Goal: Task Accomplishment & Management: Use online tool/utility

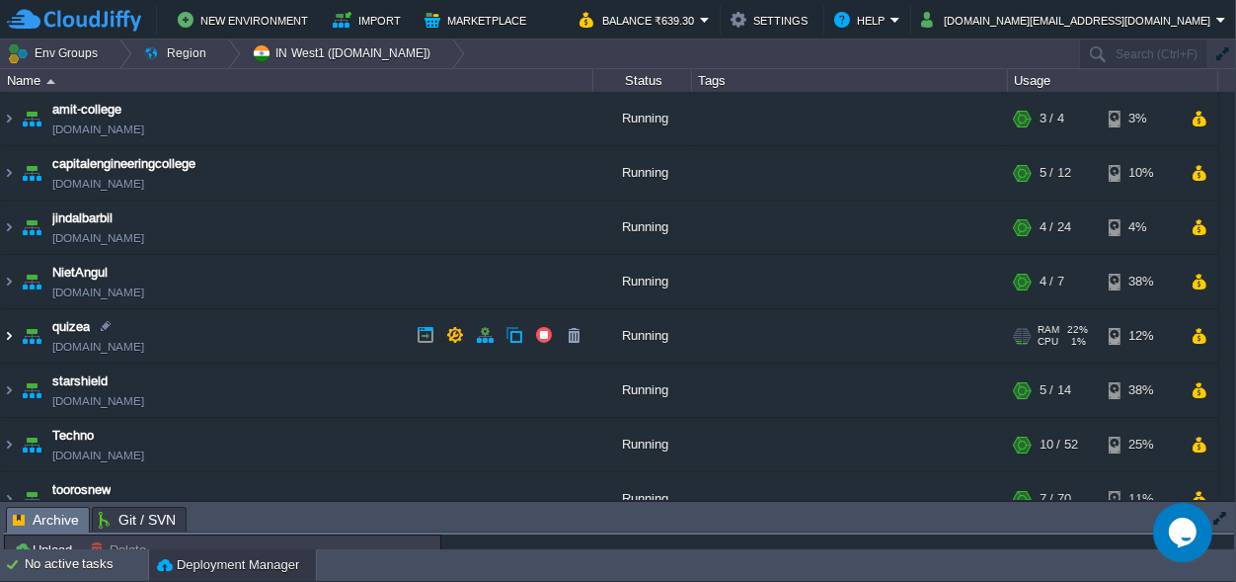
click at [4, 332] on img at bounding box center [9, 335] width 16 height 53
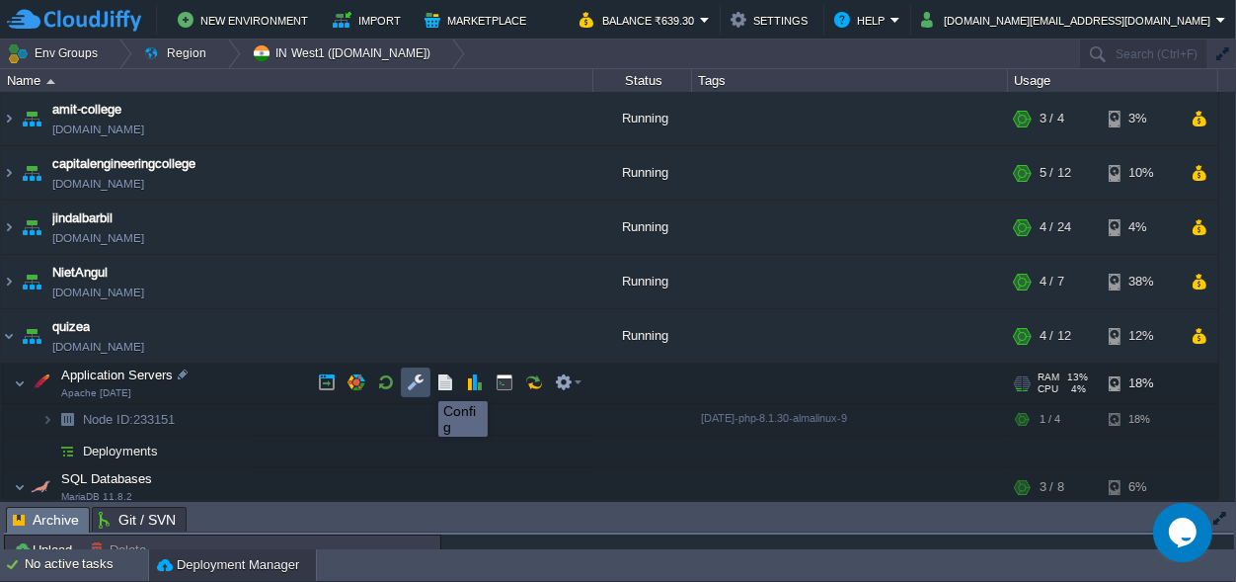
click at [424, 383] on button "button" at bounding box center [416, 382] width 18 height 18
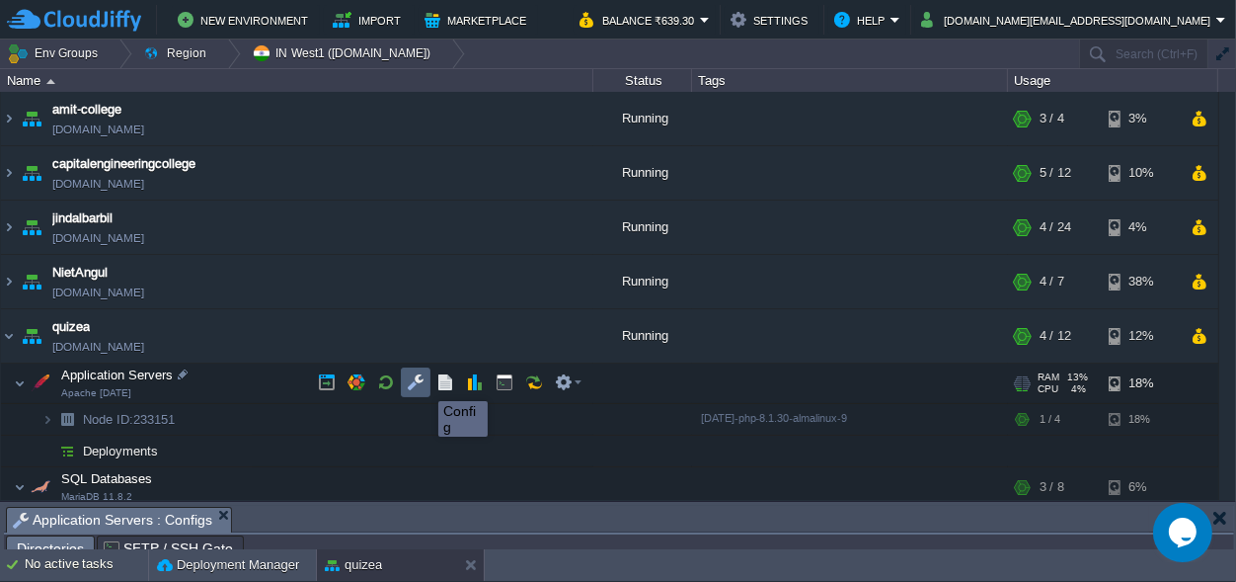
scroll to position [32, 0]
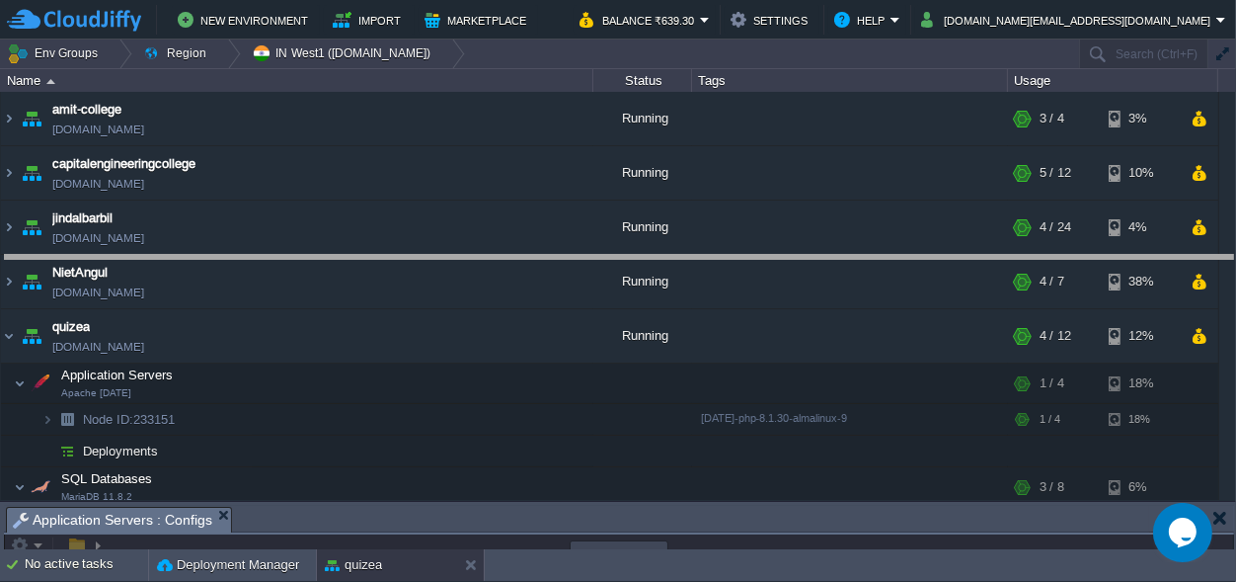
drag, startPoint x: 530, startPoint y: 519, endPoint x: 495, endPoint y: -38, distance: 558.1
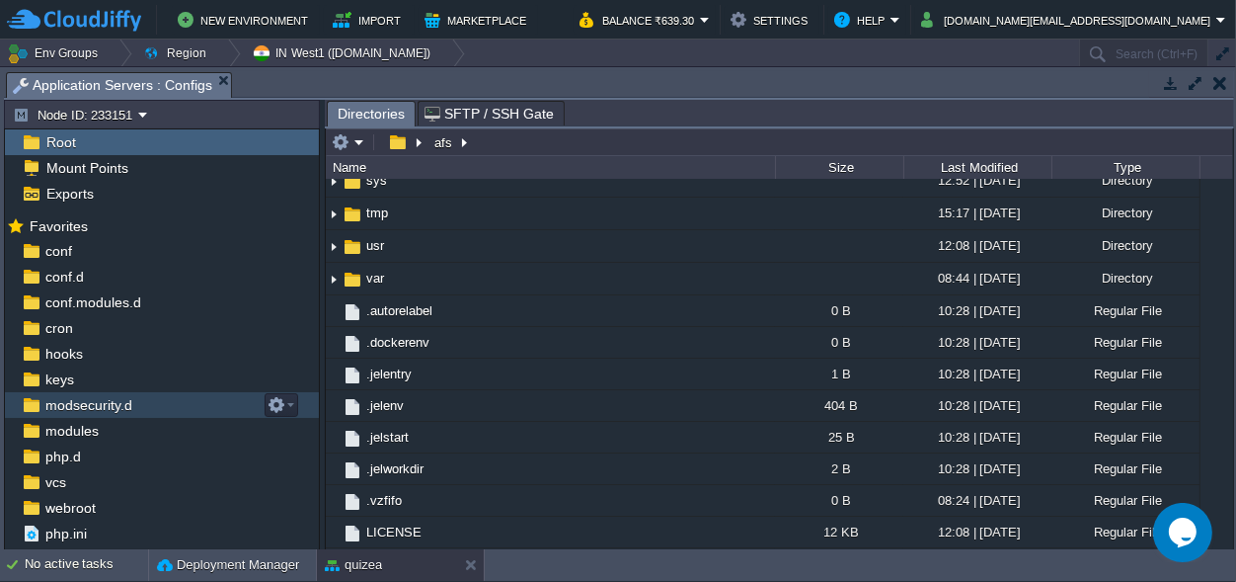
scroll to position [554, 0]
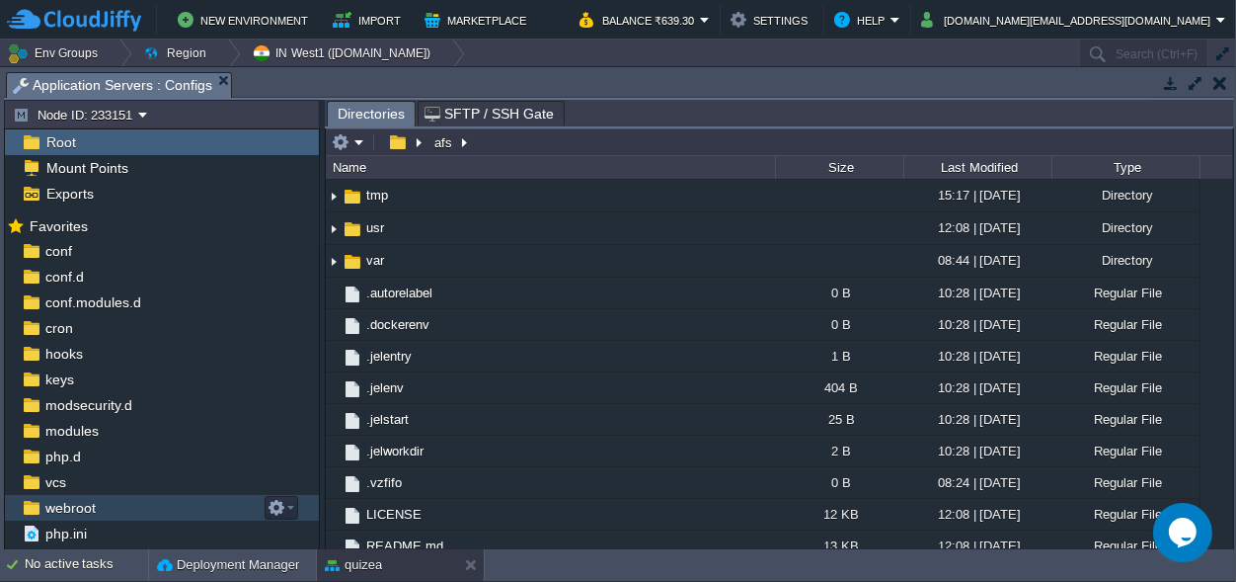
click at [86, 507] on span "webroot" at bounding box center [69, 508] width 57 height 18
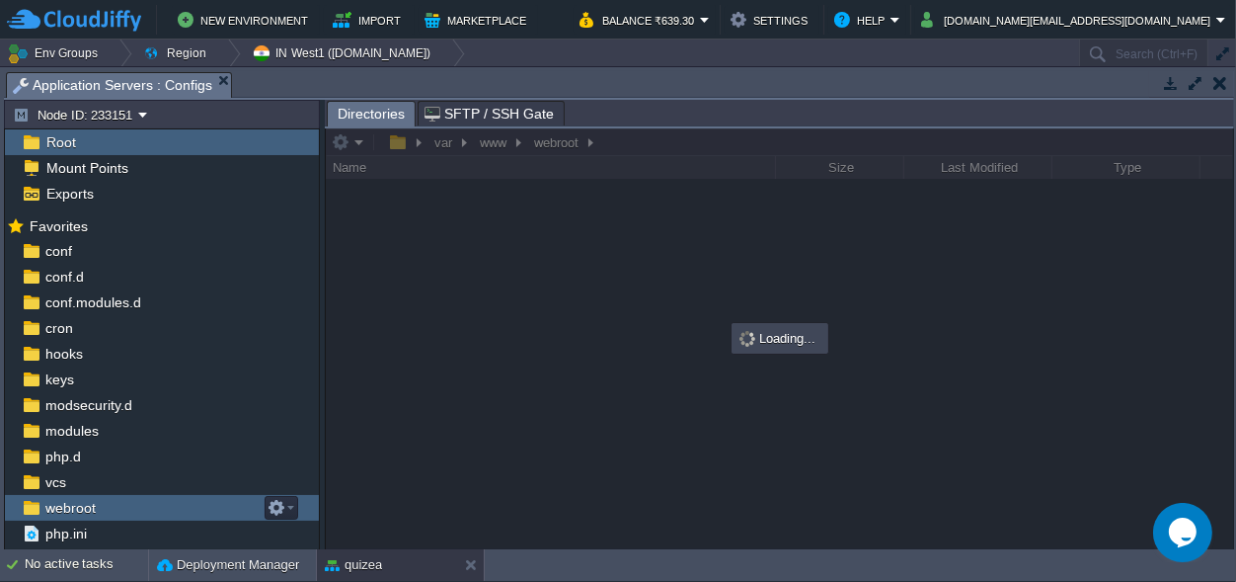
click at [86, 507] on span "webroot" at bounding box center [69, 508] width 57 height 18
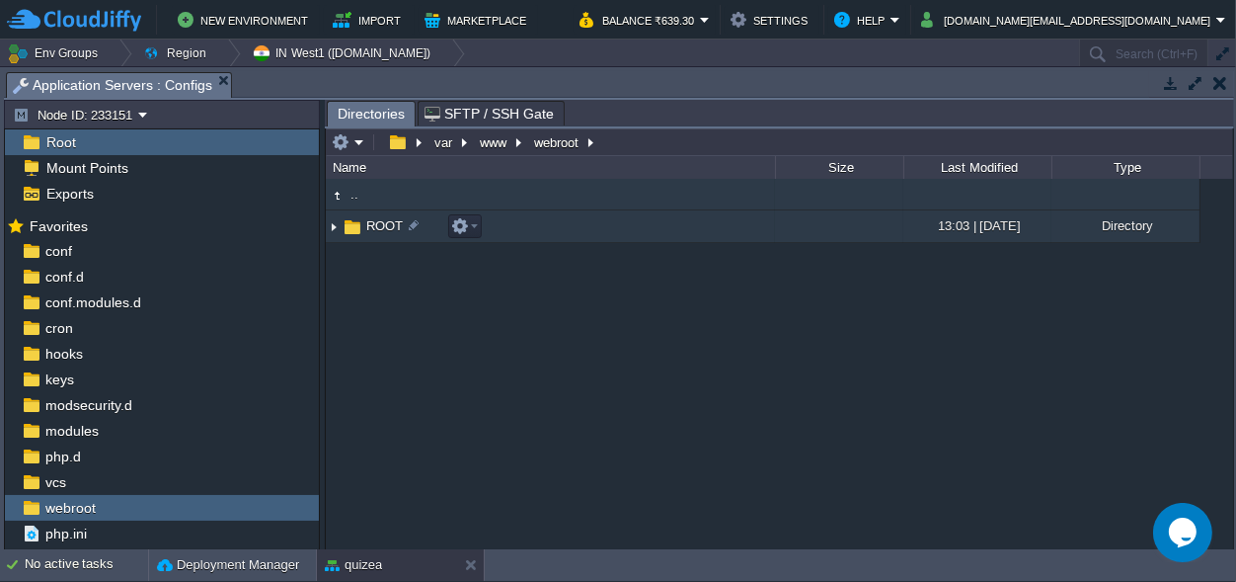
click at [372, 231] on span "ROOT" at bounding box center [384, 225] width 42 height 17
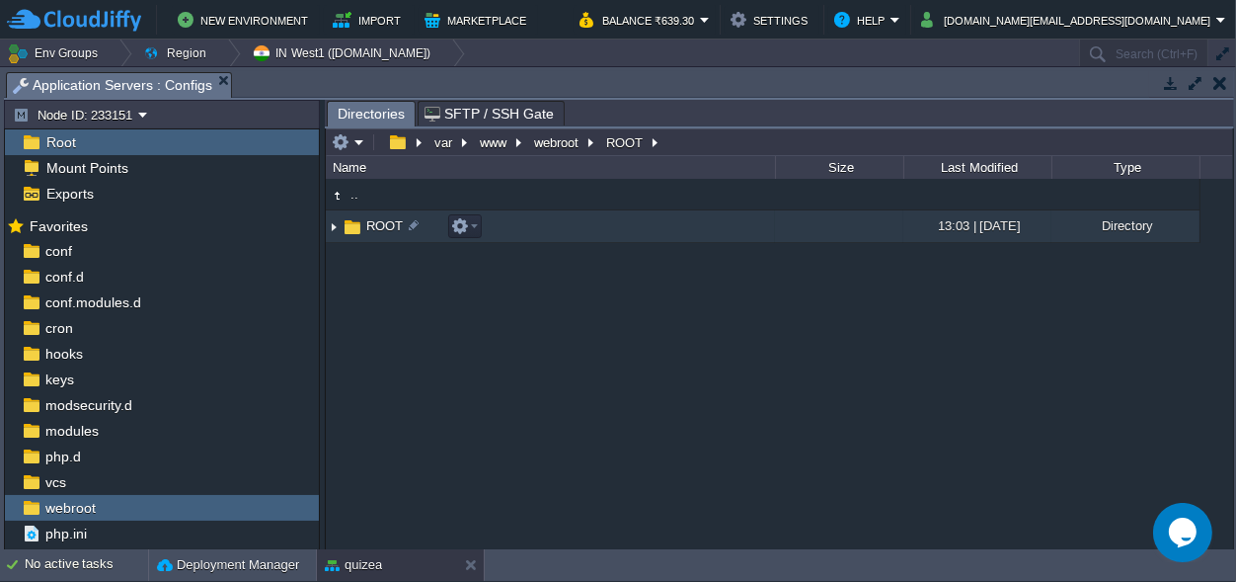
click at [372, 231] on span "ROOT" at bounding box center [384, 225] width 42 height 17
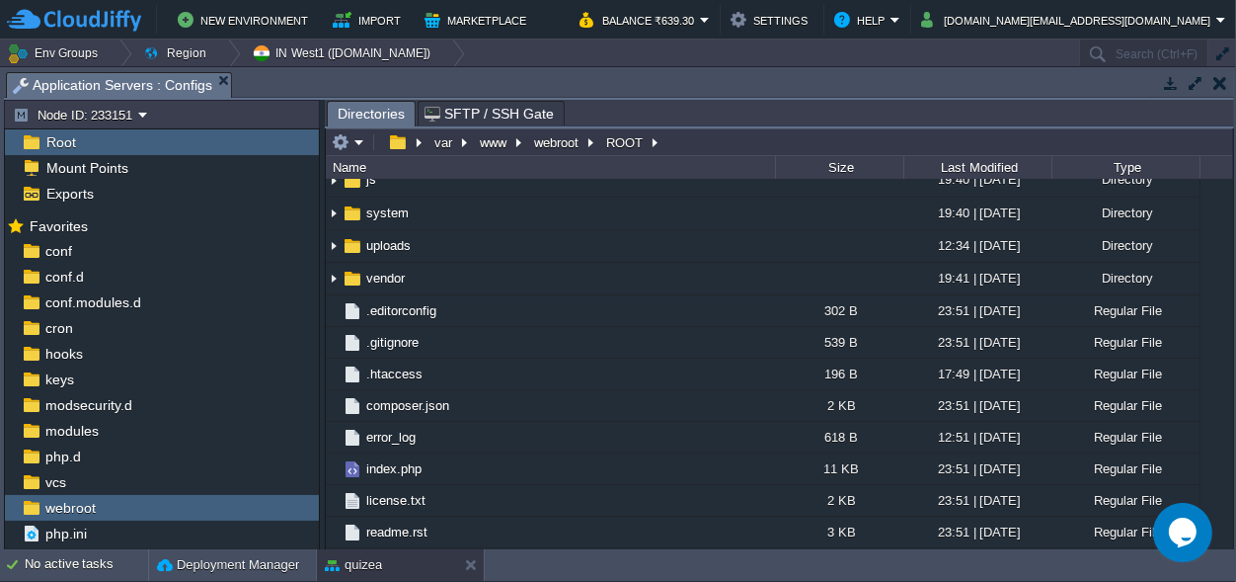
click at [377, 25] on span "application" at bounding box center [396, 16] width 67 height 17
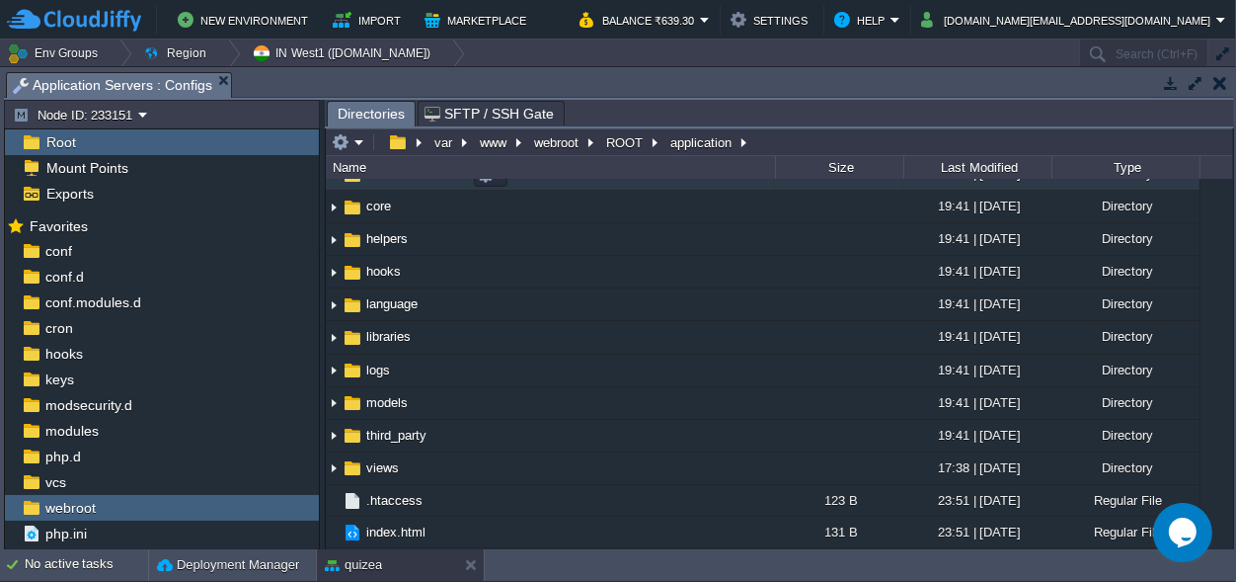
click at [393, 182] on span "controllers" at bounding box center [395, 173] width 65 height 17
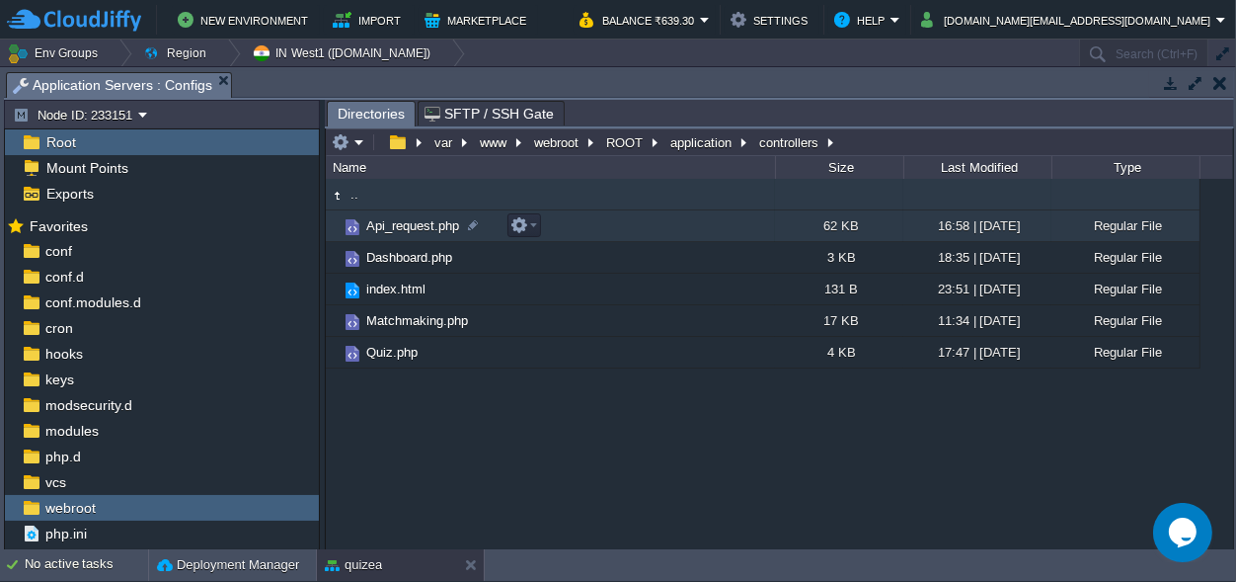
click at [401, 220] on span "Api_request.php" at bounding box center [412, 225] width 99 height 17
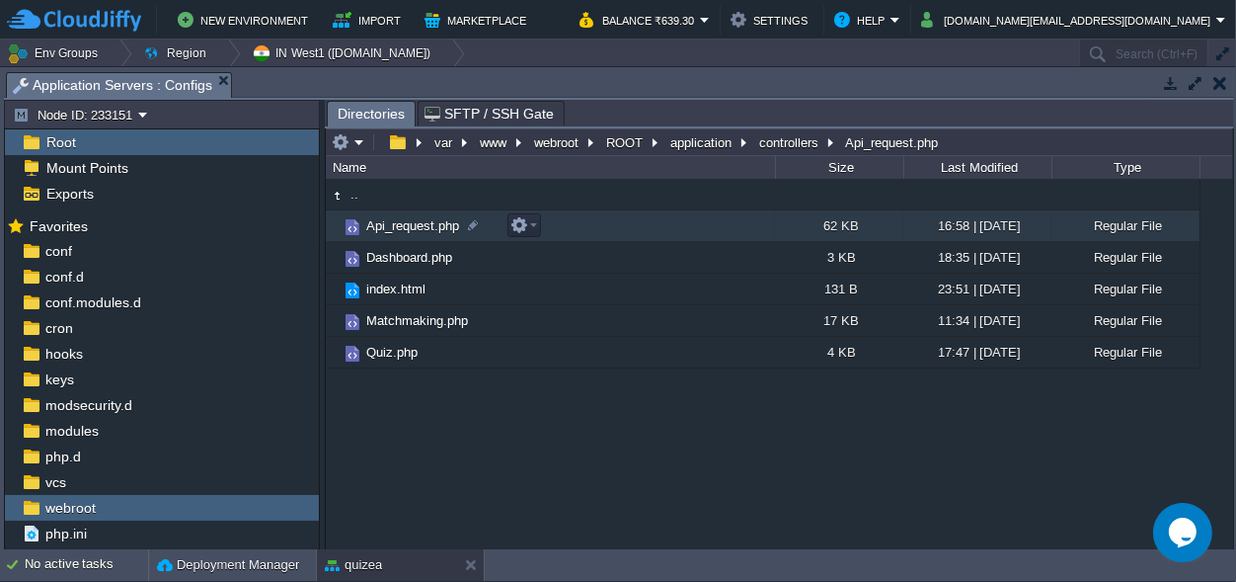
click at [401, 220] on span "Api_request.php" at bounding box center [412, 225] width 99 height 17
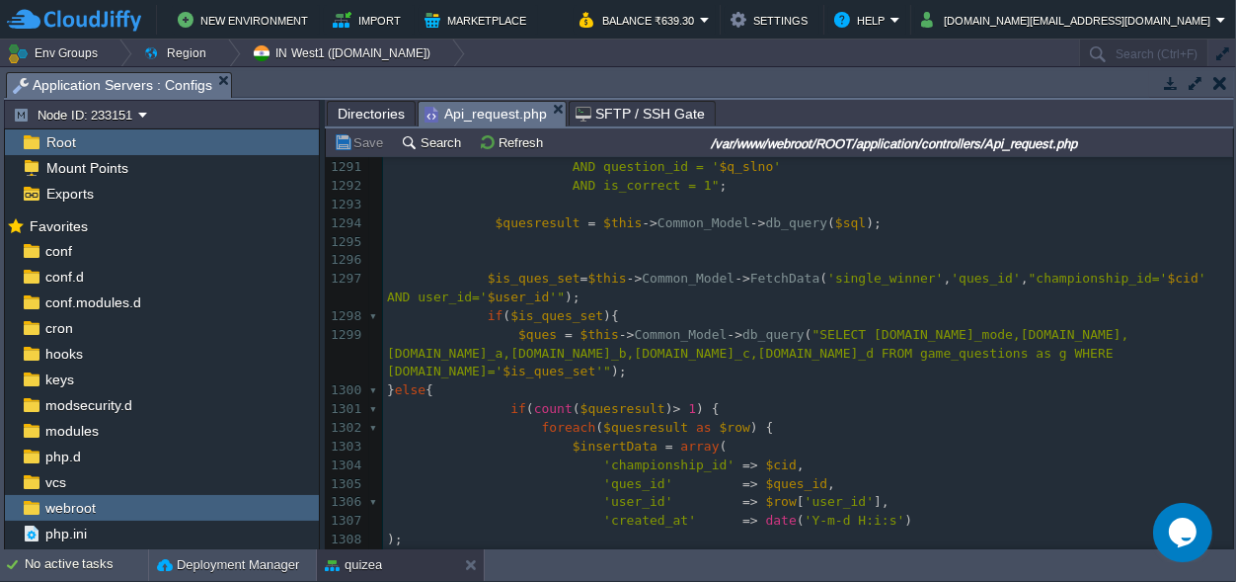
scroll to position [25243, 0]
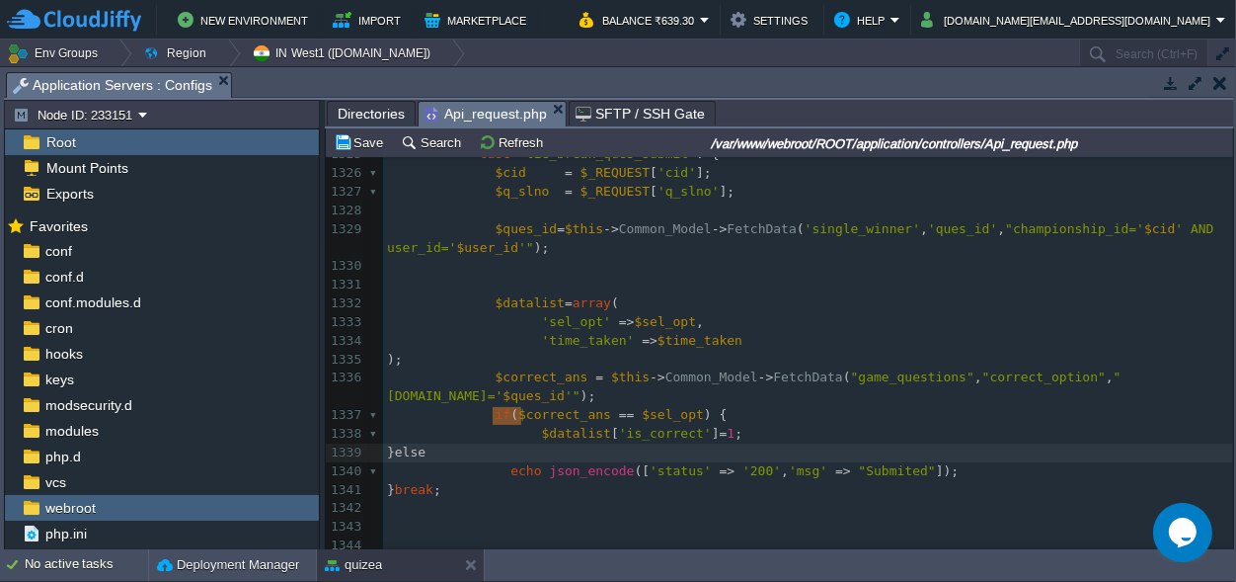
type textarea "}else"
drag, startPoint x: 537, startPoint y: 416, endPoint x: 489, endPoint y: 417, distance: 48.4
type textarea "else"
drag, startPoint x: 531, startPoint y: 418, endPoint x: 503, endPoint y: 418, distance: 28.6
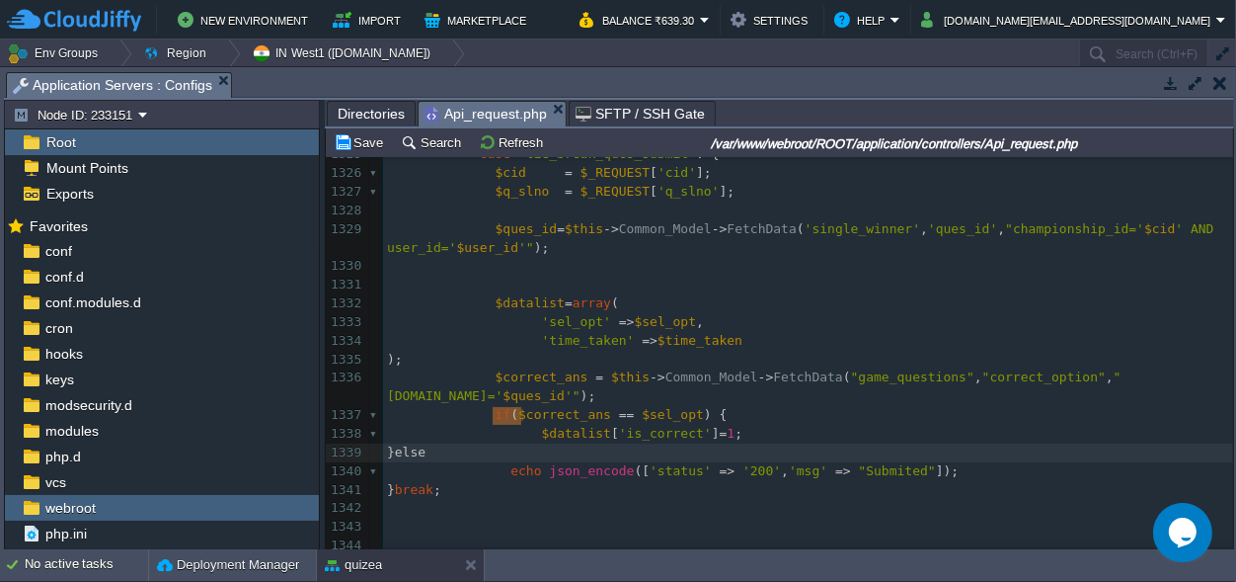
scroll to position [0, 0]
click at [514, 443] on pre "}" at bounding box center [808, 452] width 850 height 19
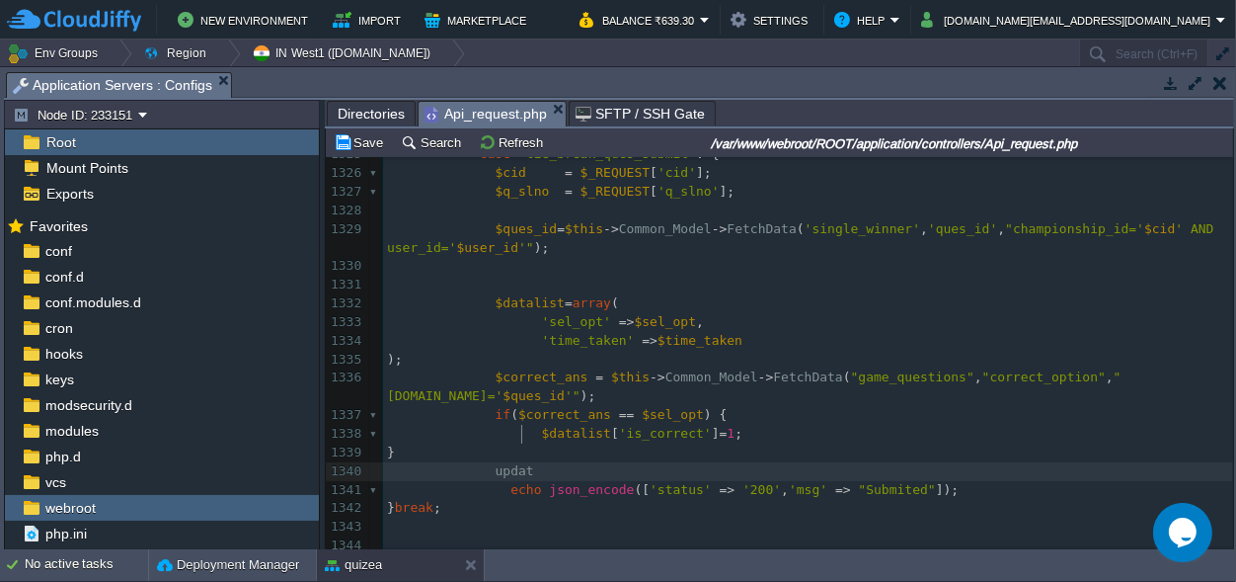
type textarea "update"
type textarea "$this->ch"
click at [671, 356] on div "x <?php 1305 'ques_id' => $ques_id , 1306 'user_id' => $row [ 'user_id' ], 1307…" at bounding box center [808, 331] width 850 height 1191
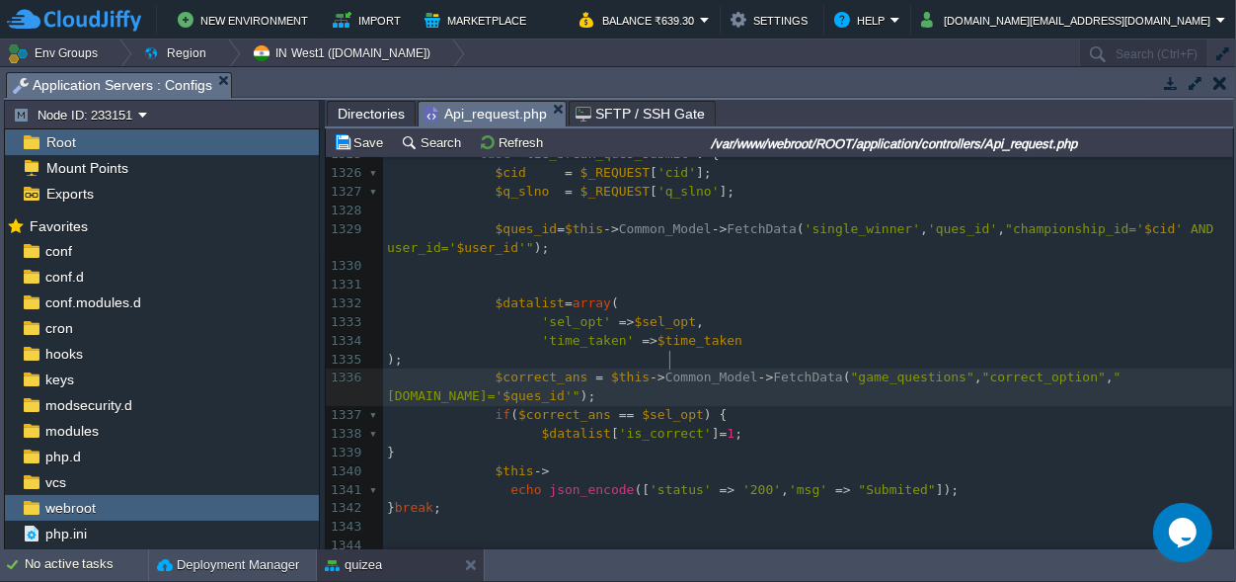
type textarea "Common_Model"
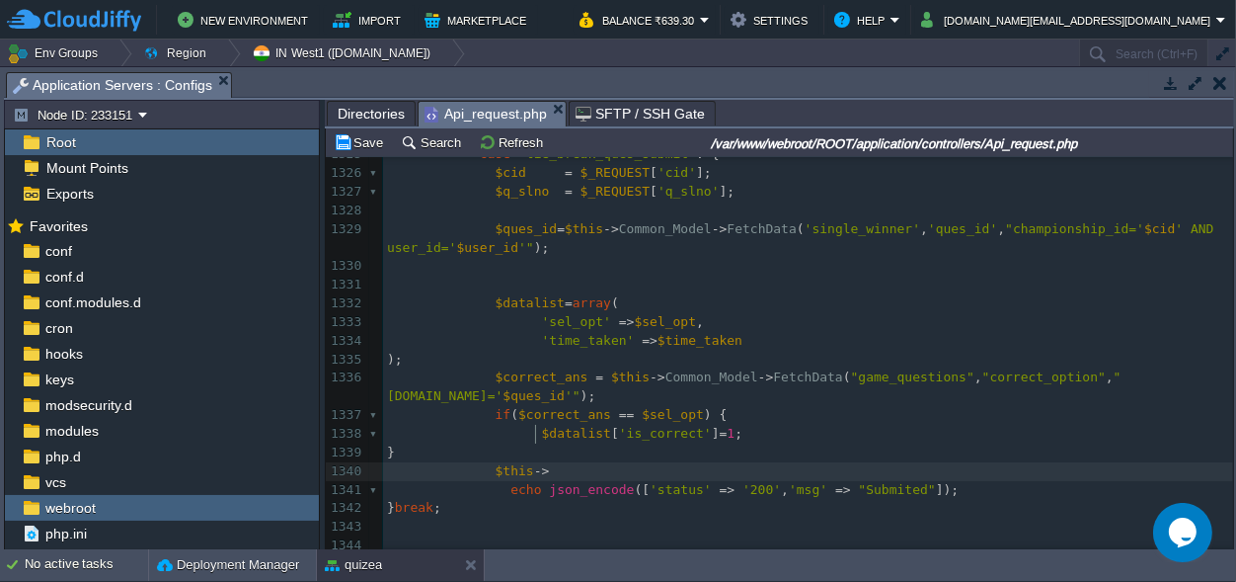
click at [569, 462] on pre "$this ->" at bounding box center [808, 471] width 850 height 19
paste textarea "-"
click at [669, 462] on pre "$this -> Common_Model" at bounding box center [808, 471] width 850 height 19
type textarea "->update_records();"
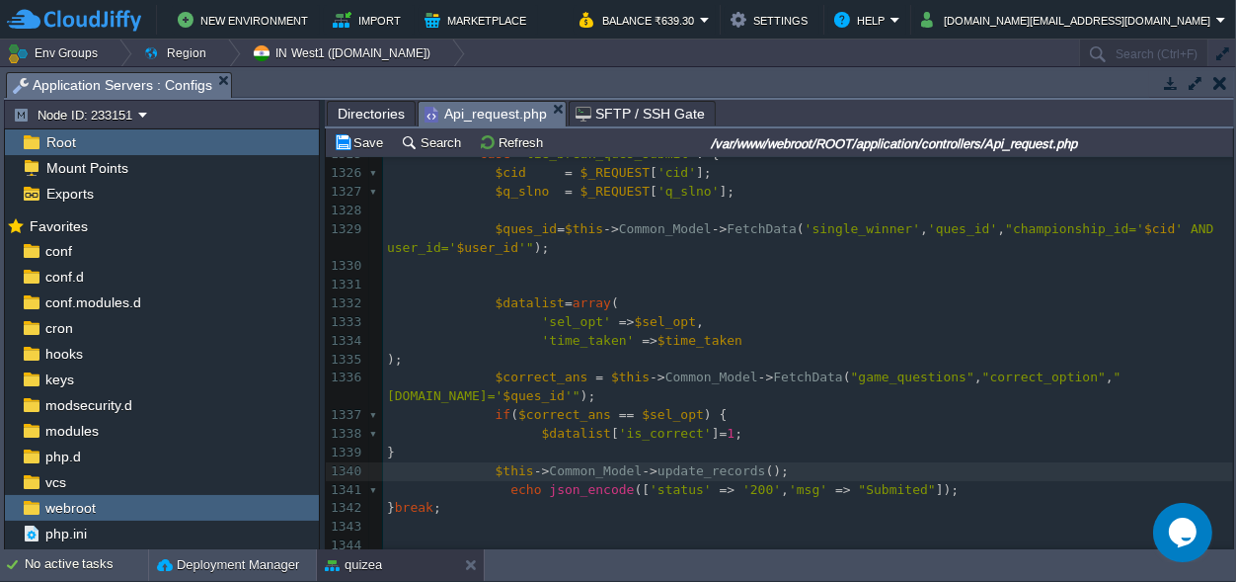
scroll to position [0, 0]
click at [499, 481] on span at bounding box center [499, 490] width 23 height 19
click at [789, 462] on pre "$this -> Common_Model -> update_records ();" at bounding box center [808, 471] width 850 height 19
type textarea "''"
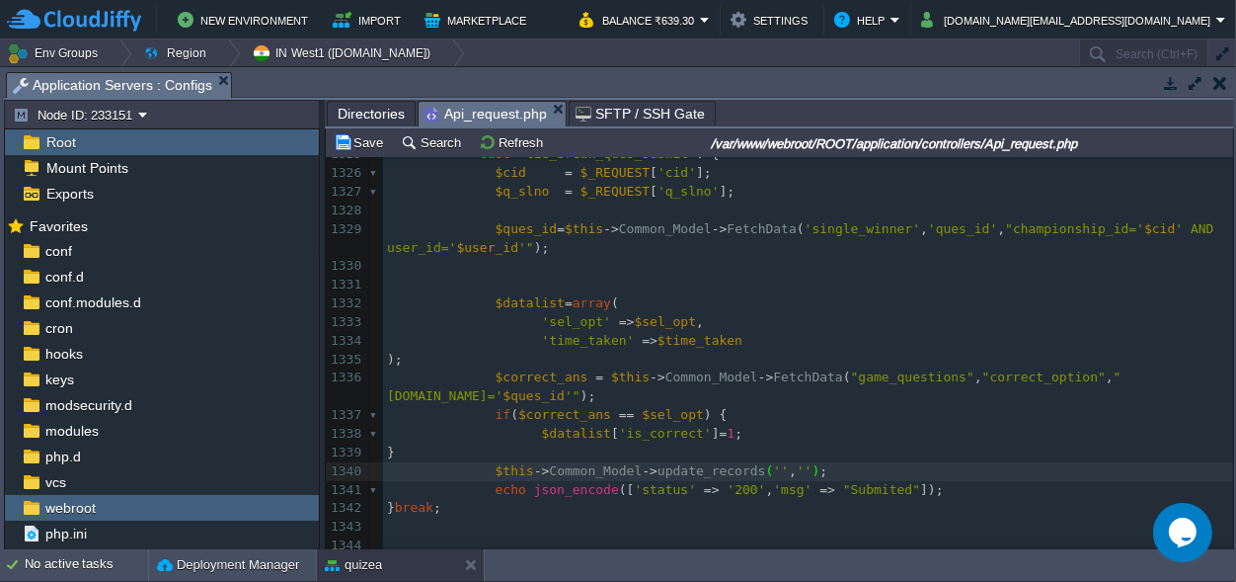
scroll to position [0, 28]
type textarea ",'',"""
type textarea """"
type textarea "id"
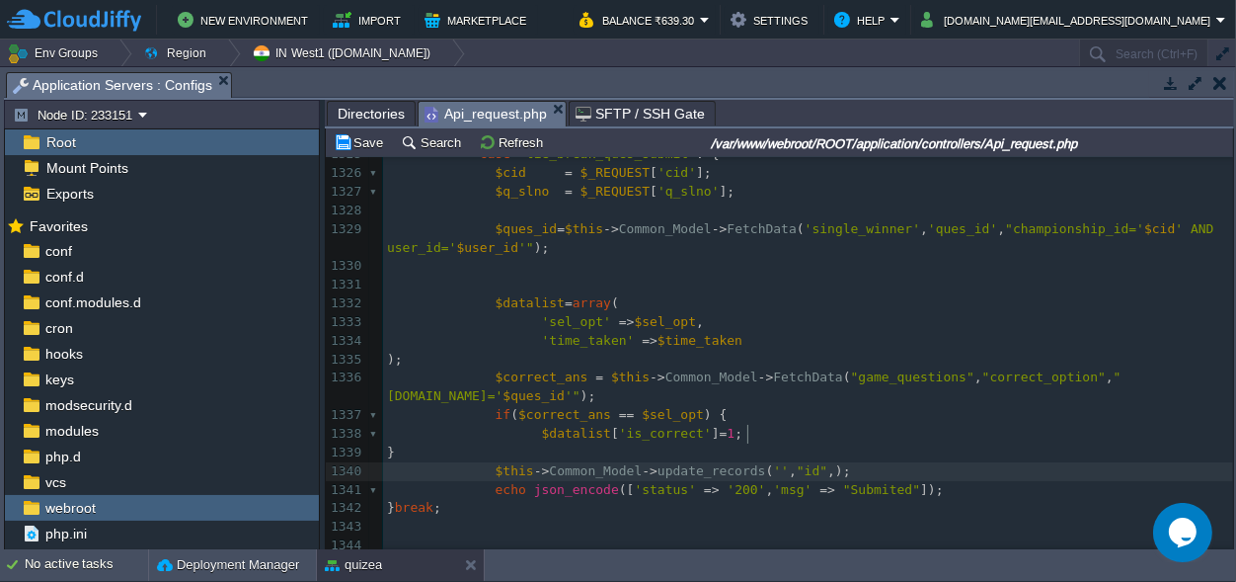
click at [773, 463] on span "''" at bounding box center [781, 470] width 16 height 15
type textarea "$"
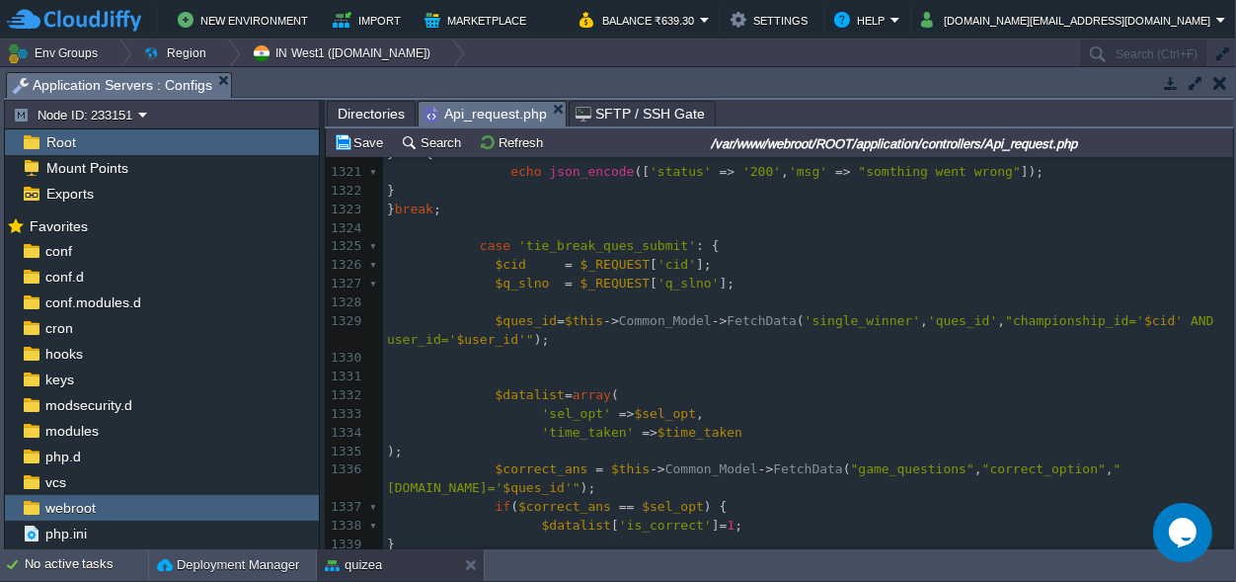
scroll to position [25428, 0]
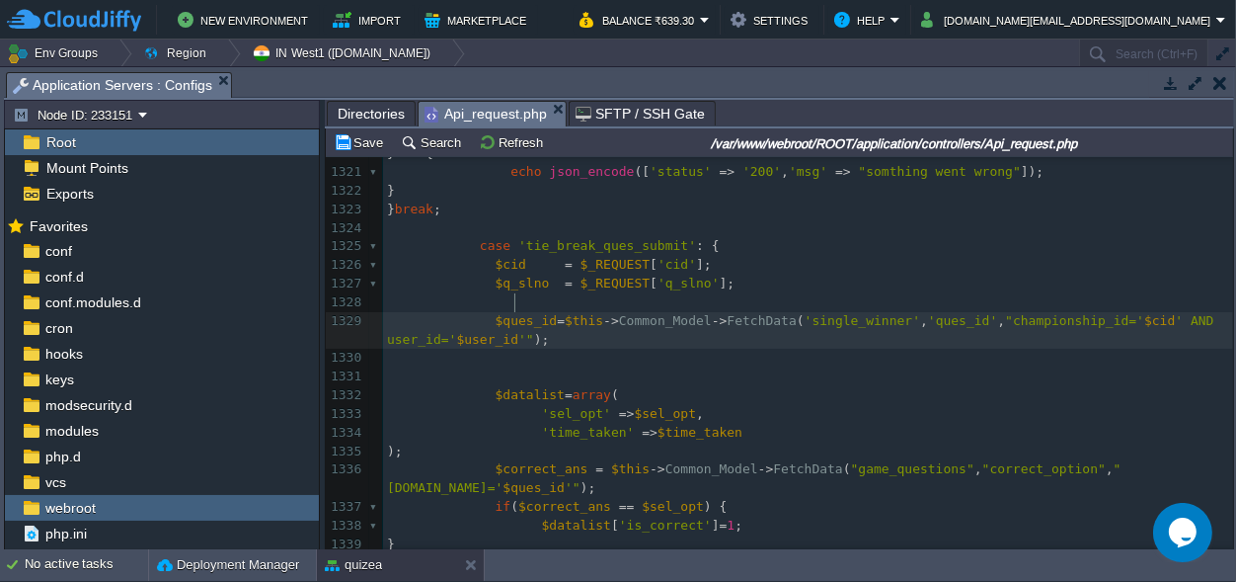
click at [515, 301] on div "x <?php 1305 'ques_id' => $ques_id , 1306 'user_id' => $row [ 'user_id' ], 1307…" at bounding box center [808, 423] width 850 height 1191
type textarea "$ques_id"
type textarea "id,"
click at [544, 301] on div "x <?php 1305 'ques_id' => $ques_id , 1306 'user_id' => $row [ 'user_id' ], 1307…" at bounding box center [808, 423] width 850 height 1191
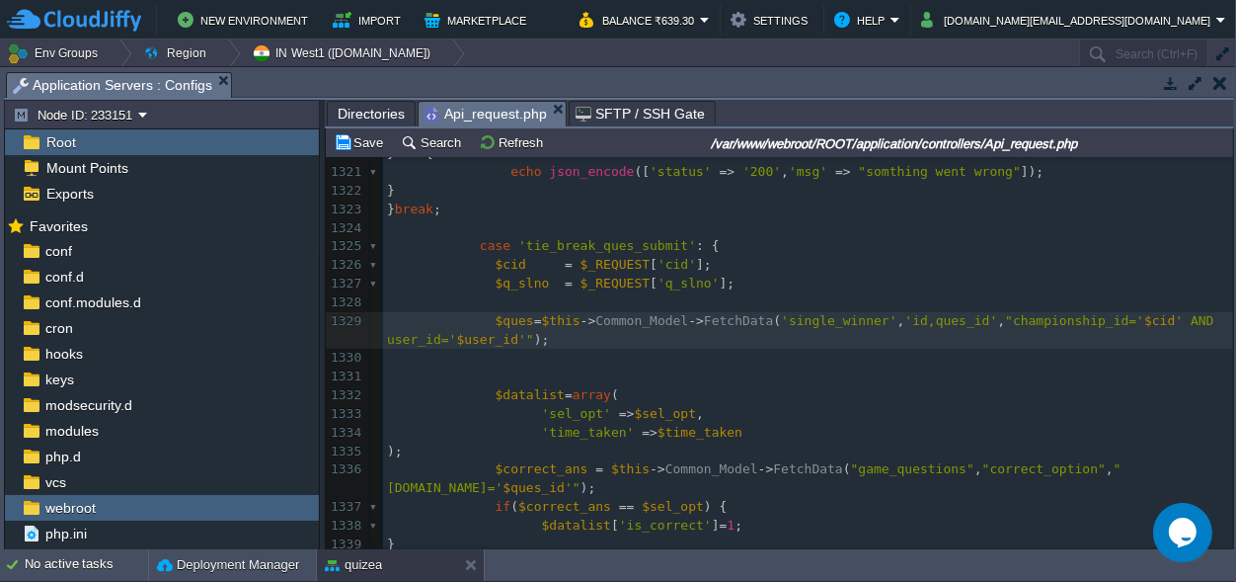
click at [1117, 448] on div "x <?php 1305 'ques_id' => $ques_id , 1306 'user_id' => $row [ 'user_id' ], 1307…" at bounding box center [808, 423] width 850 height 1191
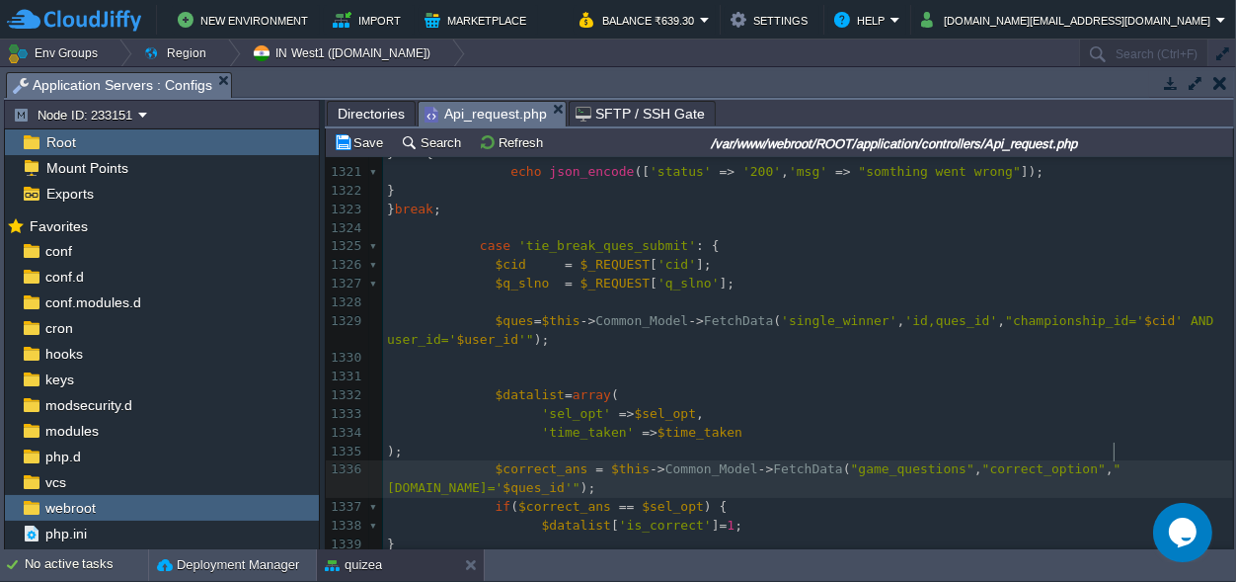
type textarea "$ques_id"
click at [497, 367] on pre at bounding box center [808, 376] width 850 height 19
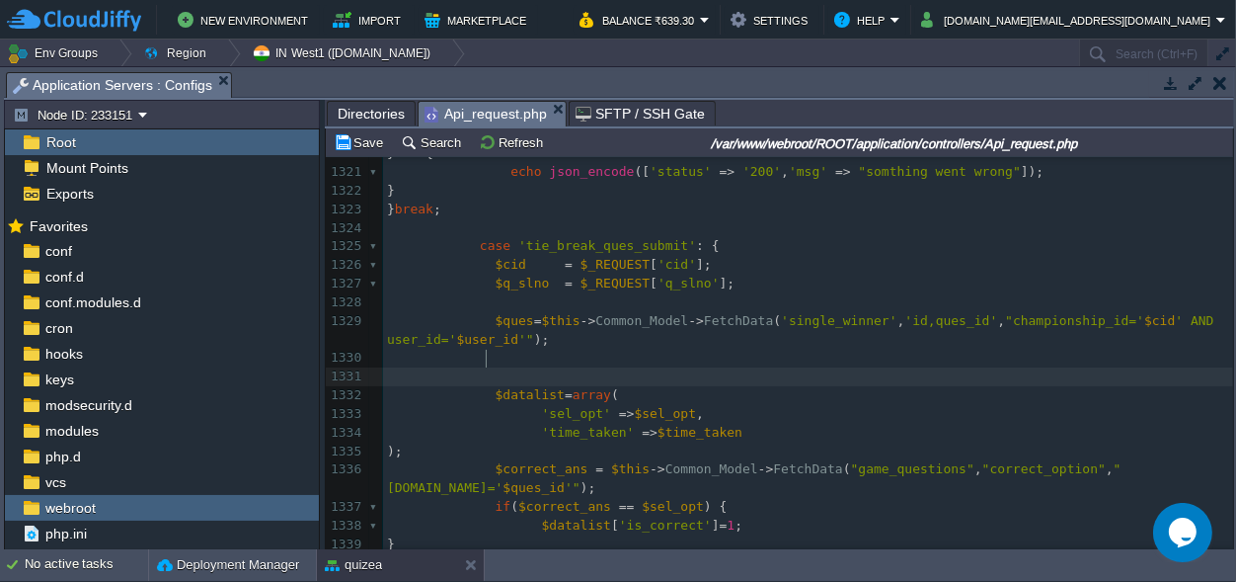
paste textarea "="
type textarea "="
click at [509, 306] on div "x <?php 1305 'ques_id' => $ques_id , 1306 'user_id' => $row [ 'user_id' ], 1307…" at bounding box center [808, 423] width 850 height 1191
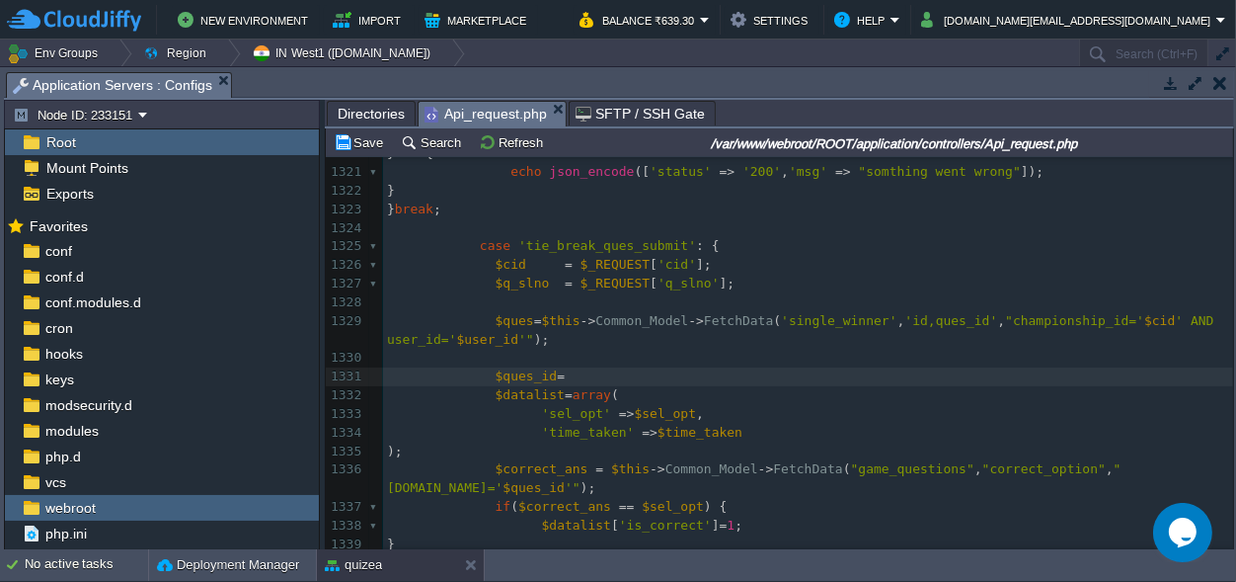
type textarea "$ques"
click at [570, 367] on pre "$ques_id =" at bounding box center [808, 376] width 850 height 19
paste textarea "["
type textarea "[][]"
type textarea "''"
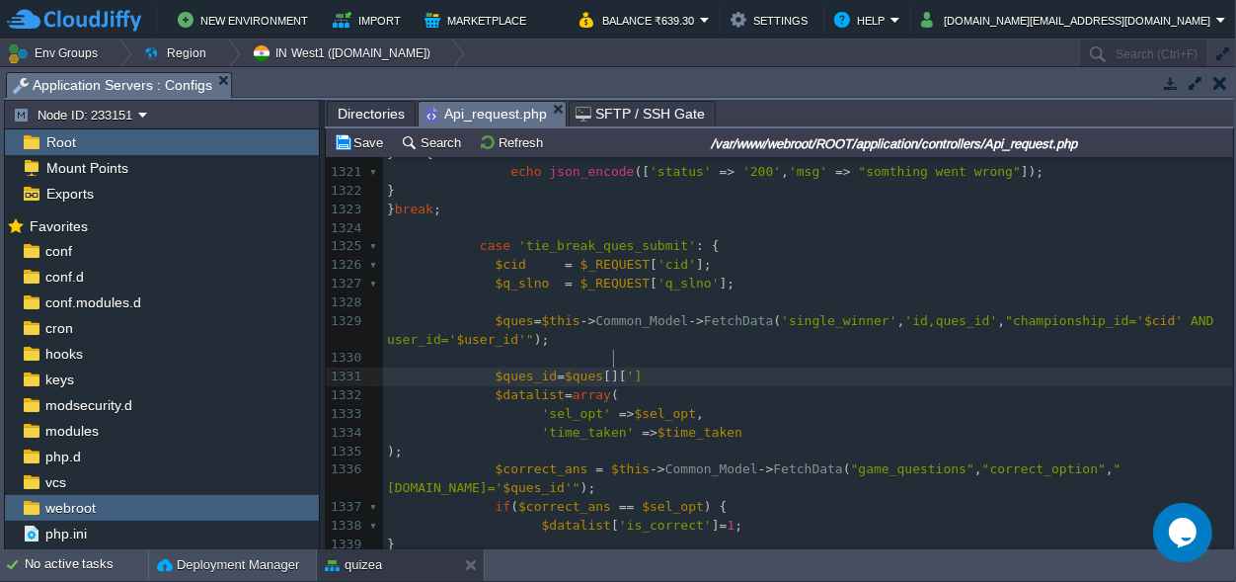
scroll to position [0, 13]
click at [921, 312] on pre "$ques = $this -> Common_Model -> FetchData ( 'single_winner' , 'id,ques_id' , "…" at bounding box center [808, 331] width 850 height 38
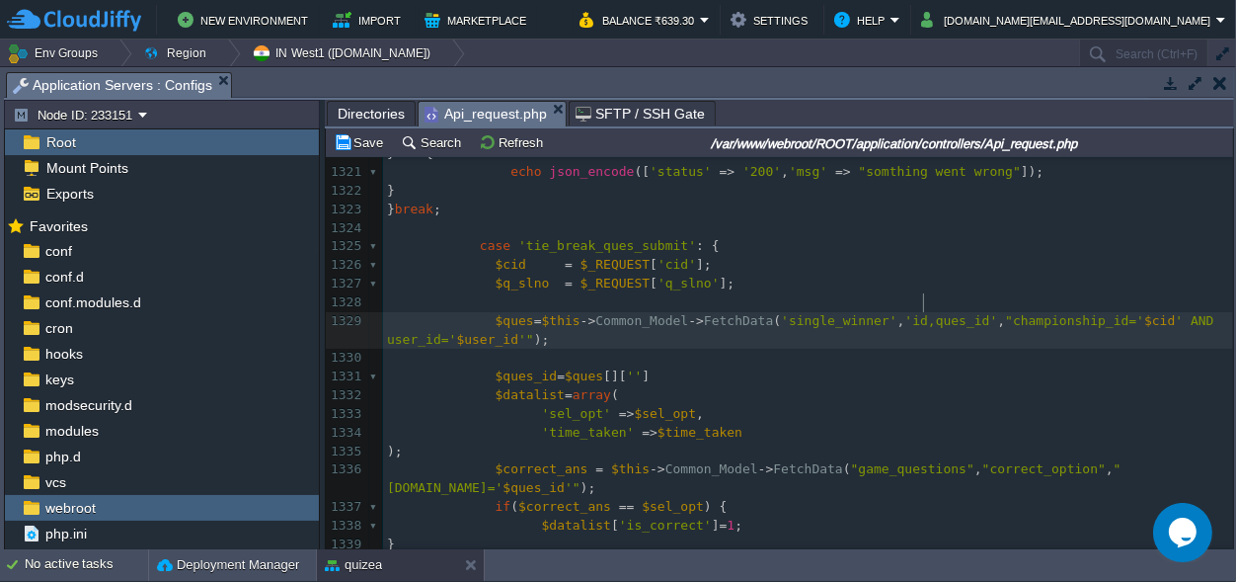
type textarea "ques_id"
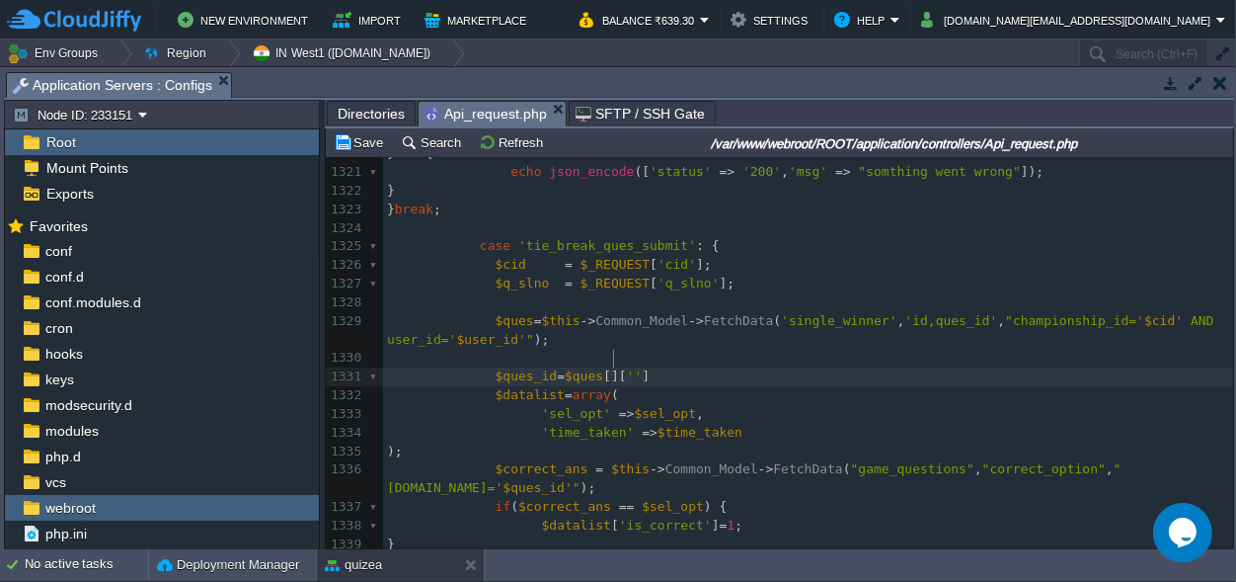
click at [627, 368] on span "''" at bounding box center [635, 375] width 16 height 15
paste textarea "0"
type textarea "0"
type textarea ";"
type textarea "$ques[0]['ques_id']"
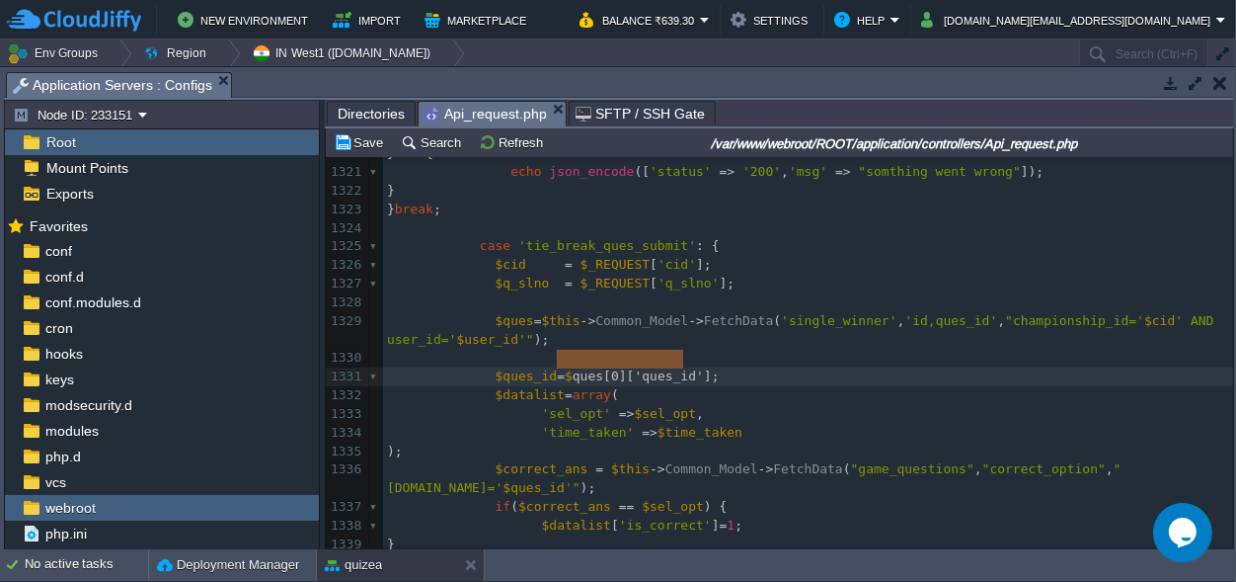
scroll to position [0, 133]
drag, startPoint x: 683, startPoint y: 355, endPoint x: 548, endPoint y: 358, distance: 135.3
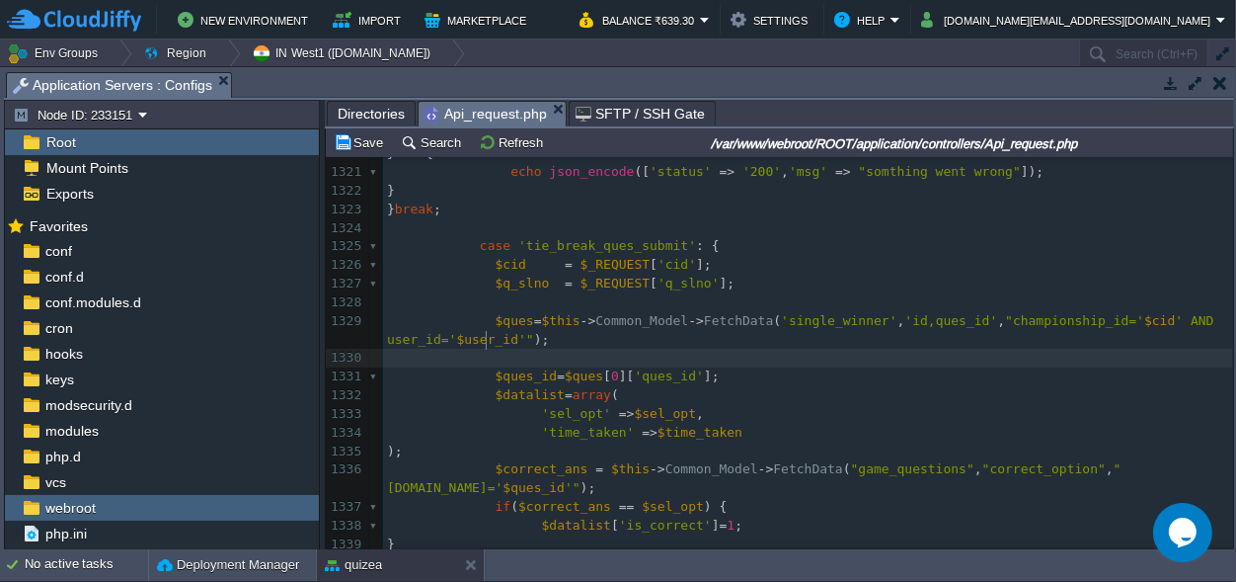
scroll to position [0, 0]
click at [560, 349] on pre at bounding box center [808, 358] width 850 height 19
type textarea ";"
click at [485, 350] on span at bounding box center [441, 357] width 109 height 15
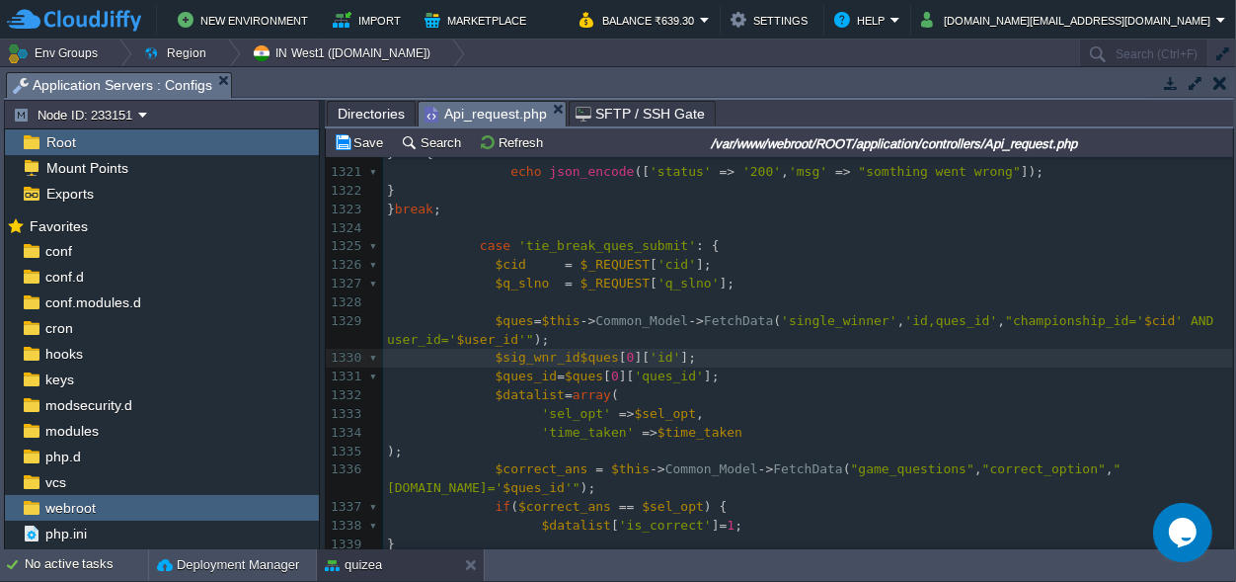
type textarea "$sig_wnr_id="
click at [531, 341] on div "x <?php 1305 'ques_id' => $ques_id , 1306 'user_id' => $row [ 'user_id' ], 1307…" at bounding box center [808, 423] width 850 height 1191
type textarea "$sig_wnr_id"
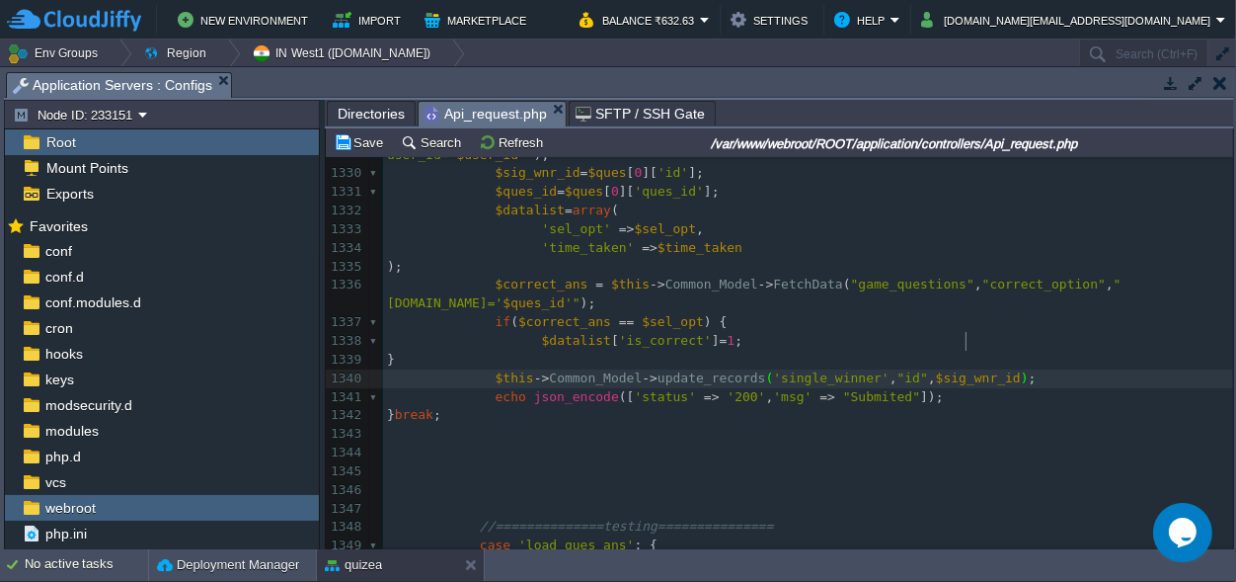
scroll to position [0, 6]
type textarea ",$"
click at [516, 189] on div "x <?php 1305 'ques_id' => $ques_id , 1306 'user_id' => $row [ 'user_id' ], 1307…" at bounding box center [808, 239] width 850 height 1191
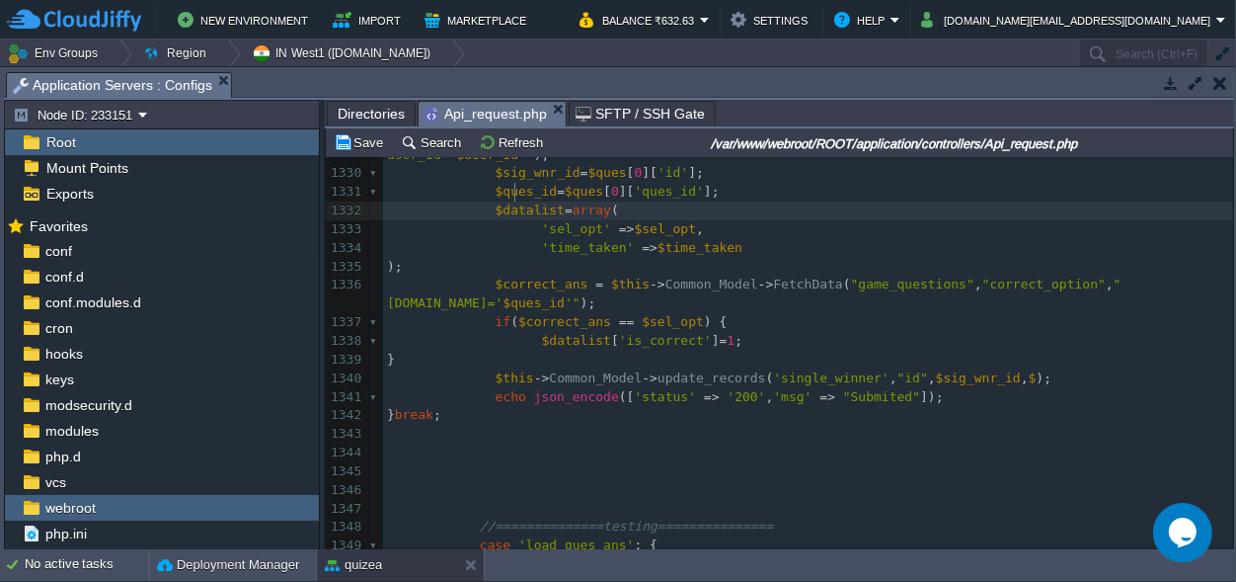
type textarea "$datalist"
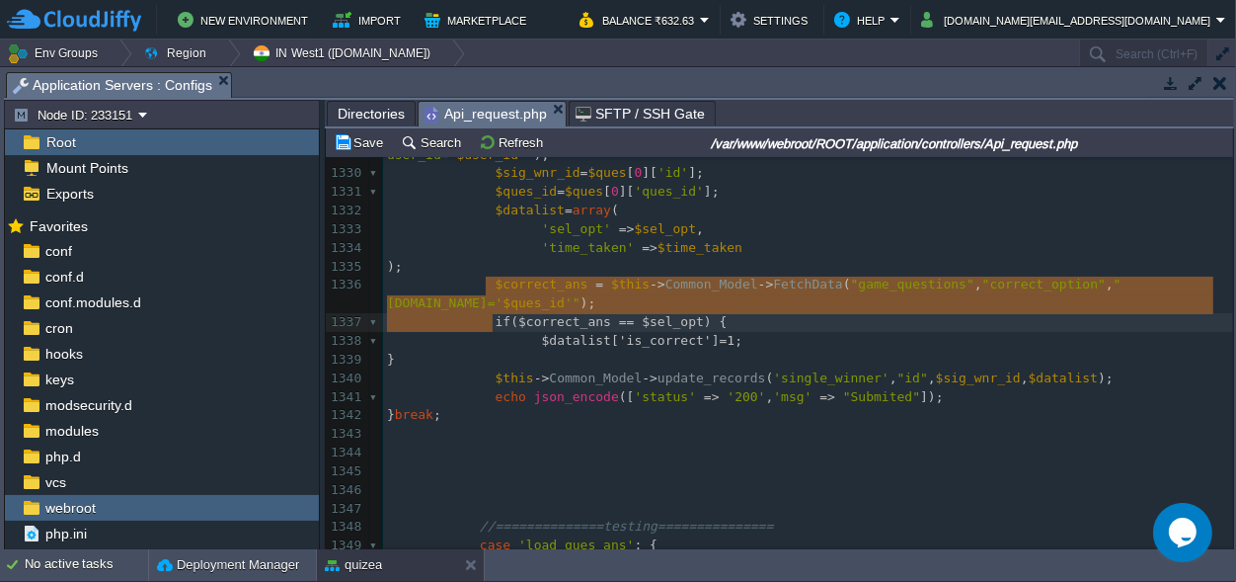
type textarea "if($correct_ans == $sel_opt) { $datalist['is_correct']=1; }"
drag, startPoint x: 503, startPoint y: 322, endPoint x: 484, endPoint y: 290, distance: 36.7
type textarea "$correct_ans = $this->Common_Model->FetchData("game_questions","correct_option"…"
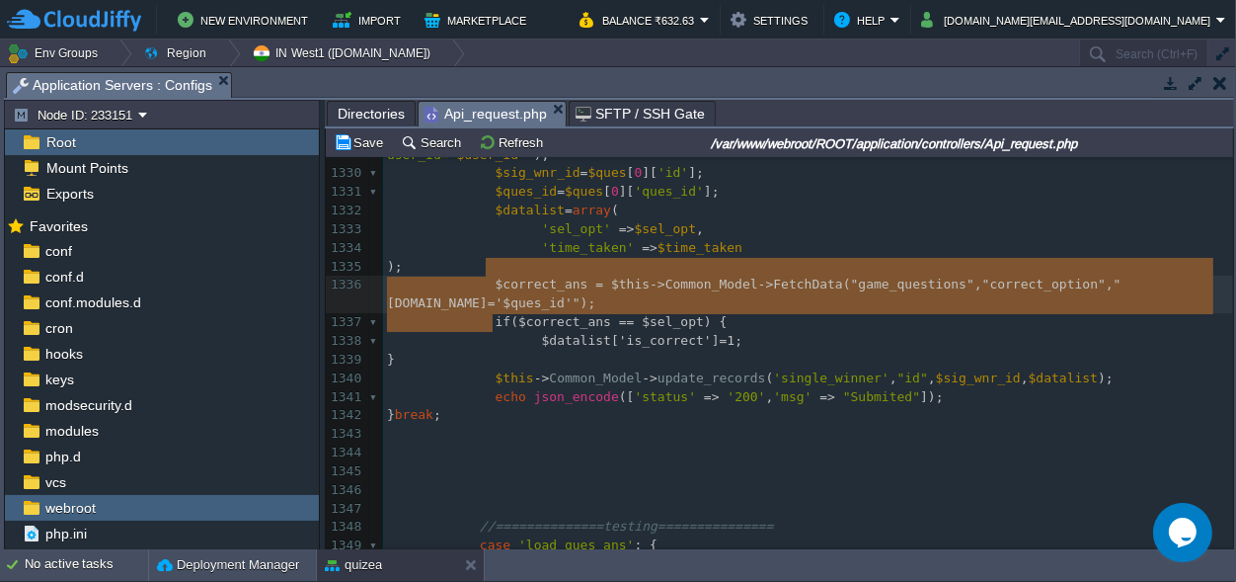
scroll to position [45, 106]
drag, startPoint x: 506, startPoint y: 321, endPoint x: 485, endPoint y: 270, distance: 55.4
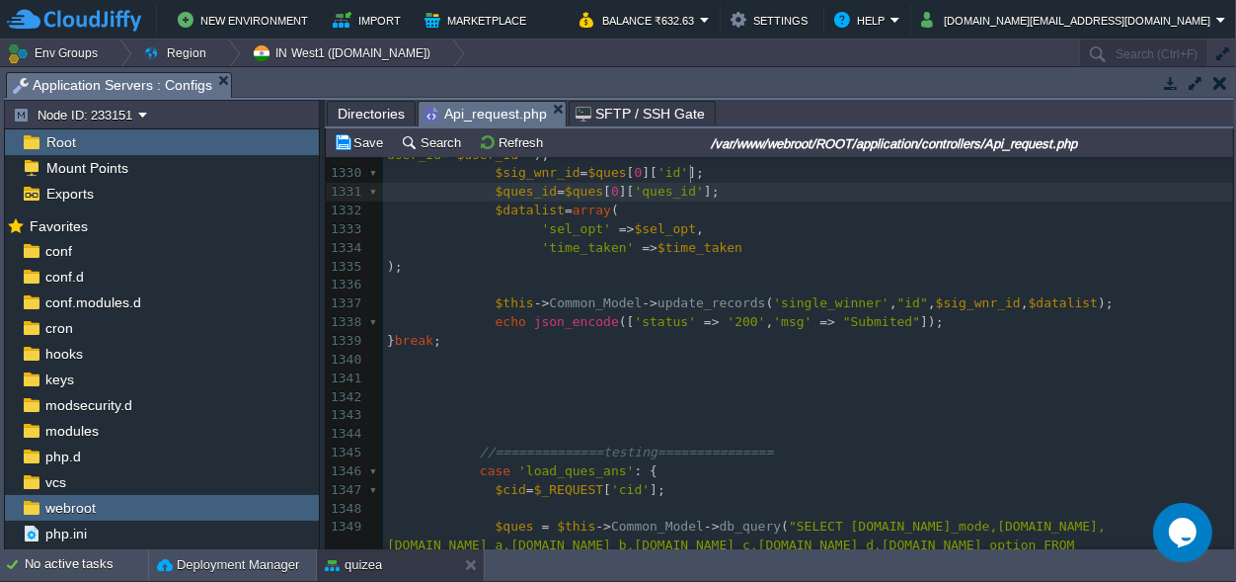
click at [701, 183] on pre "$ques_id = $ques [ 0 ][ 'ques_id' ];" at bounding box center [808, 192] width 850 height 19
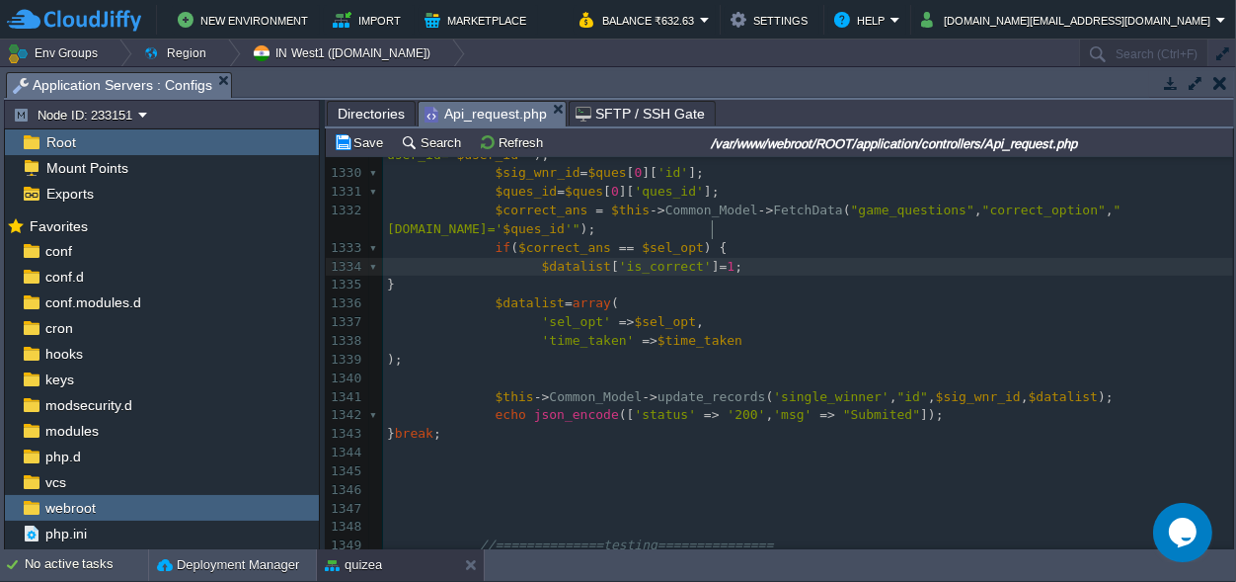
drag, startPoint x: 723, startPoint y: 226, endPoint x: 602, endPoint y: 226, distance: 120.5
click at [714, 226] on div "x <?php 1305 'ques_id' => $ques_id , 1306 'user_id' => $row [ 'user_id' ], 1307…" at bounding box center [808, 249] width 850 height 1210
click at [619, 259] on span "'is_correct'" at bounding box center [665, 266] width 93 height 15
type textarea "'is_correct']=1"
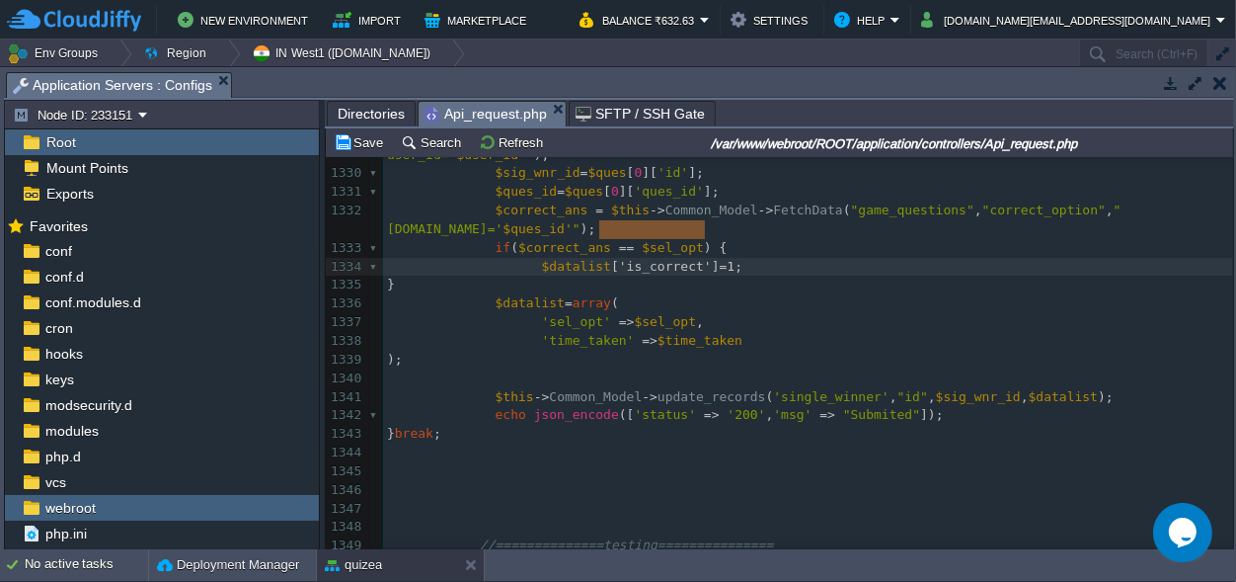
drag, startPoint x: 600, startPoint y: 230, endPoint x: 702, endPoint y: 232, distance: 101.7
click at [743, 332] on pre "'time_taken' => $time_taken" at bounding box center [808, 341] width 850 height 19
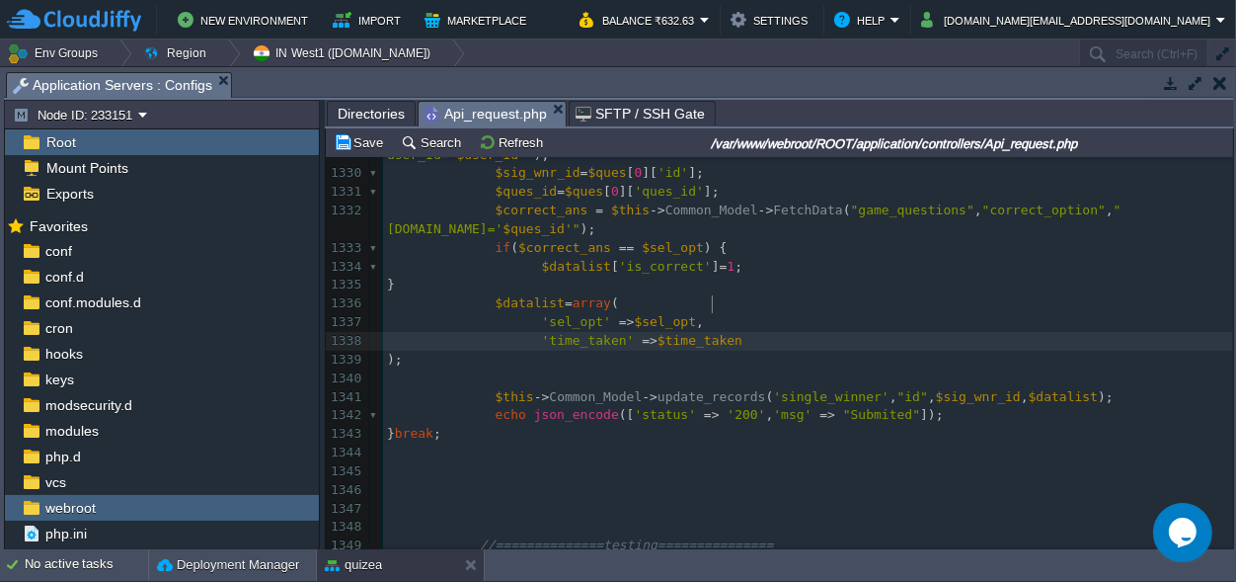
type textarea ","
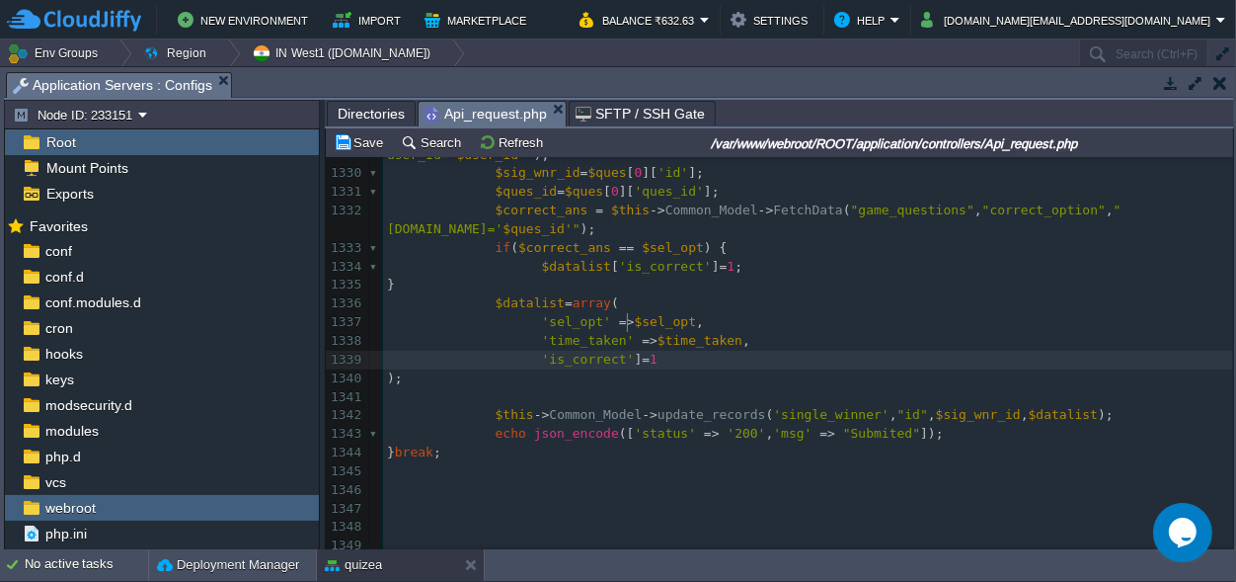
click at [628, 321] on div "x <?php 1305 'ques_id' => $ques_id , 1306 'user_id' => $row [ 'user_id' ], 1307…" at bounding box center [808, 258] width 850 height 1228
type textarea ">"
click at [679, 351] on pre "'is_correct' ] => 1" at bounding box center [808, 360] width 850 height 19
type textarea "$"
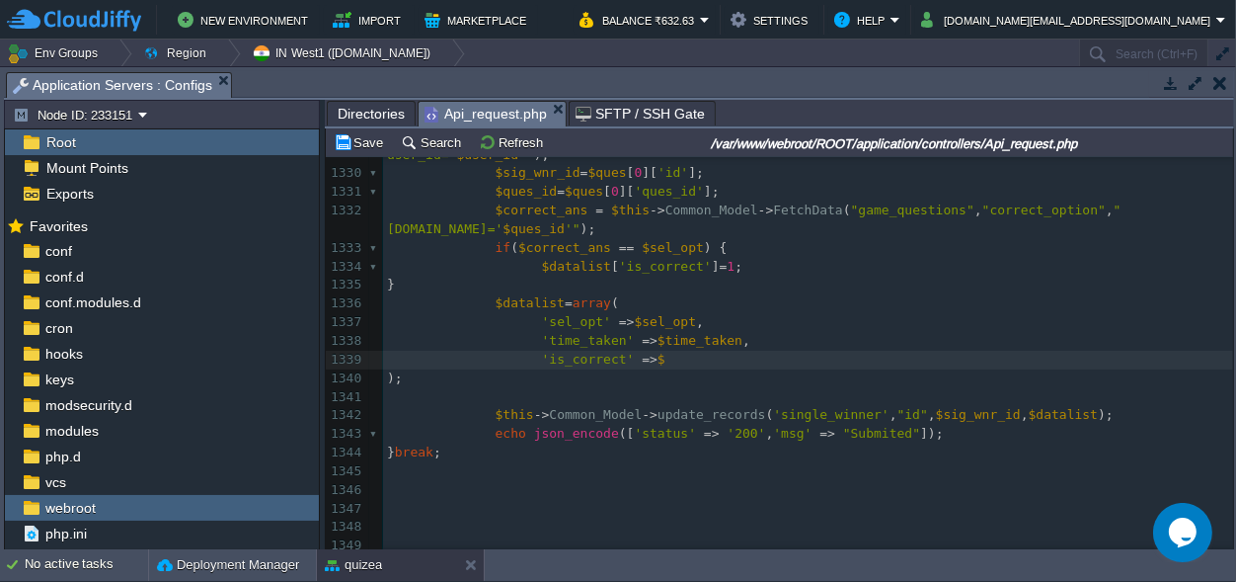
click at [587, 329] on div "x <?php 1305 'ques_id' => $ques_id , 1306 'user_id' => $row [ 'user_id' ], 1307…" at bounding box center [808, 258] width 850 height 1228
type textarea "is_correct"
click at [654, 321] on div "x <?php 1305 'ques_id' => $ques_id , 1306 'user_id' => $row [ 'user_id' ], 1307…" at bounding box center [808, 258] width 850 height 1228
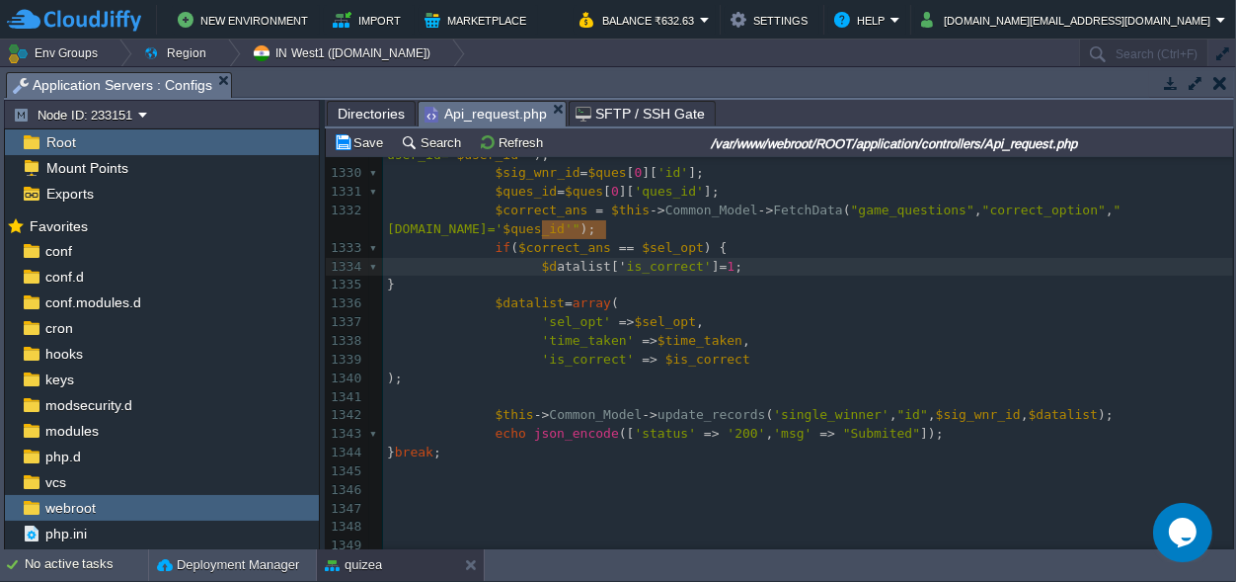
type textarea "datalist['"
drag, startPoint x: 602, startPoint y: 226, endPoint x: 536, endPoint y: 232, distance: 66.4
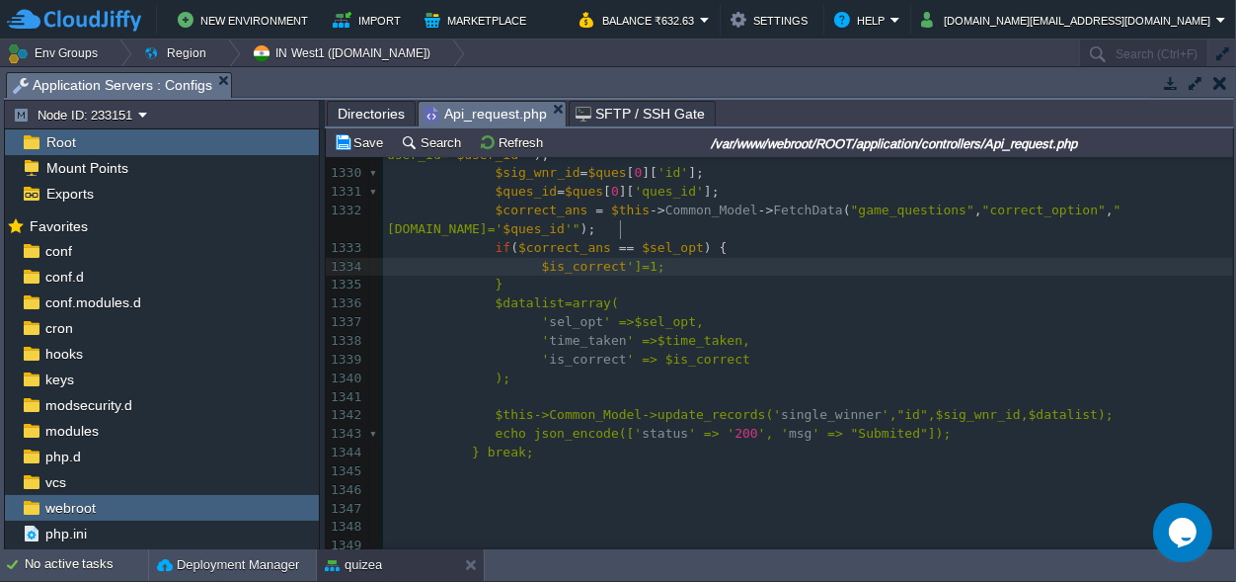
click at [620, 232] on div "x <?php 1305 'ques_id' => $ques_id , 1306 'user_id' => $row [ 'user_id' ], 1307…" at bounding box center [808, 258] width 850 height 1228
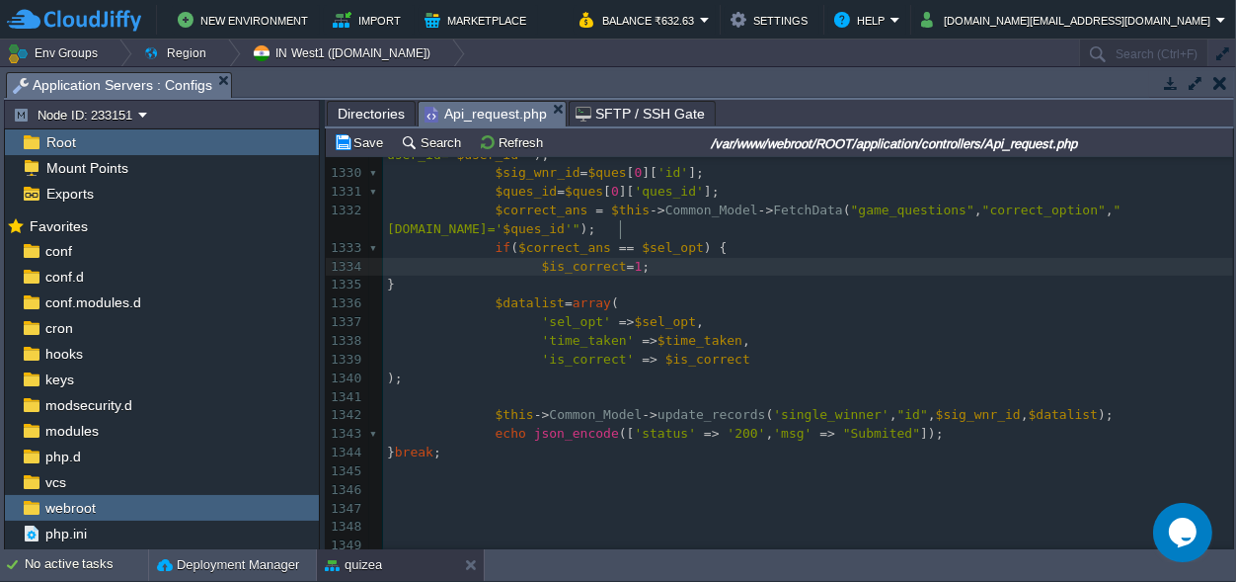
click at [634, 259] on span "1" at bounding box center [638, 266] width 8 height 15
type textarea "1"
type textarea "$is_correct"
drag, startPoint x: 605, startPoint y: 230, endPoint x: 538, endPoint y: 235, distance: 67.3
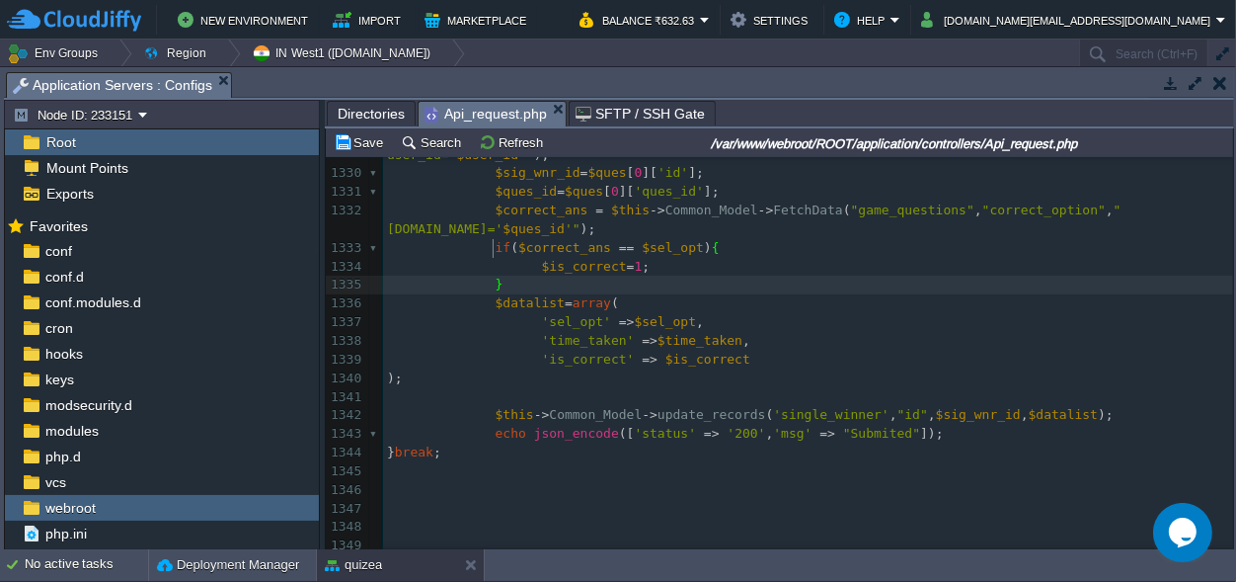
scroll to position [0, 0]
type textarea "else{}"
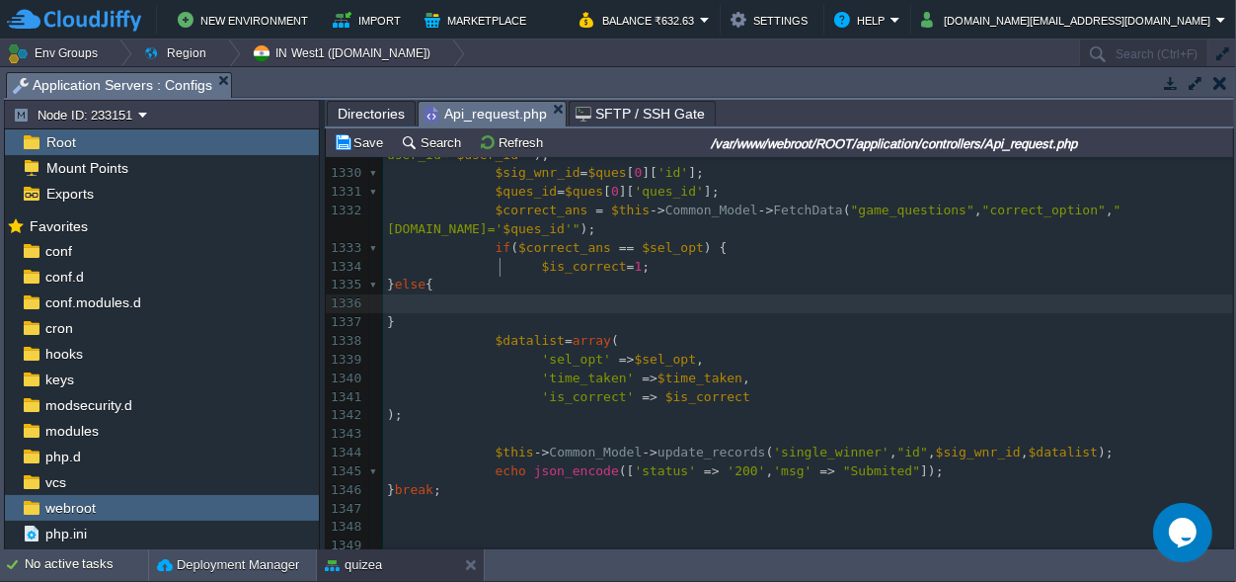
paste textarea
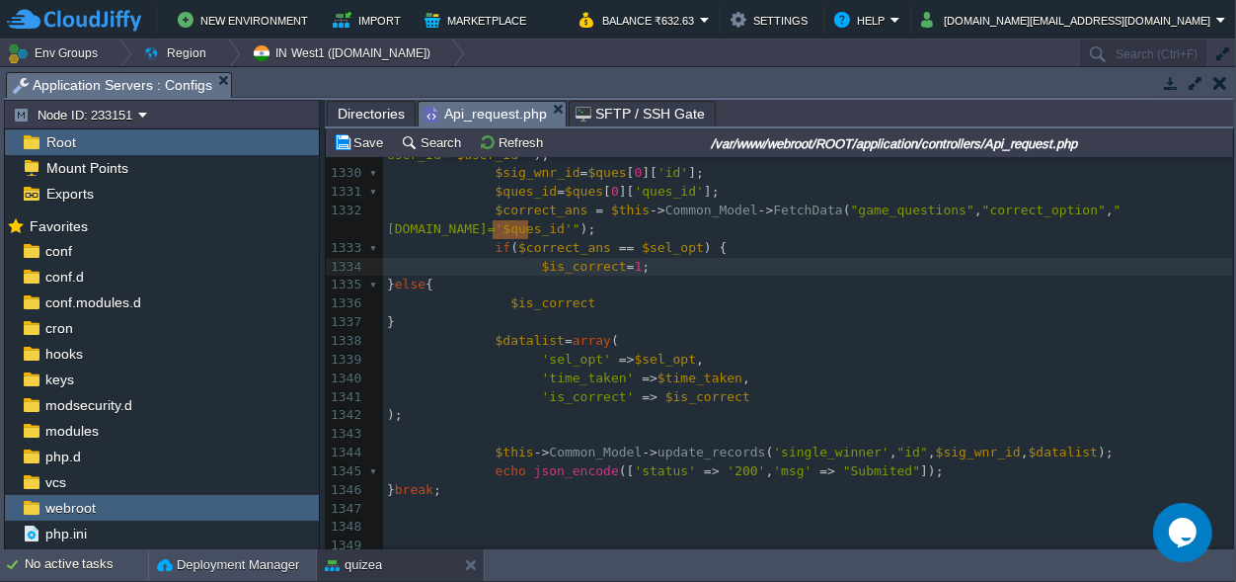
scroll to position [0, 28]
drag, startPoint x: 525, startPoint y: 226, endPoint x: 497, endPoint y: 228, distance: 28.7
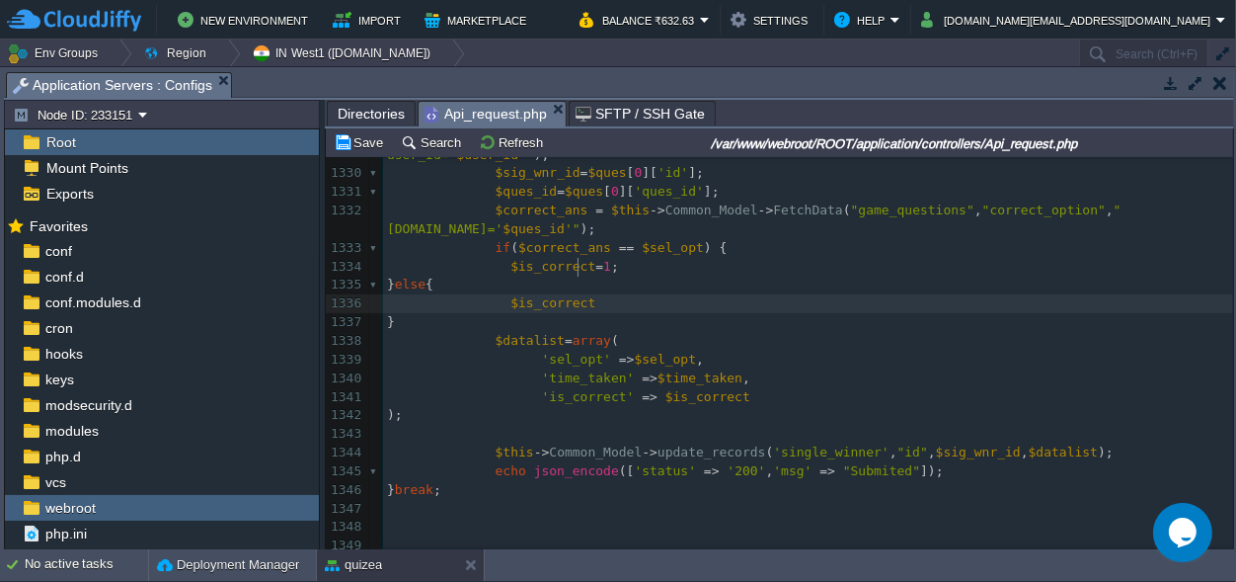
click at [591, 294] on pre "$is_correct" at bounding box center [808, 303] width 850 height 19
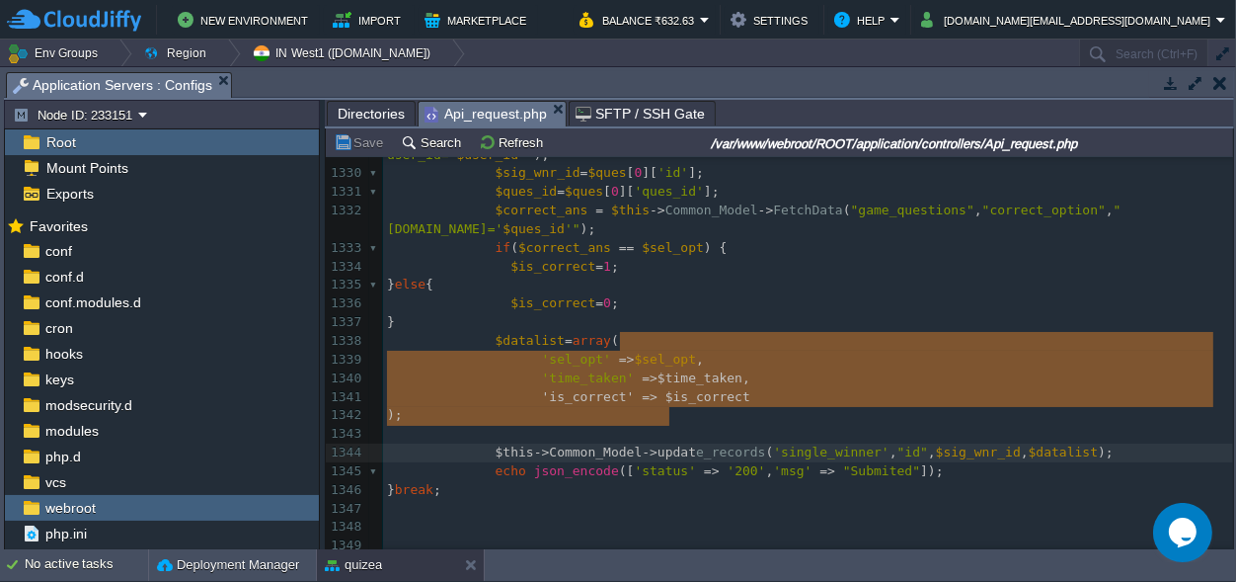
scroll to position [61, 282]
type textarea "=>$time_taken, 'is_correct' => $is_correct ); $this->Common_Model->updat"
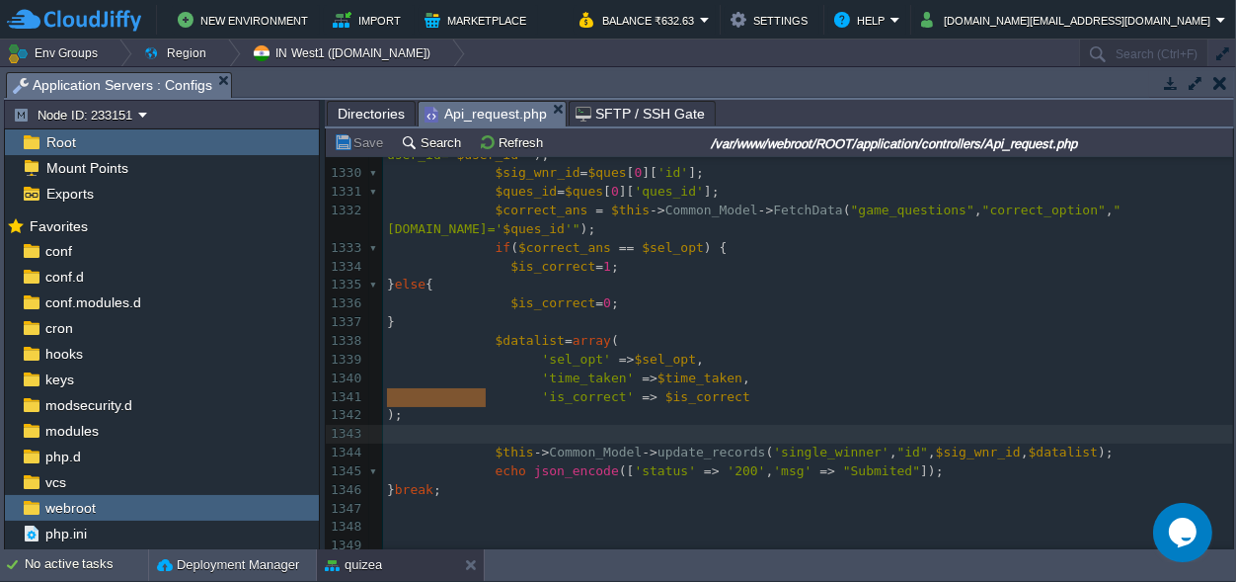
scroll to position [0, 98]
drag, startPoint x: 492, startPoint y: 395, endPoint x: 361, endPoint y: 389, distance: 130.5
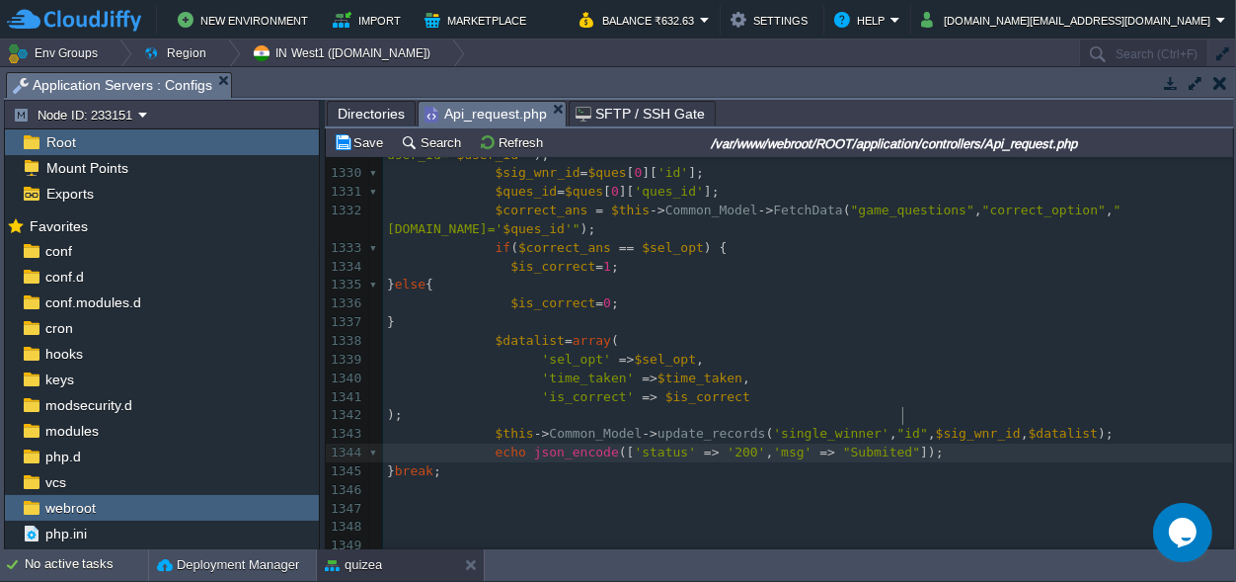
click at [1057, 443] on pre "echo json_encode ([ 'status' => '200' , 'msg' => "Submited" ]);" at bounding box center [808, 452] width 850 height 19
click at [1065, 425] on pre "$this -> Common_Model -> update_records ( 'single_winner' , "id" , $sig_wnr_id …" at bounding box center [808, 434] width 850 height 19
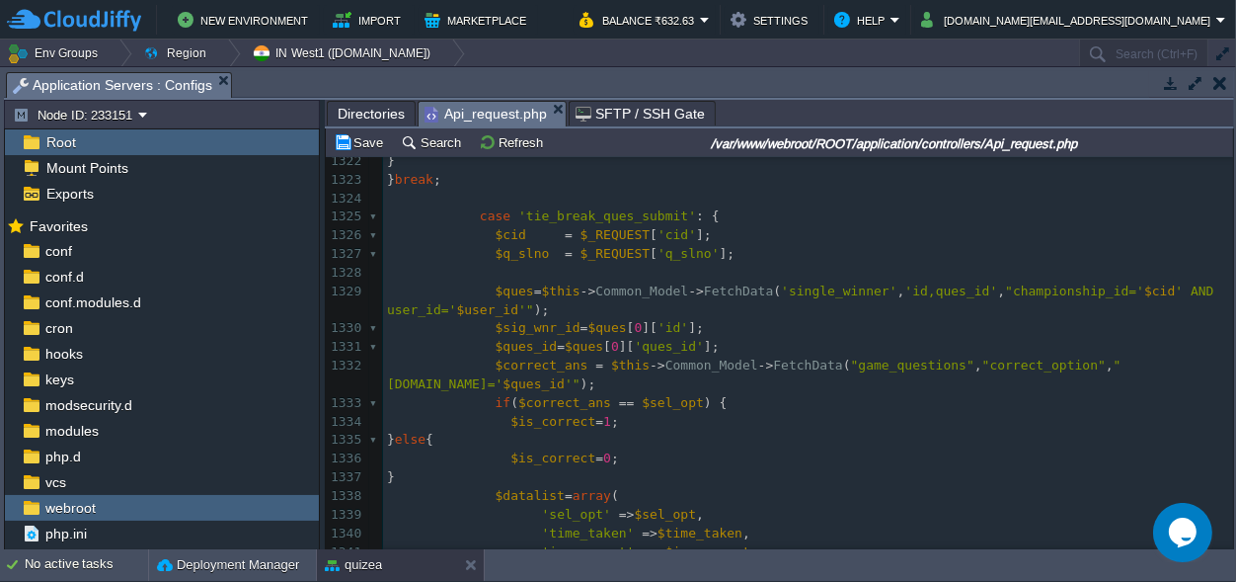
scroll to position [25428, 0]
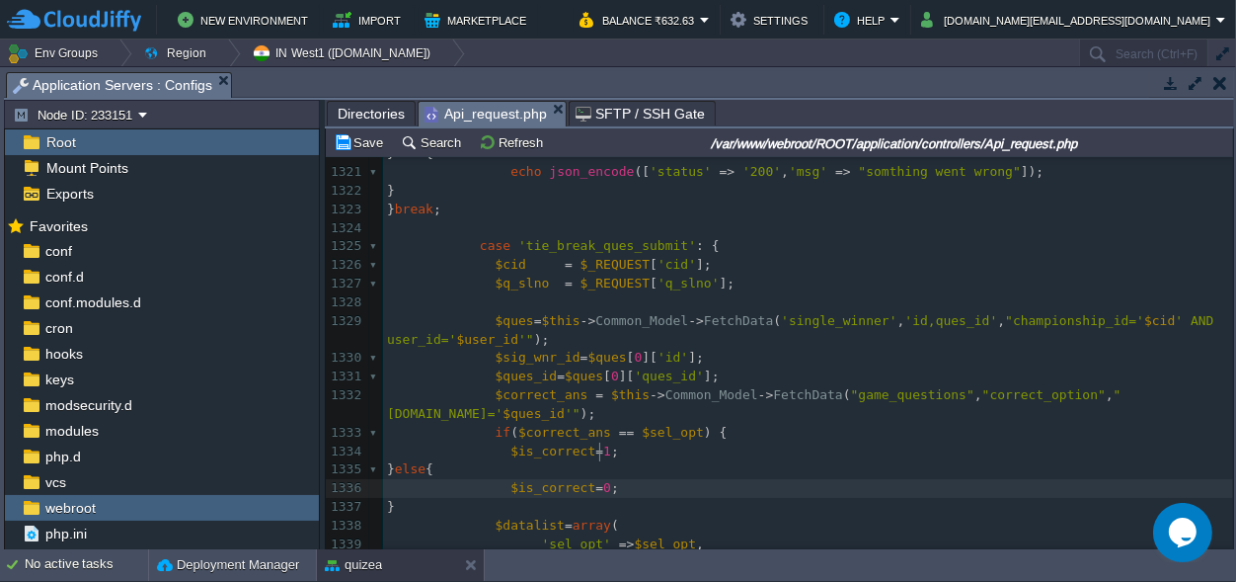
click at [705, 479] on pre "$is_correct = 0 ;" at bounding box center [808, 488] width 850 height 19
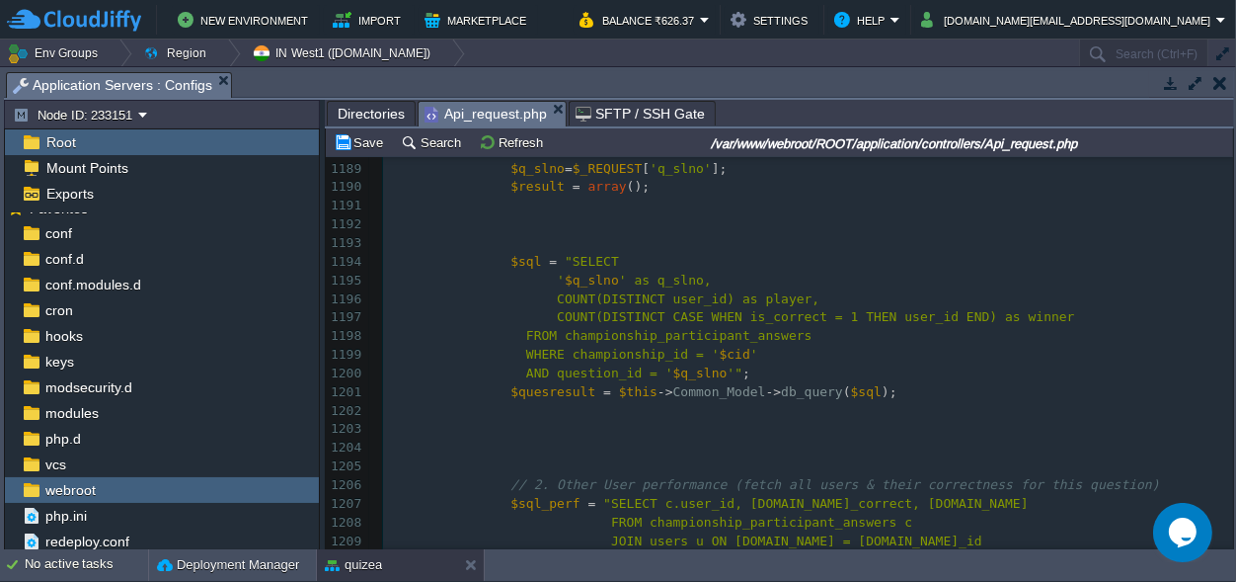
scroll to position [22844, 0]
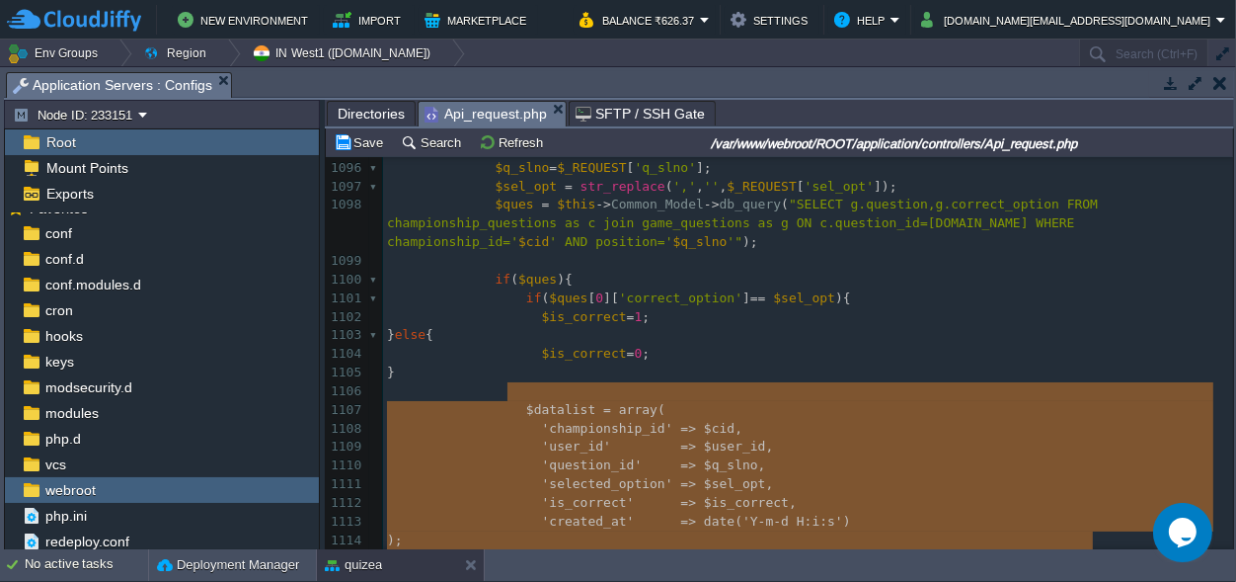
drag, startPoint x: 510, startPoint y: 394, endPoint x: 900, endPoint y: 495, distance: 402.8
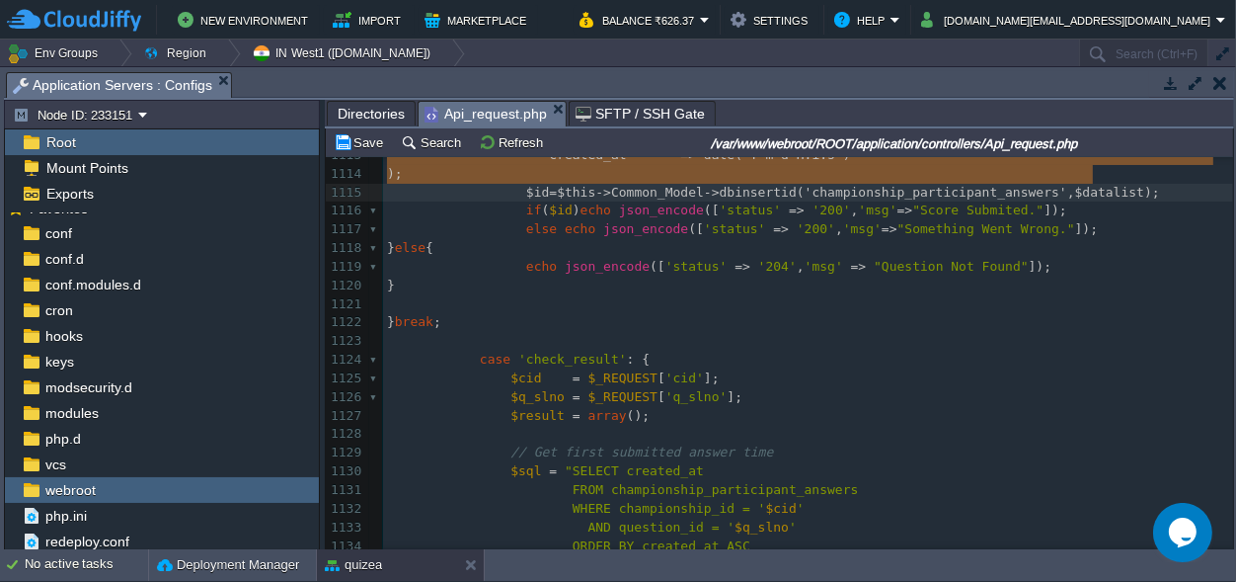
type textarea "$datalist = array( 'championship_id' => $cid, 'user_id' => $user_id, 'question_…"
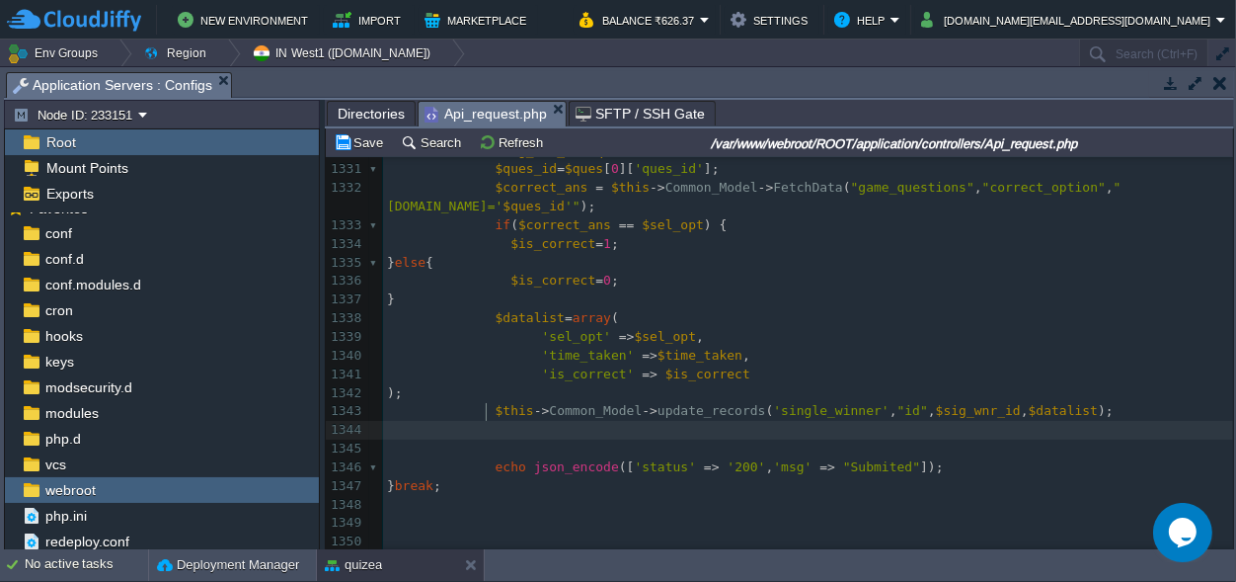
click at [484, 422] on span at bounding box center [441, 429] width 109 height 15
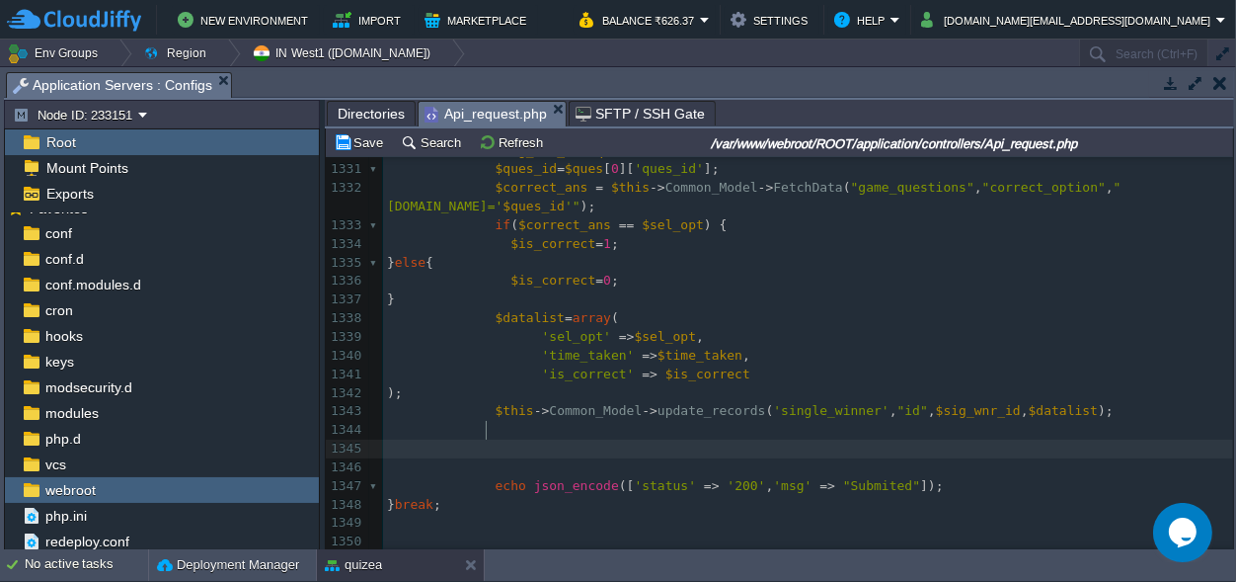
paste textarea ";"
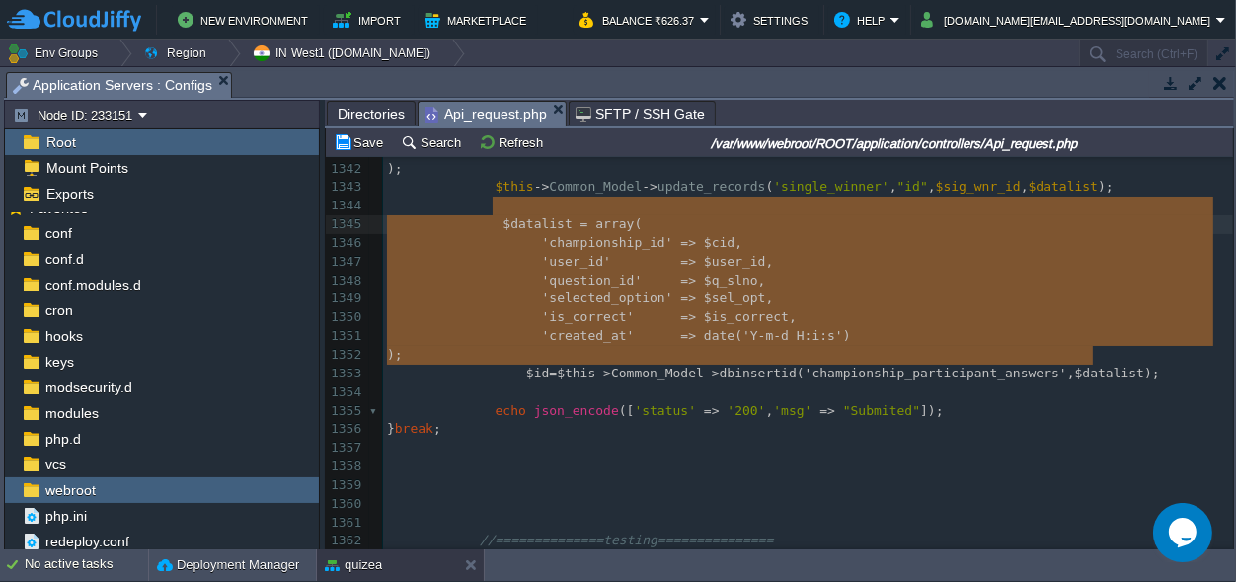
drag, startPoint x: 1099, startPoint y: 356, endPoint x: 495, endPoint y: 206, distance: 622.7
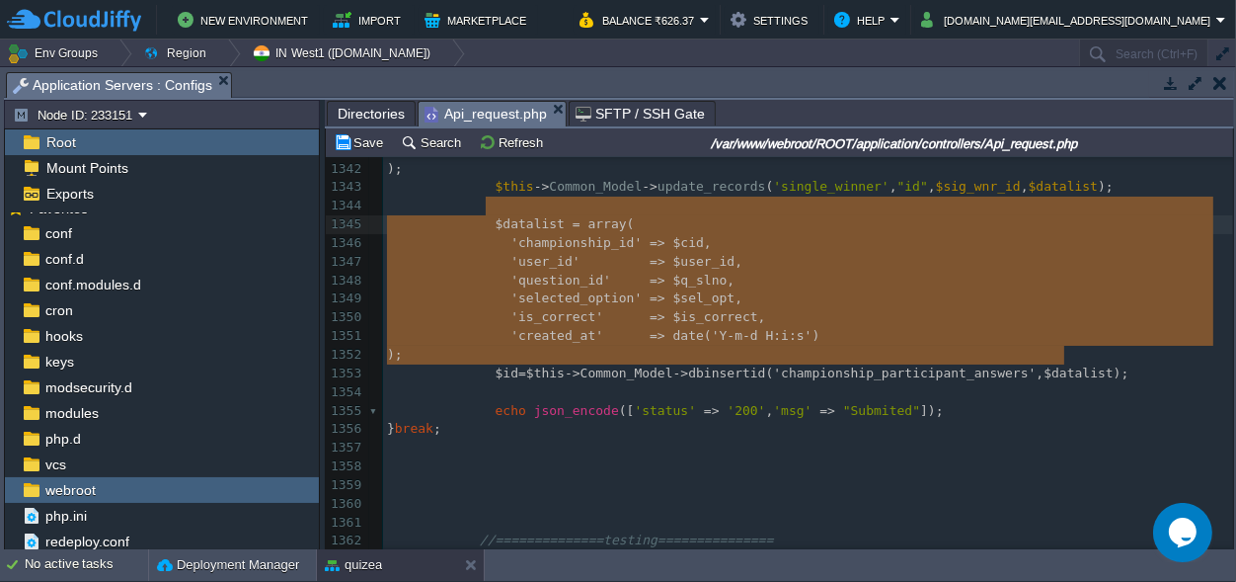
type textarea "$datalist = array( 'championship_id' => $cid, 'user_id' => $user_id, 'question_…"
click at [964, 383] on pre at bounding box center [808, 392] width 850 height 19
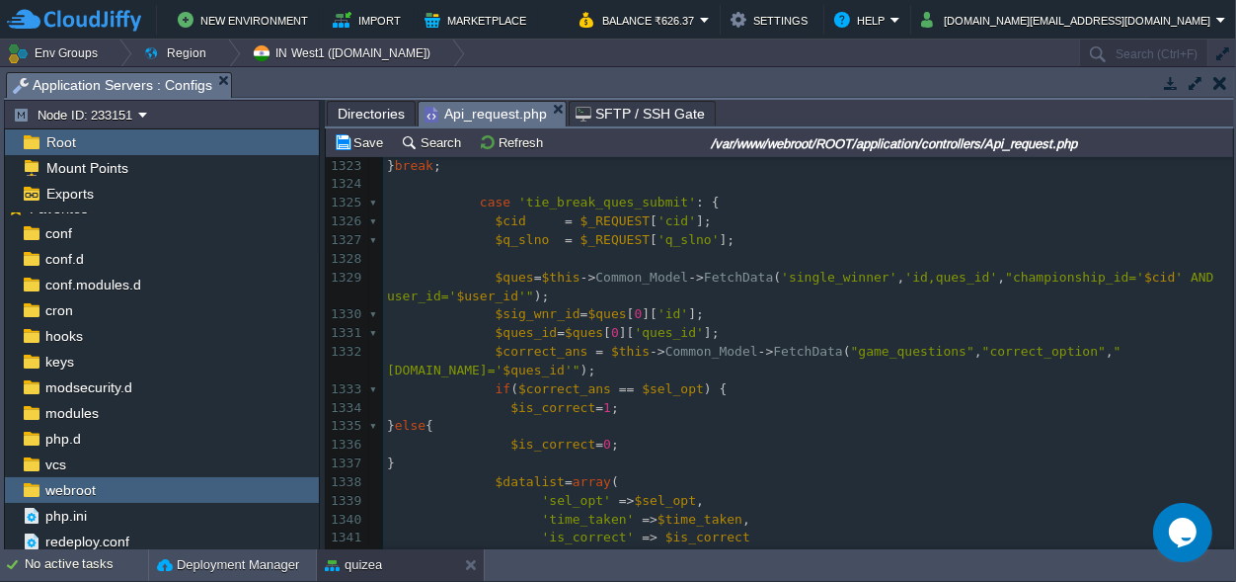
click at [510, 216] on div "x 1309 ​ 1310 $this -> Common_Model -> dbinsertid ( 'single_winner' , $insertDa…" at bounding box center [808, 380] width 850 height 1042
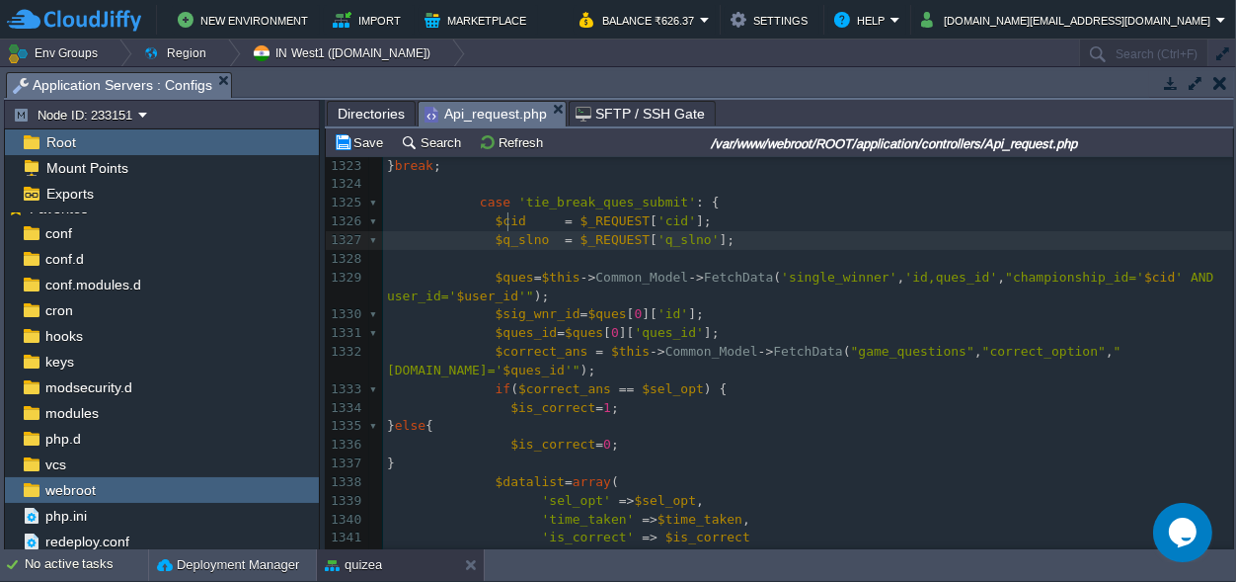
type textarea "$q_slno"
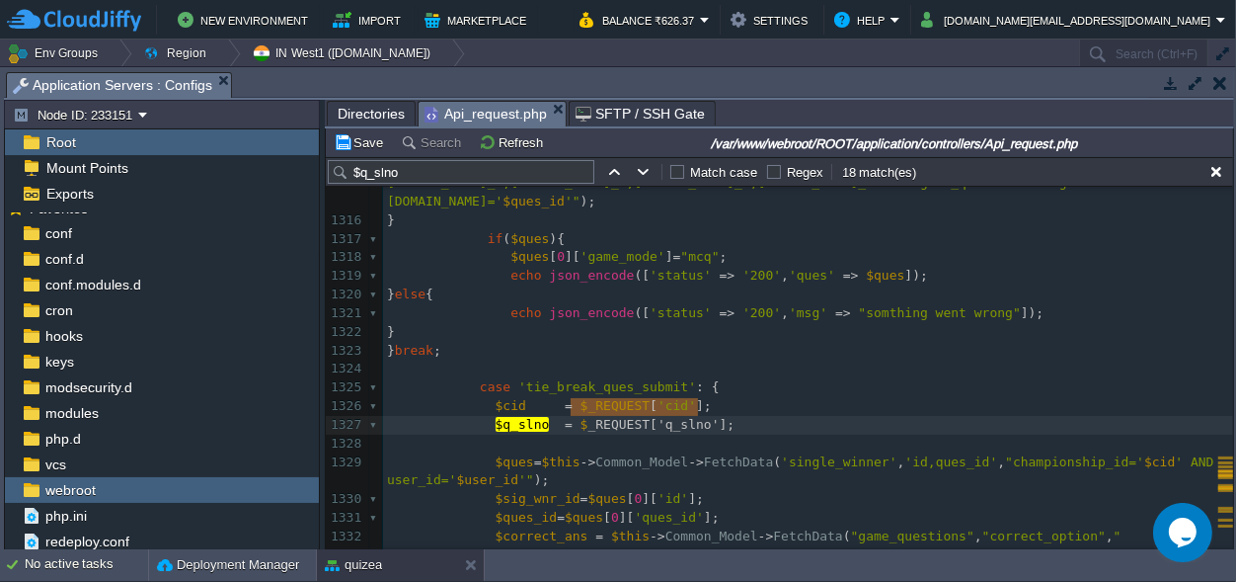
type textarea "$_REQUEST['q_slno']"
drag, startPoint x: 699, startPoint y: 405, endPoint x: 566, endPoint y: 408, distance: 133.3
type textarea "16"
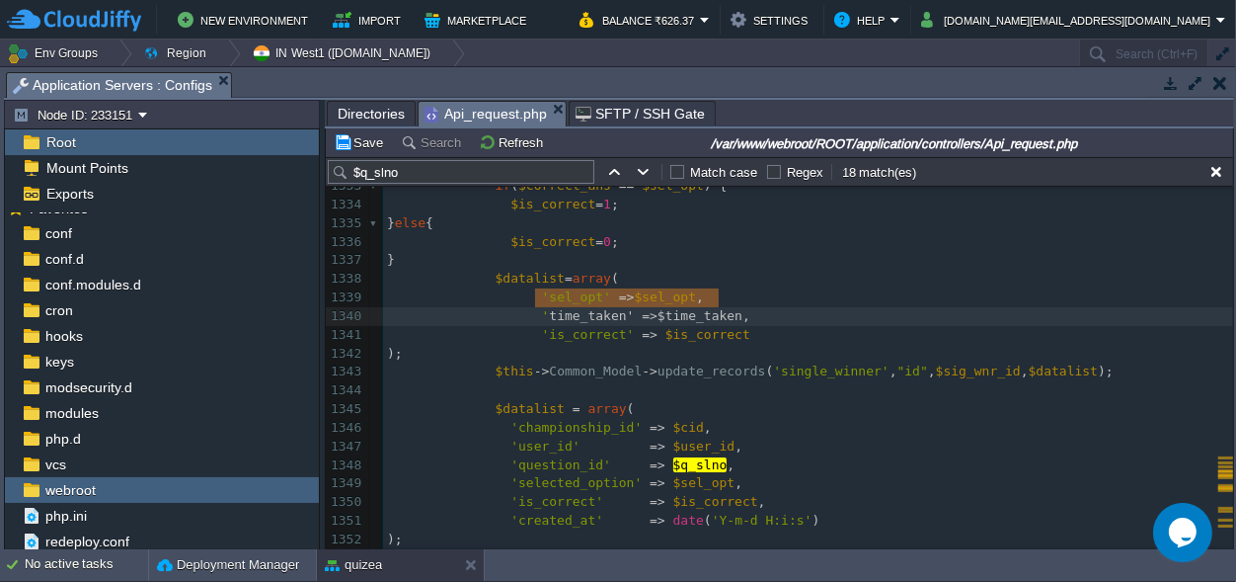
type textarea "'time_taken' =>$time_taken,"
drag, startPoint x: 732, startPoint y: 299, endPoint x: 528, endPoint y: 301, distance: 203.4
click at [740, 482] on div "x $q_slno = 16 ; 1324 1325 case 'tie_break_ques_submit' : { 1326 $cid = $_REQUE…" at bounding box center [808, 502] width 850 height 1061
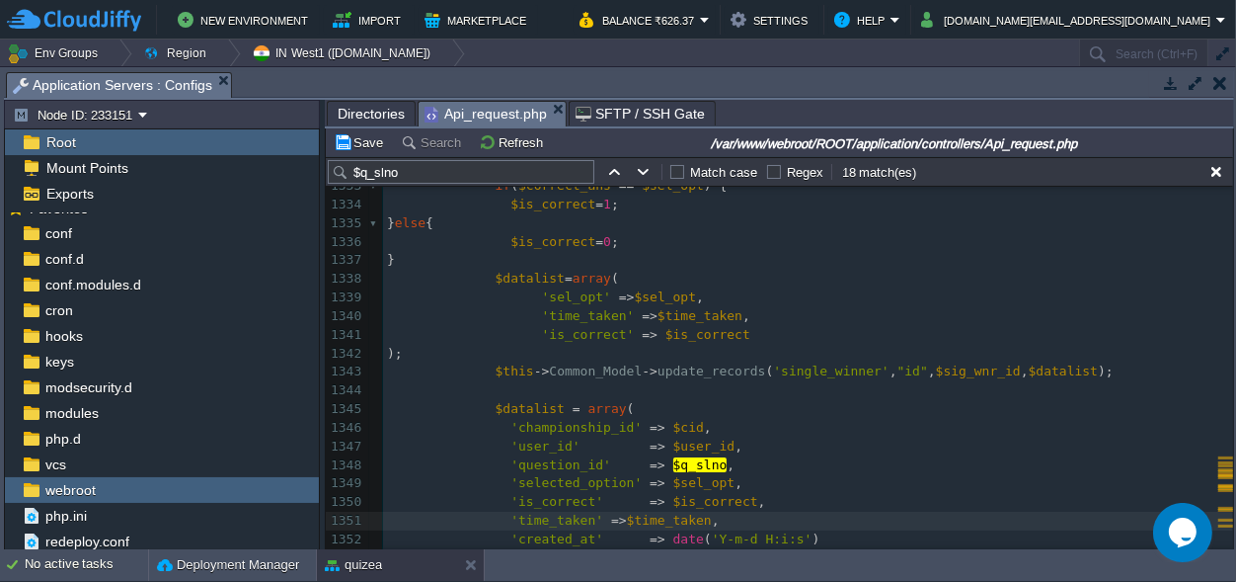
click at [743, 493] on pre "'is_correct' => $is_correct ," at bounding box center [808, 502] width 850 height 19
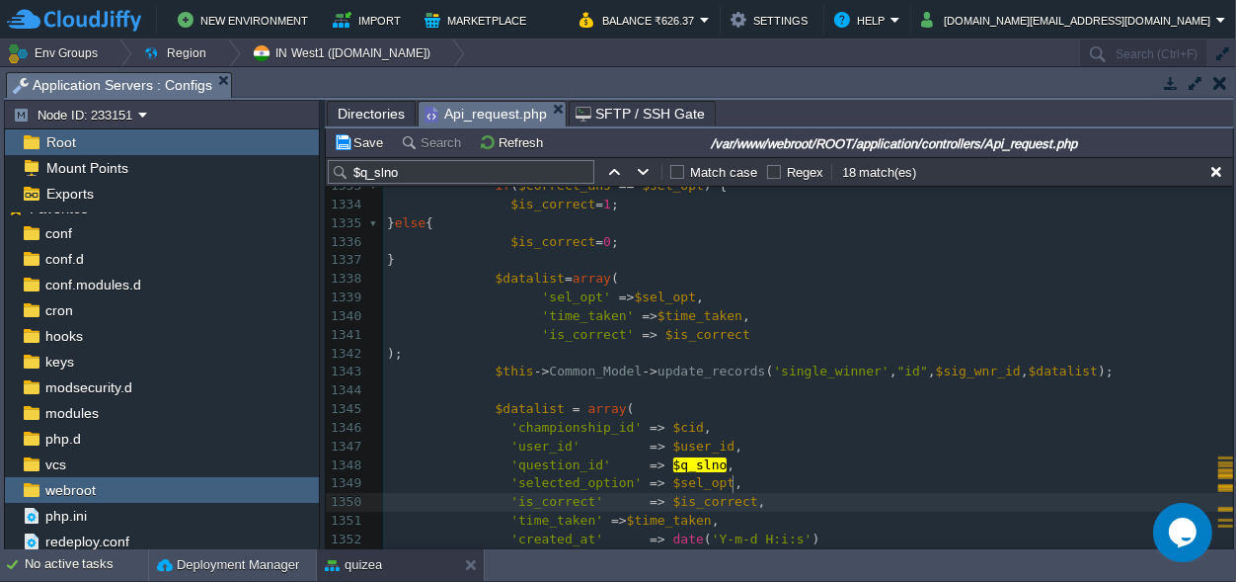
click at [603, 512] on span at bounding box center [607, 519] width 8 height 15
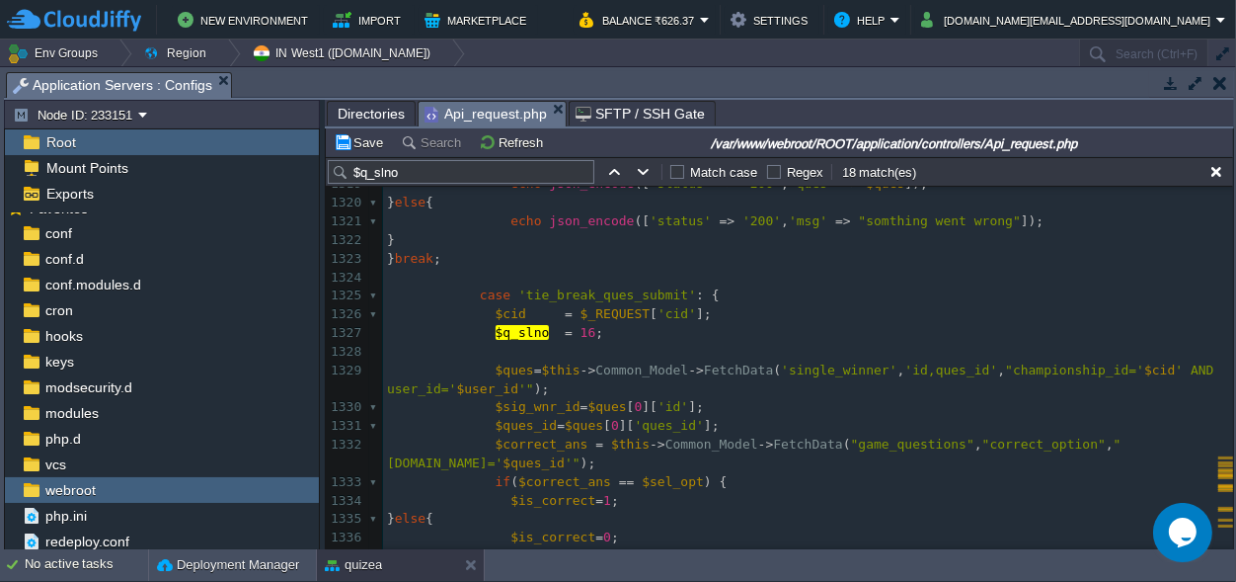
click at [641, 324] on pre "$q_slno = 16 ;" at bounding box center [808, 333] width 850 height 19
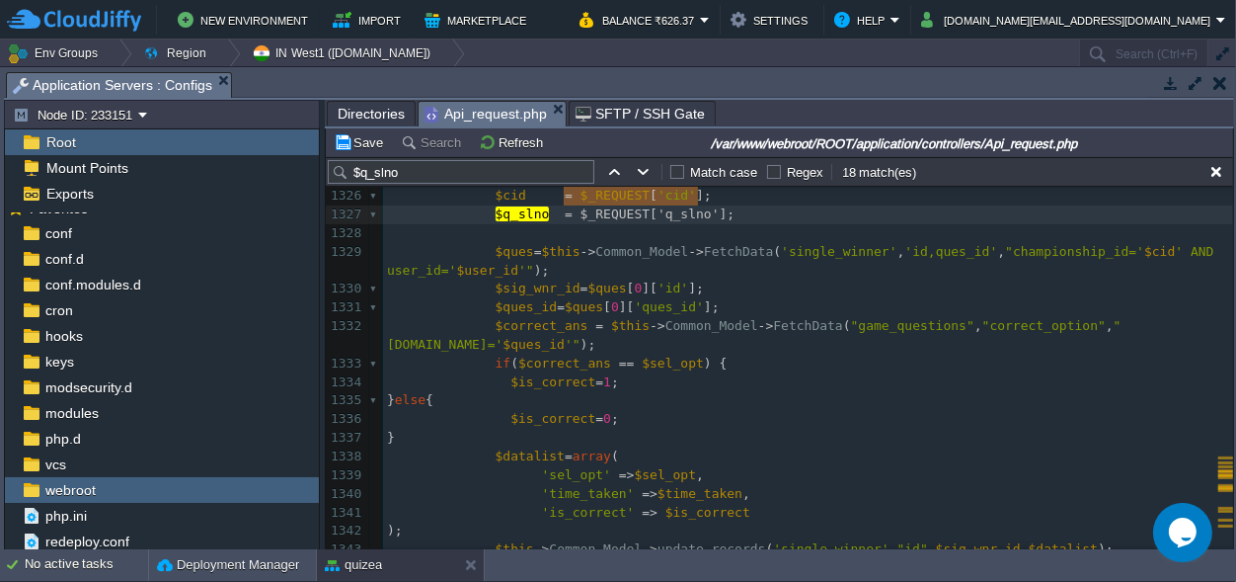
type textarea "$datalist = array( 'championship_id' => $cid, 'user_id' => $user_id, 'question_…"
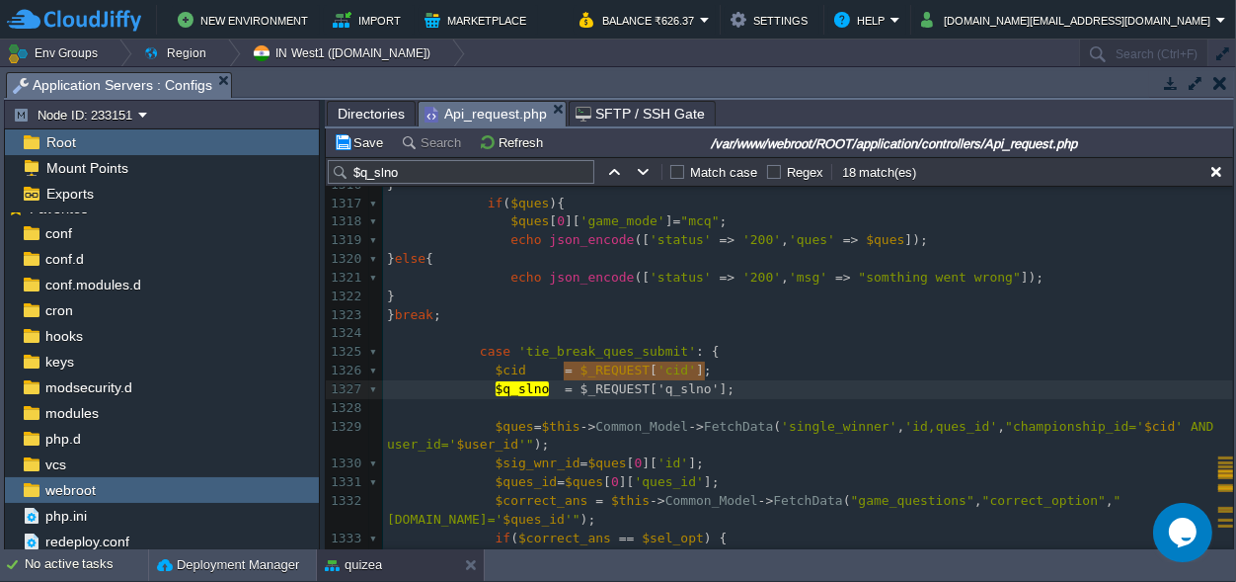
drag, startPoint x: 728, startPoint y: 368, endPoint x: 564, endPoint y: 367, distance: 163.9
type textarea "$datalist = array( 'championship_id' => $cid, 'user_id' => $user_id, 'question_…"
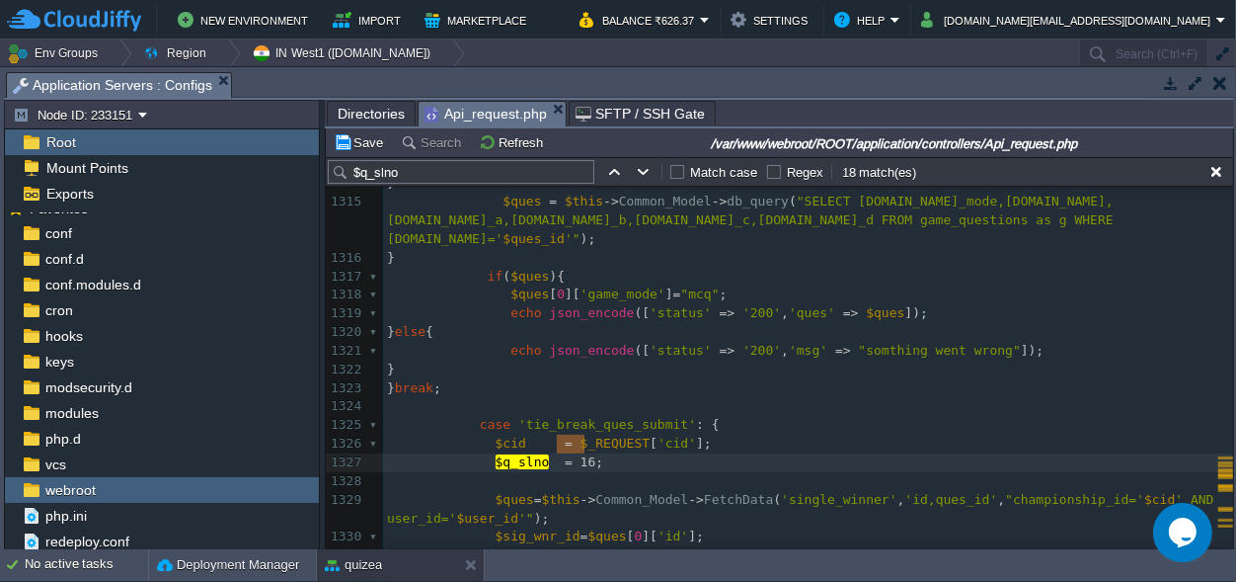
type textarea "16;"
drag, startPoint x: 584, startPoint y: 445, endPoint x: 565, endPoint y: 446, distance: 18.8
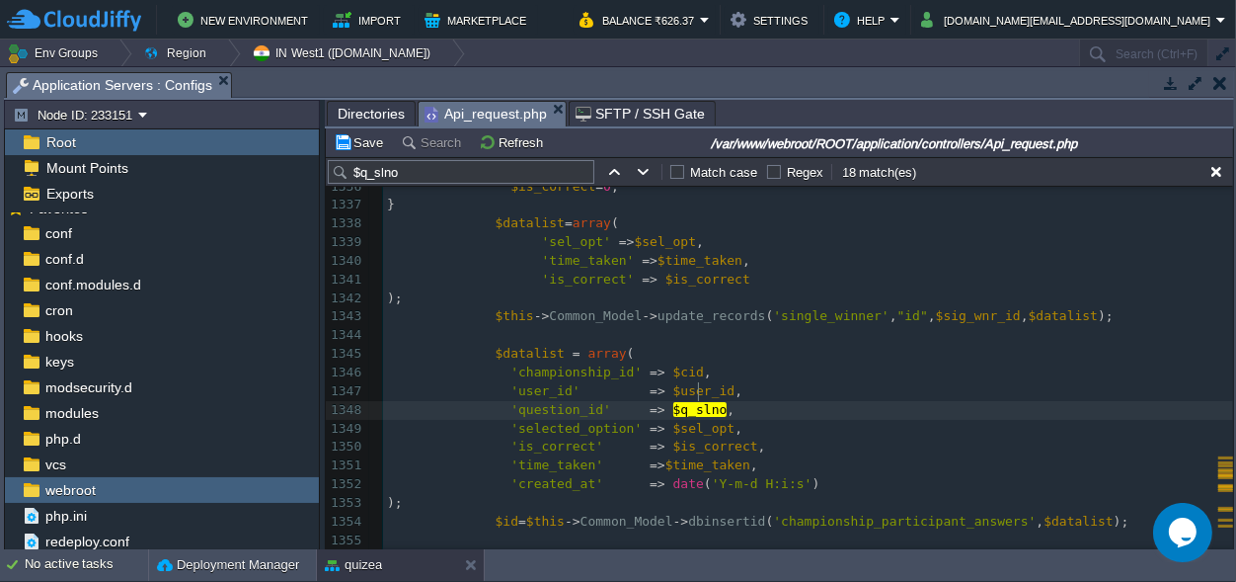
click at [695, 402] on span "$q_slno" at bounding box center [700, 409] width 54 height 15
type textarea "+1"
click at [901, 420] on pre "'selected_option' => $sel_opt ," at bounding box center [808, 429] width 850 height 19
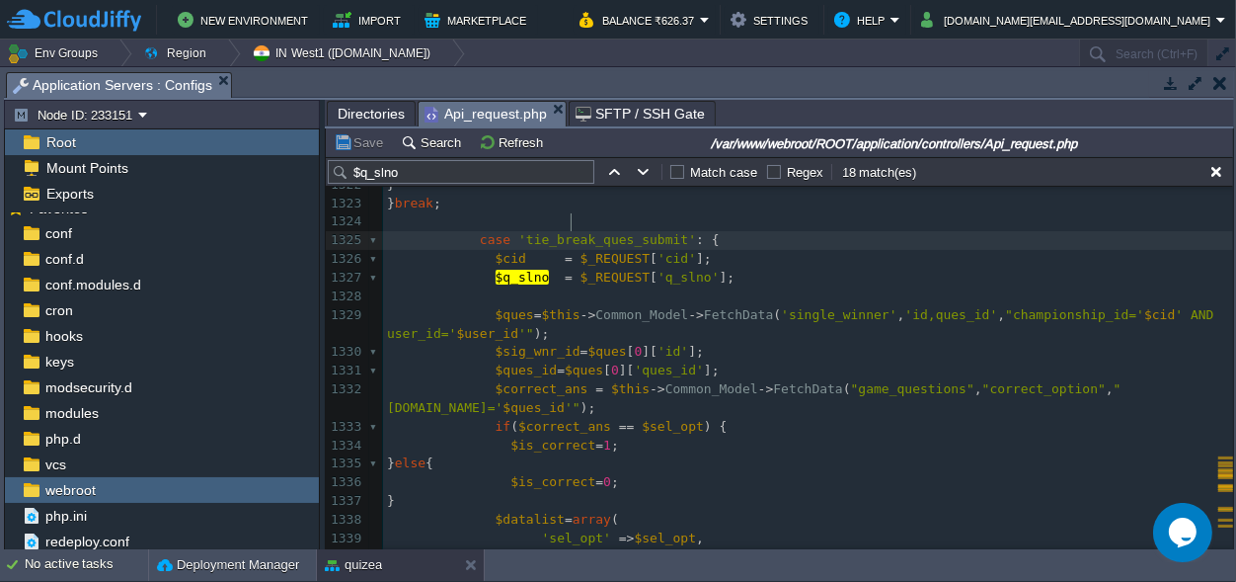
click at [574, 231] on pre "case 'tie_break_ques_submit' : {" at bounding box center [808, 240] width 850 height 19
type textarea "tie_break_ques_submit"
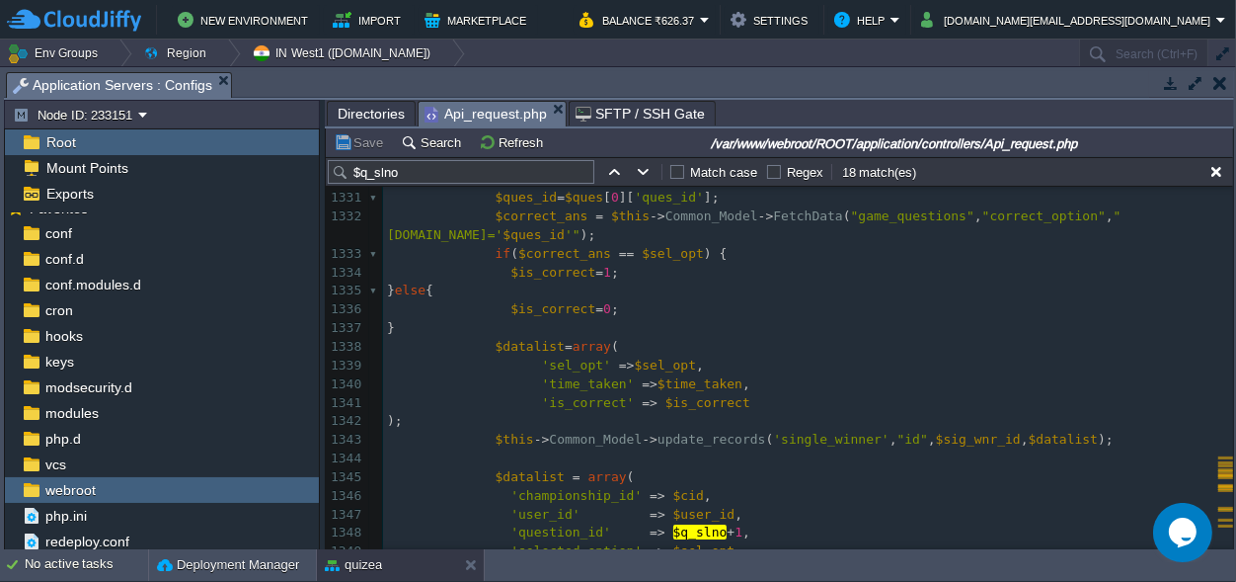
scroll to position [25647, 0]
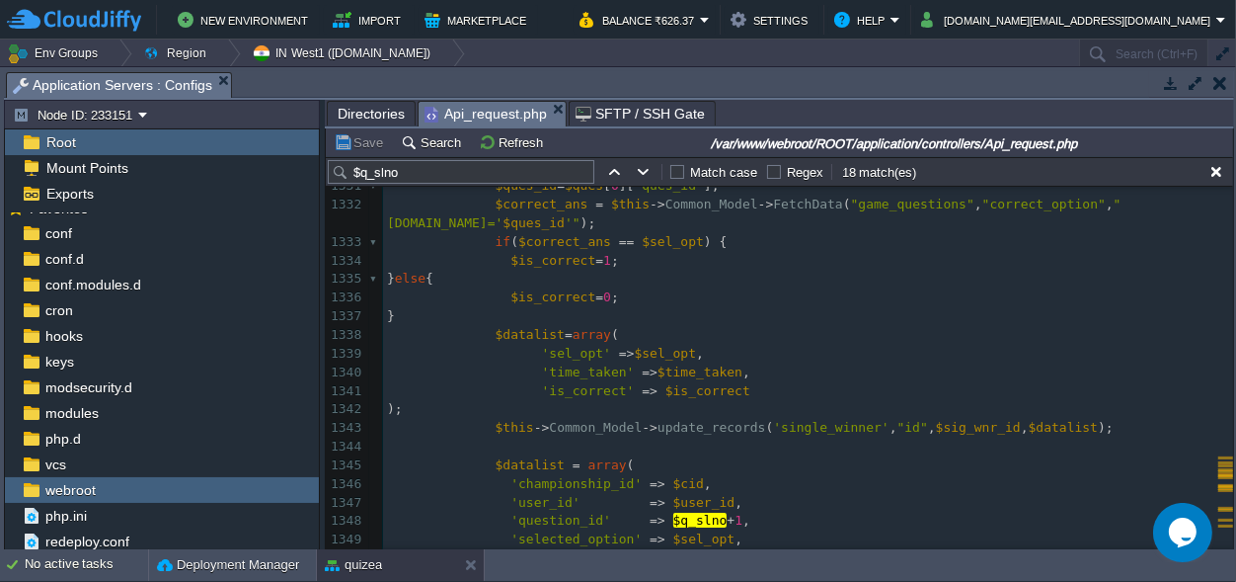
click at [690, 364] on span "$time_taken" at bounding box center [700, 371] width 85 height 15
type textarea "$time_taken"
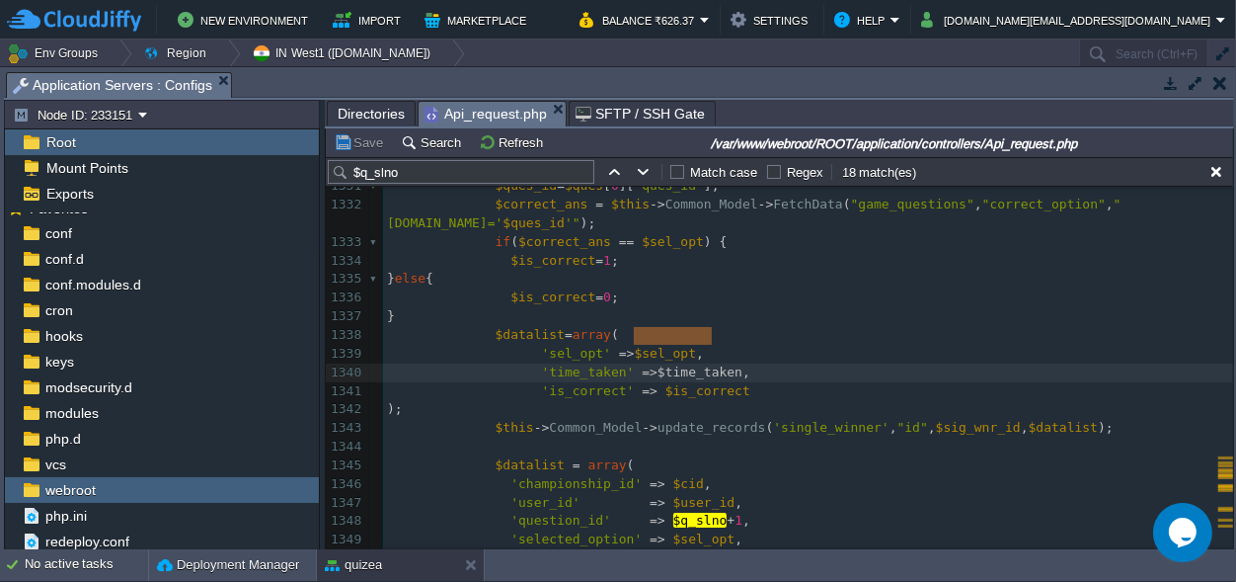
scroll to position [25464, 0]
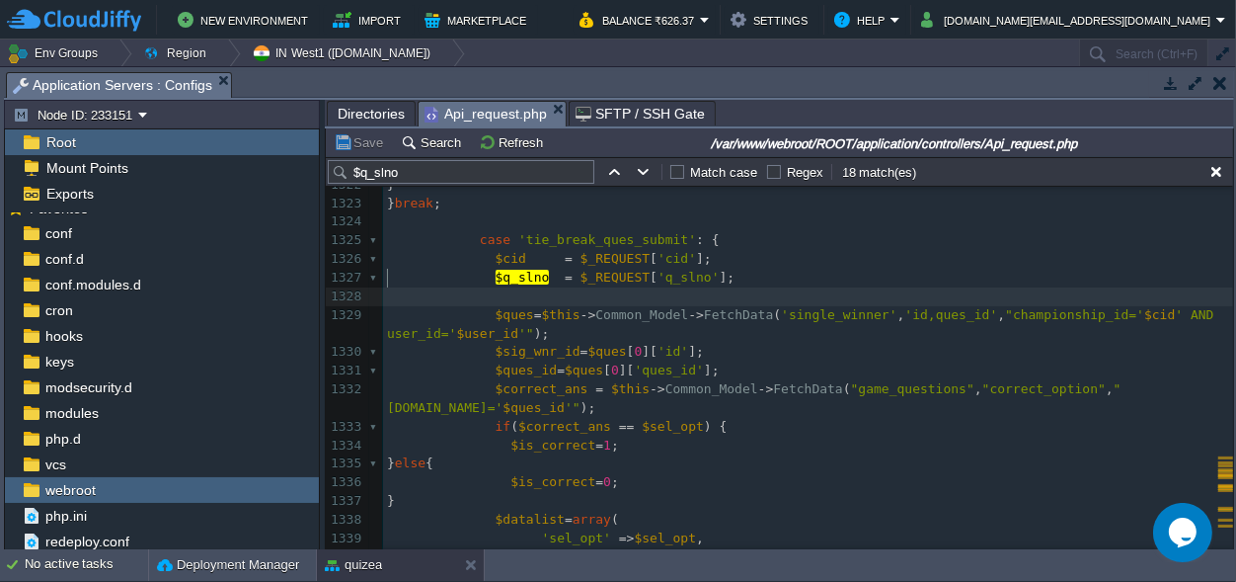
click at [487, 287] on pre "​" at bounding box center [808, 296] width 850 height 19
paste textarea
click at [486, 271] on div "x $ques = $this -> Common_Model -> db_query ( "SELECT g.question,g.correct_opti…" at bounding box center [808, 501] width 850 height 1061
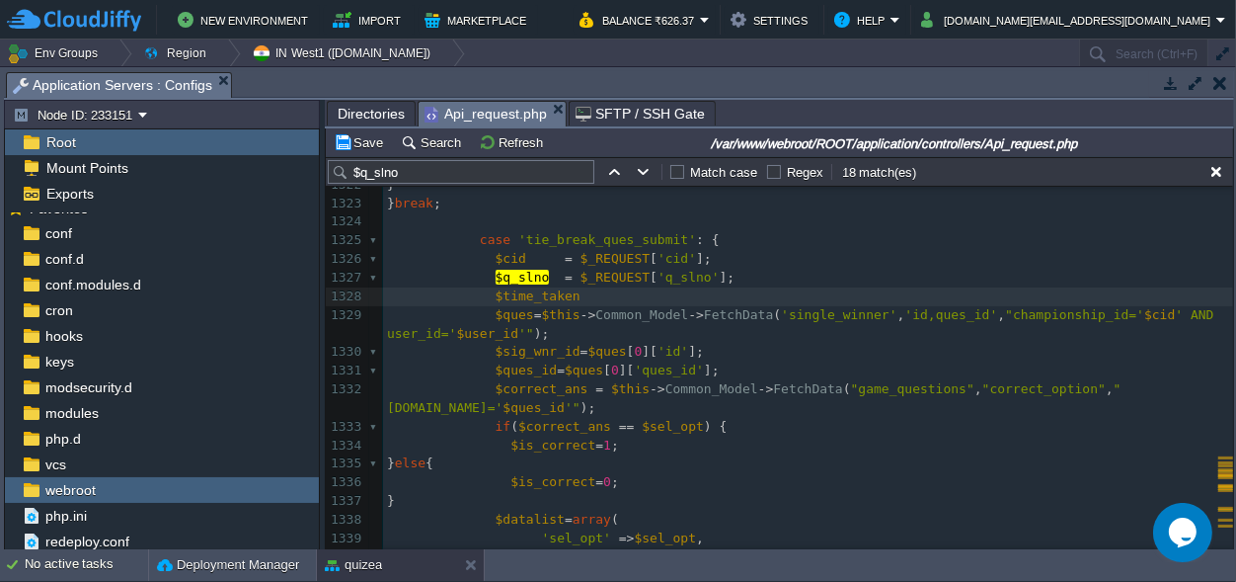
click at [576, 287] on pre "$time_taken" at bounding box center [808, 296] width 850 height 19
type textarea "="
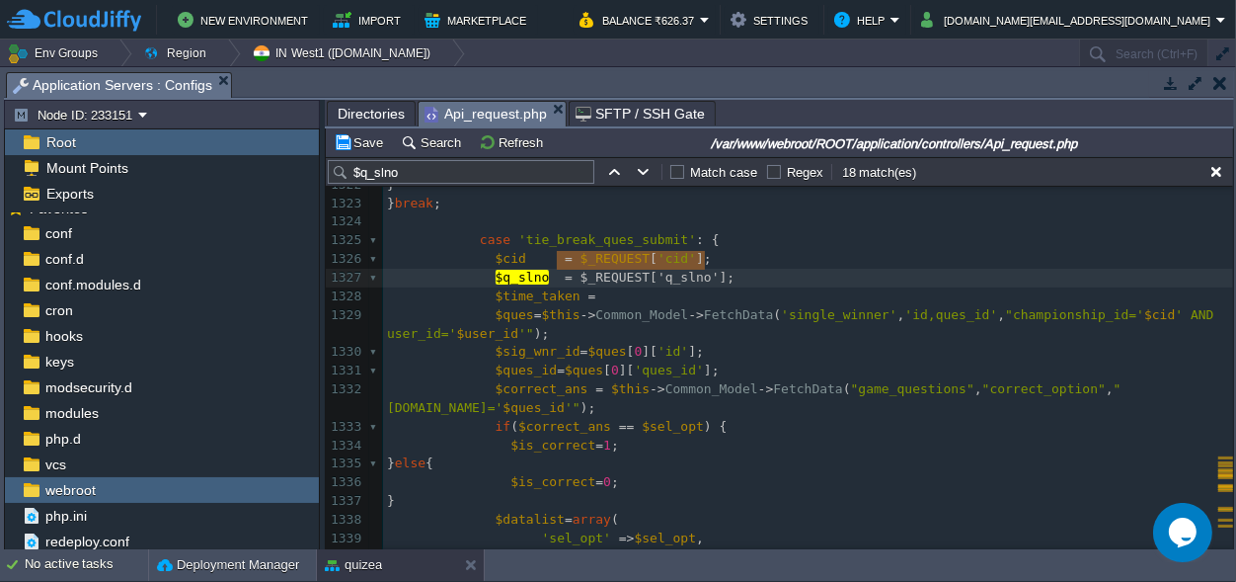
type textarea "$_REQUEST['q_slno'];"
drag, startPoint x: 723, startPoint y: 257, endPoint x: 560, endPoint y: 260, distance: 163.0
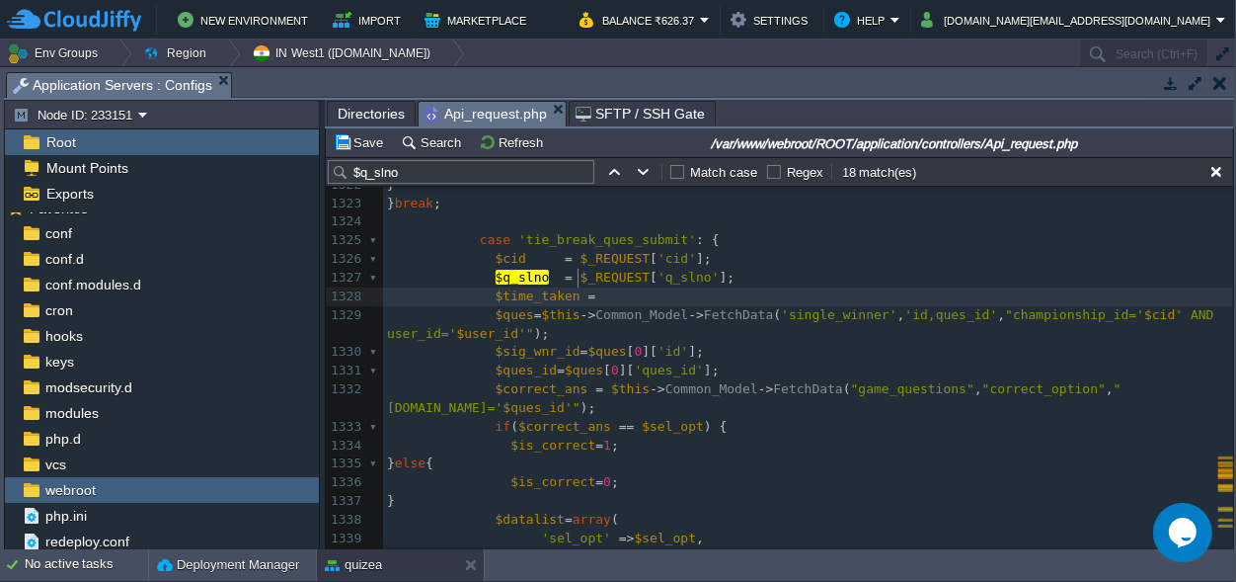
click at [619, 287] on pre "$time_taken =" at bounding box center [808, 296] width 850 height 19
click at [692, 277] on div "x $ques = $this -> Common_Model -> db_query ( "SELECT g.question,g.correct_opti…" at bounding box center [808, 501] width 850 height 1061
type textarea "q_slno"
paste textarea
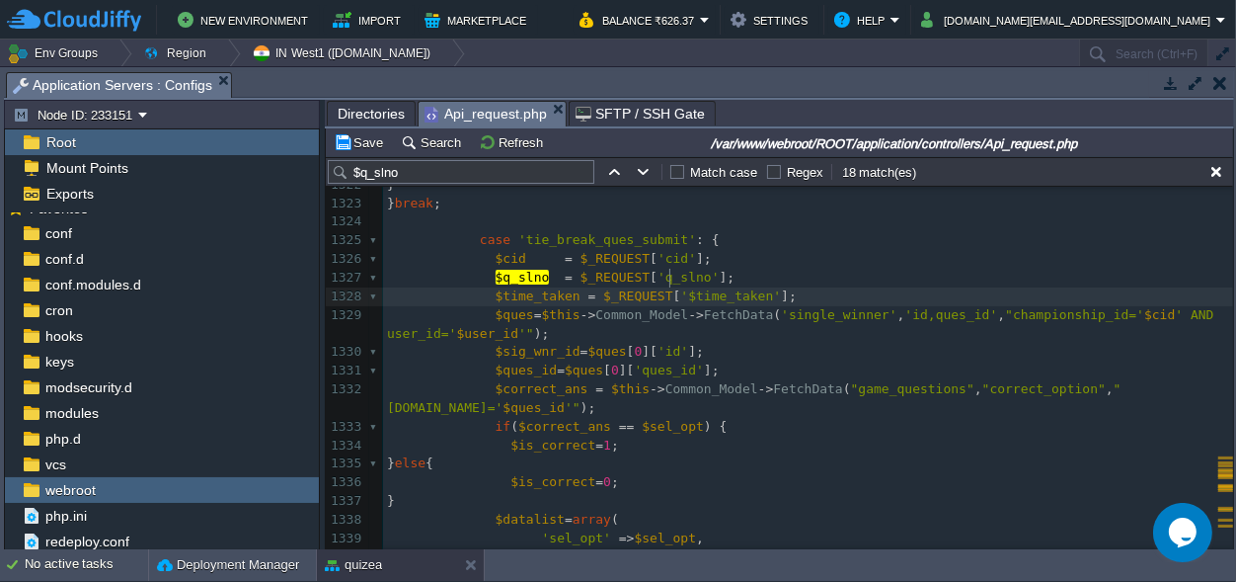
scroll to position [0, 0]
click at [680, 288] on span "'$time_taken'" at bounding box center [730, 295] width 101 height 15
click at [780, 269] on pre "$q_slno = $_REQUEST [ 'q_slno' ];" at bounding box center [808, 278] width 850 height 19
click at [780, 287] on pre "$time_taken = $_REQUEST [ 'time_taken' ];" at bounding box center [808, 296] width 850 height 19
click at [722, 276] on div "x $ques = $this -> Common_Model -> db_query ( "SELECT g.question,g.correct_opti…" at bounding box center [808, 501] width 850 height 1061
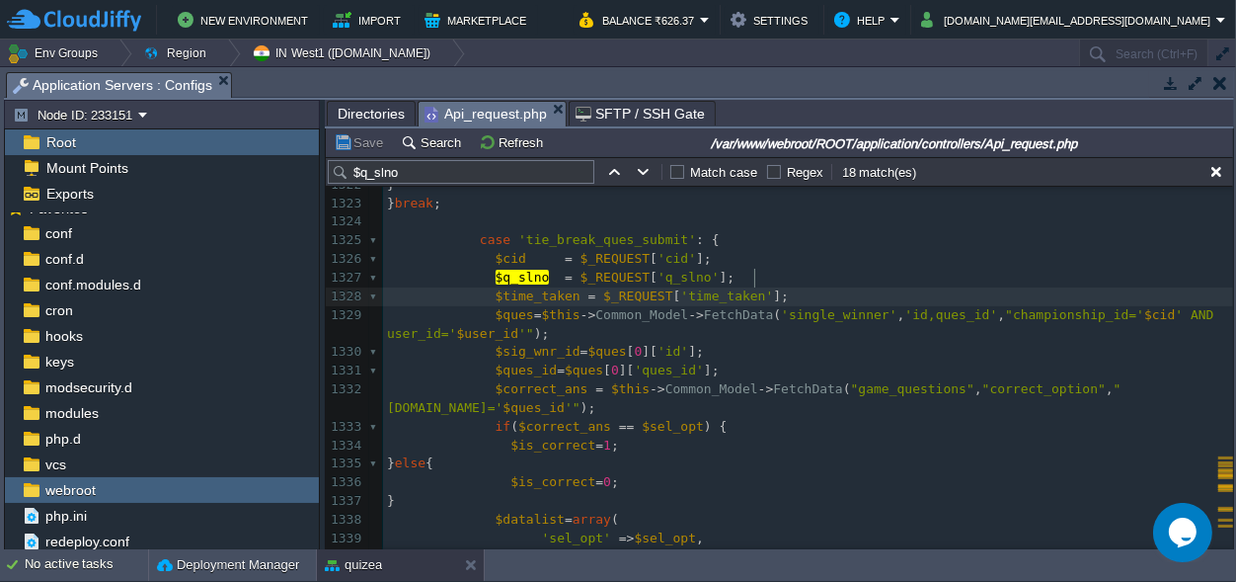
type textarea "time_taken"
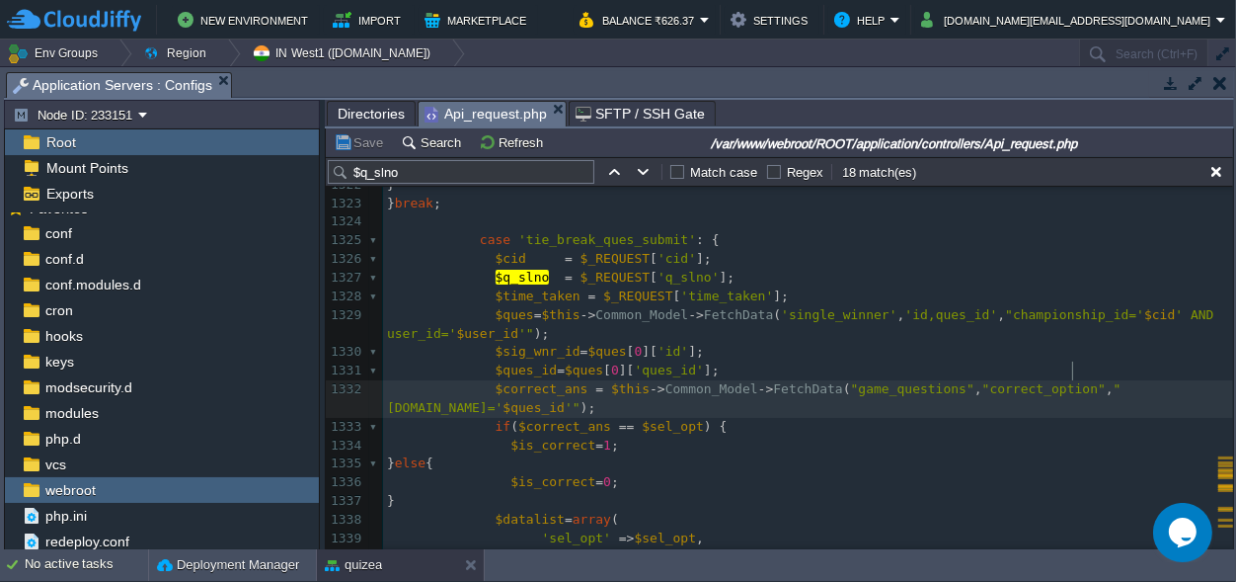
click at [1070, 381] on span ""[DOMAIN_NAME]='" at bounding box center [754, 398] width 735 height 34
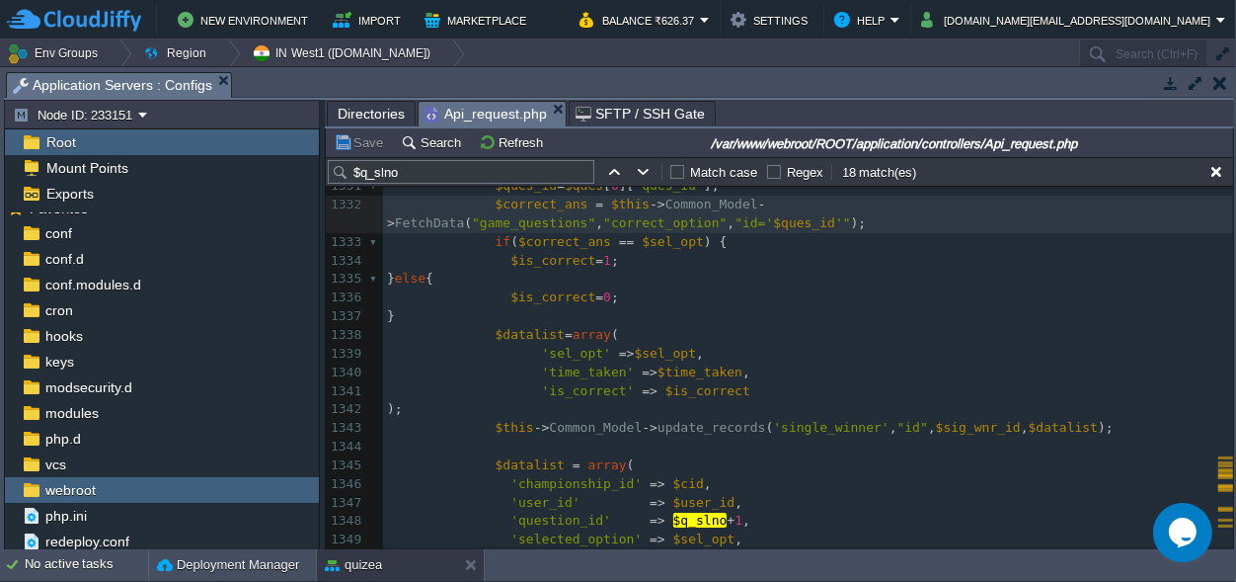
scroll to position [25854, 0]
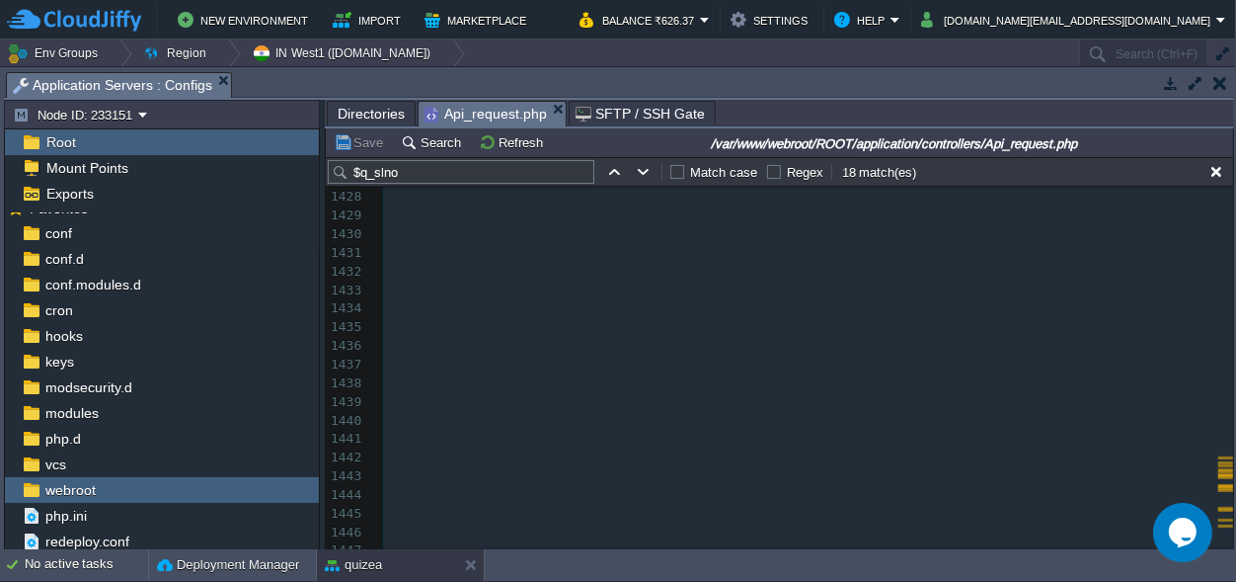
click at [643, 340] on pre "​" at bounding box center [808, 346] width 850 height 19
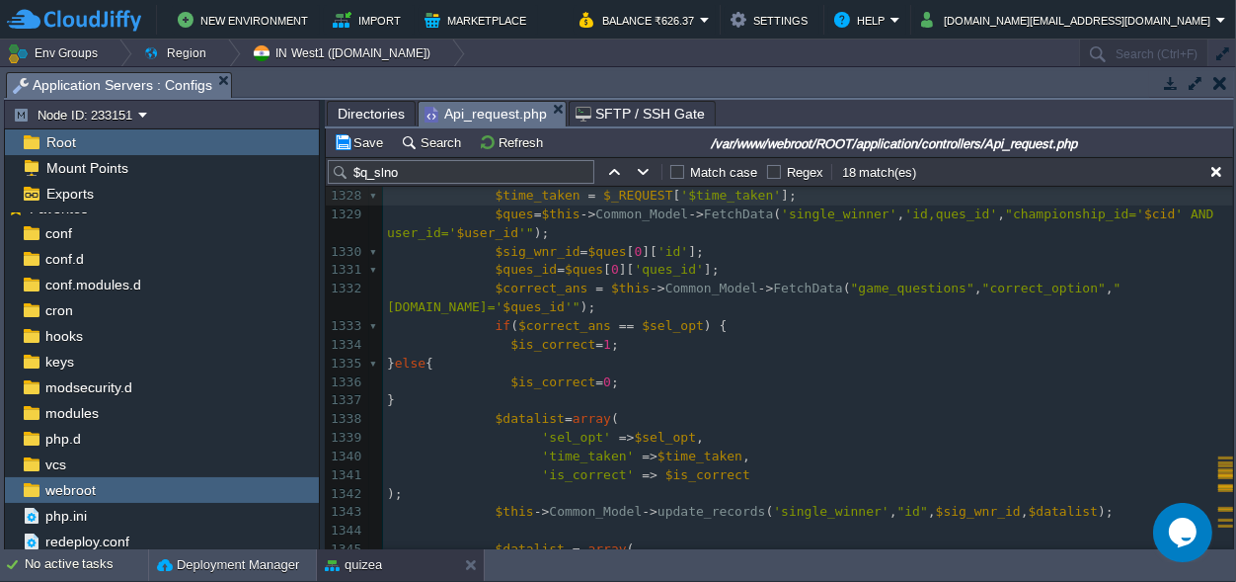
type textarea "q_slno"
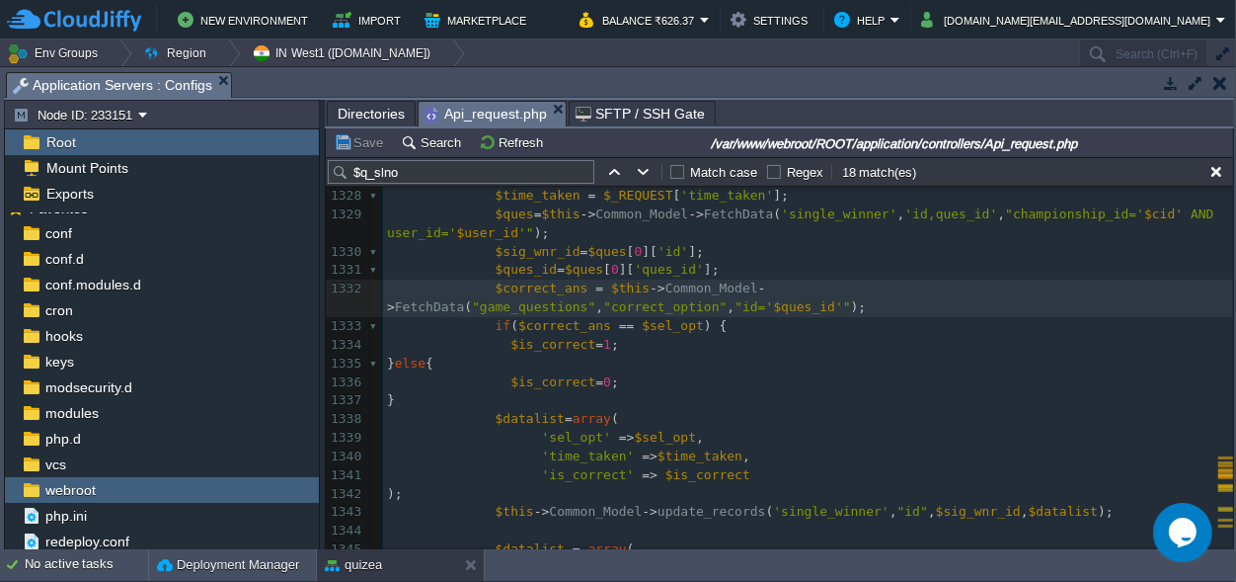
click at [643, 422] on div "x $ques = $this -> Common_Model -> db_query ( "SELECT g.question,g.correct_opti…" at bounding box center [808, 410] width 850 height 856
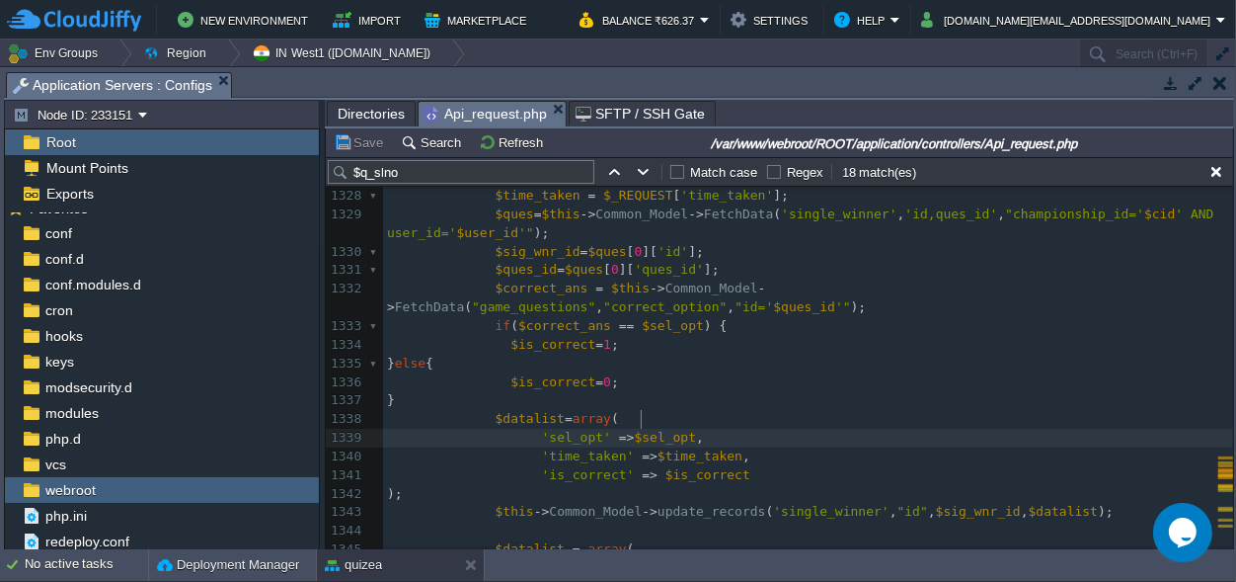
type textarea "$sel_opt"
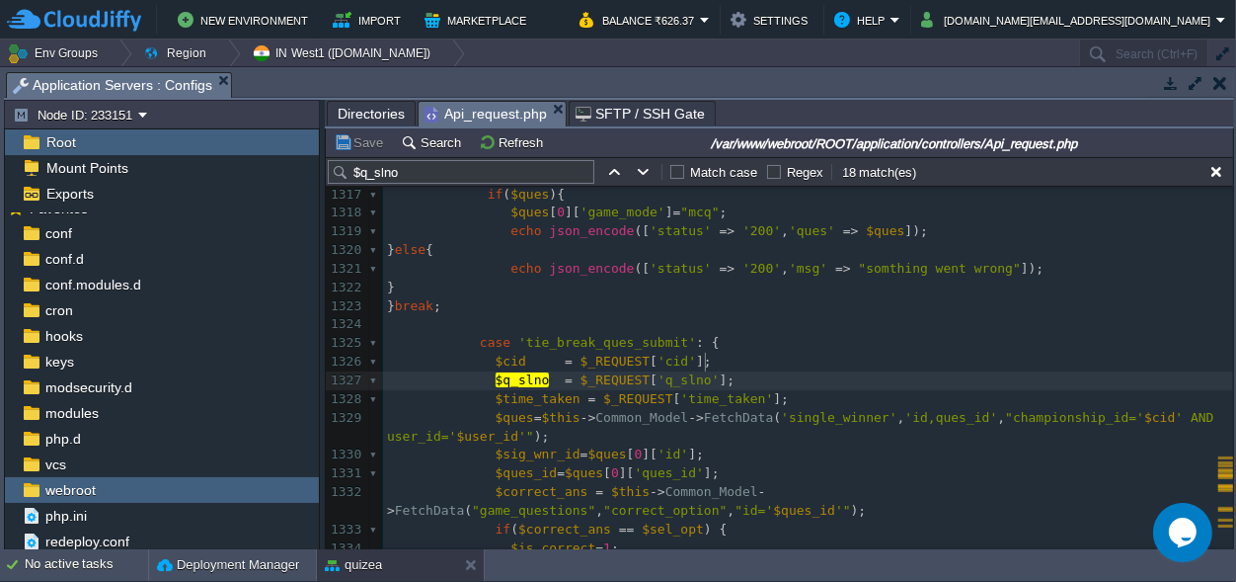
scroll to position [0, 0]
click at [715, 371] on pre "$q_slno = $_REQUEST [ 'q_slno' ];" at bounding box center [808, 380] width 850 height 19
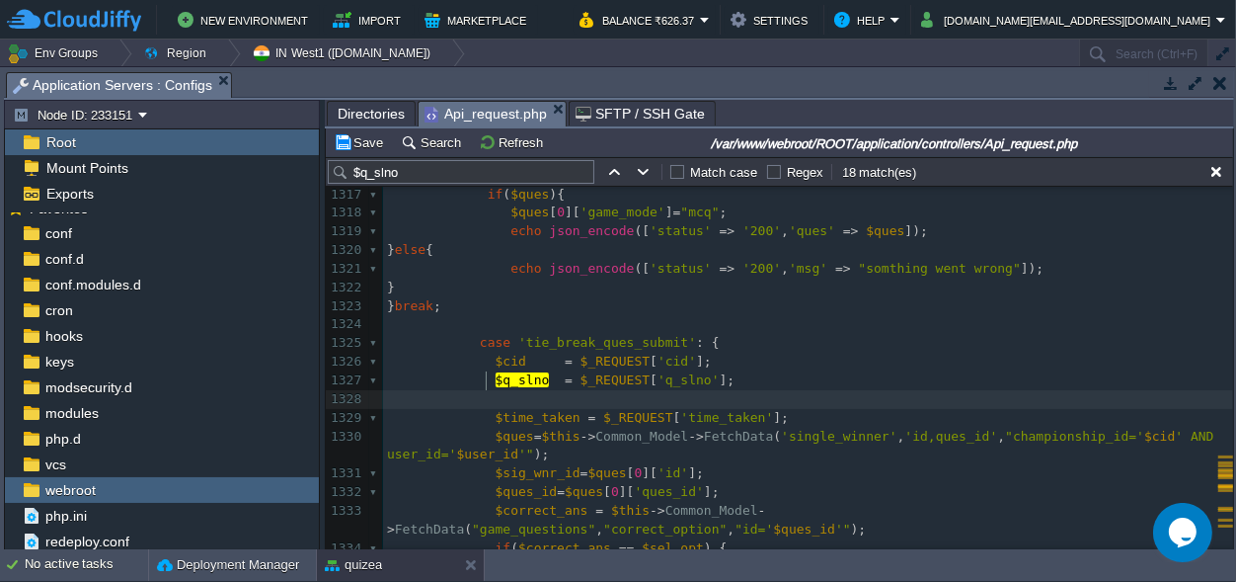
paste textarea
click at [565, 390] on pre "$sel_opt" at bounding box center [808, 399] width 850 height 19
type textarea "="
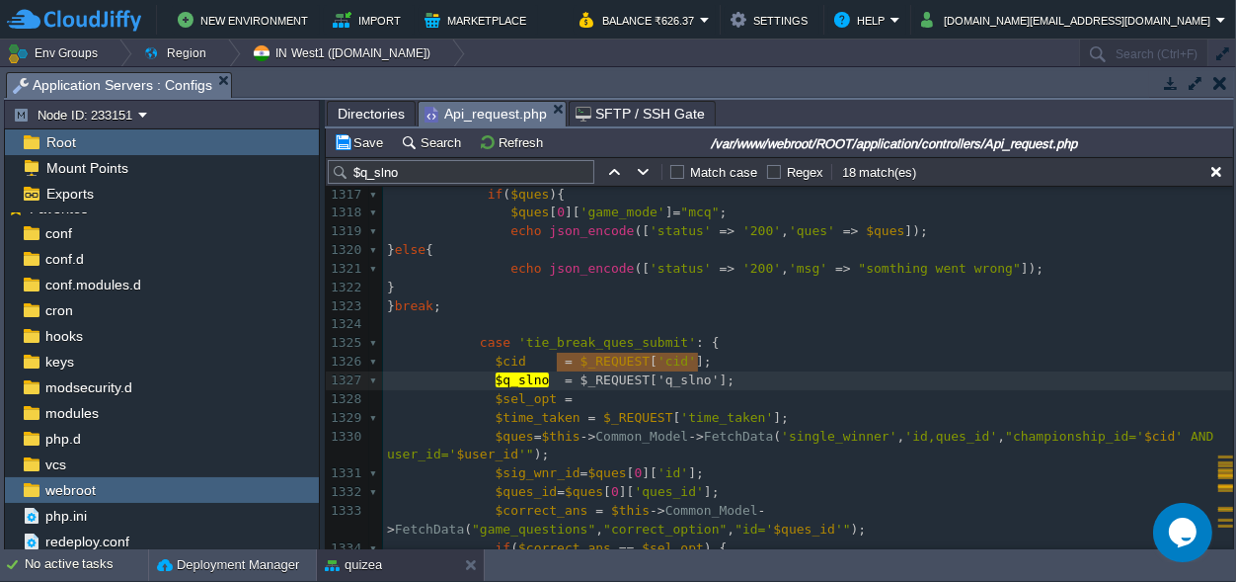
type textarea "$_REQUEST['q_slno']"
drag, startPoint x: 697, startPoint y: 361, endPoint x: 566, endPoint y: 359, distance: 131.3
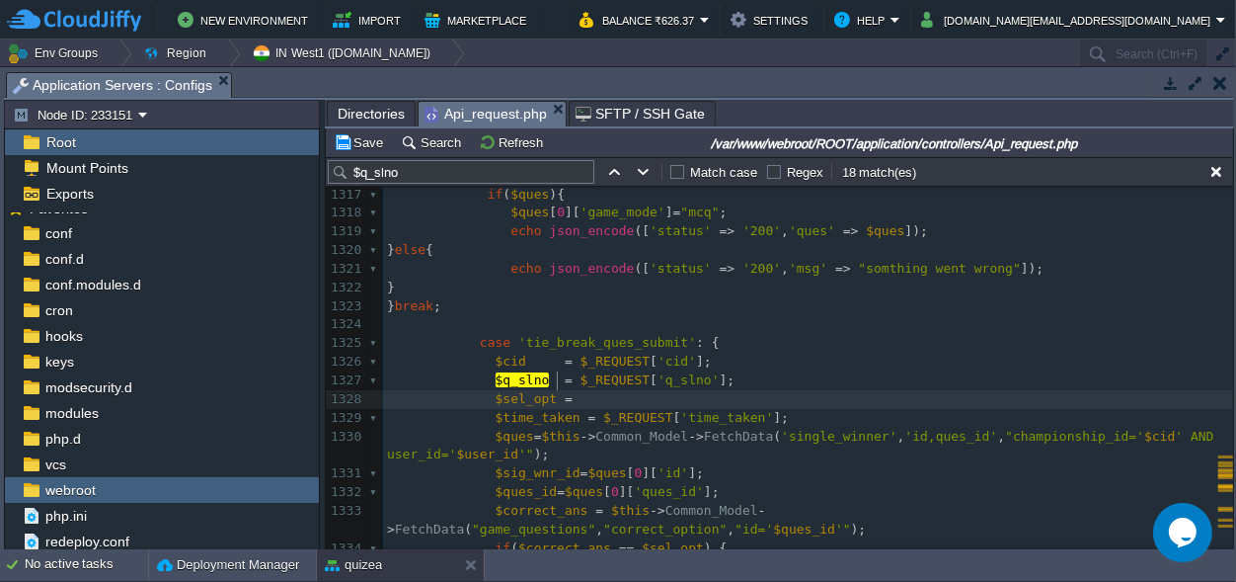
scroll to position [0, 0]
click at [571, 390] on pre "$sel_opt =" at bounding box center [808, 399] width 850 height 19
paste textarea ";"
type textarea ";"
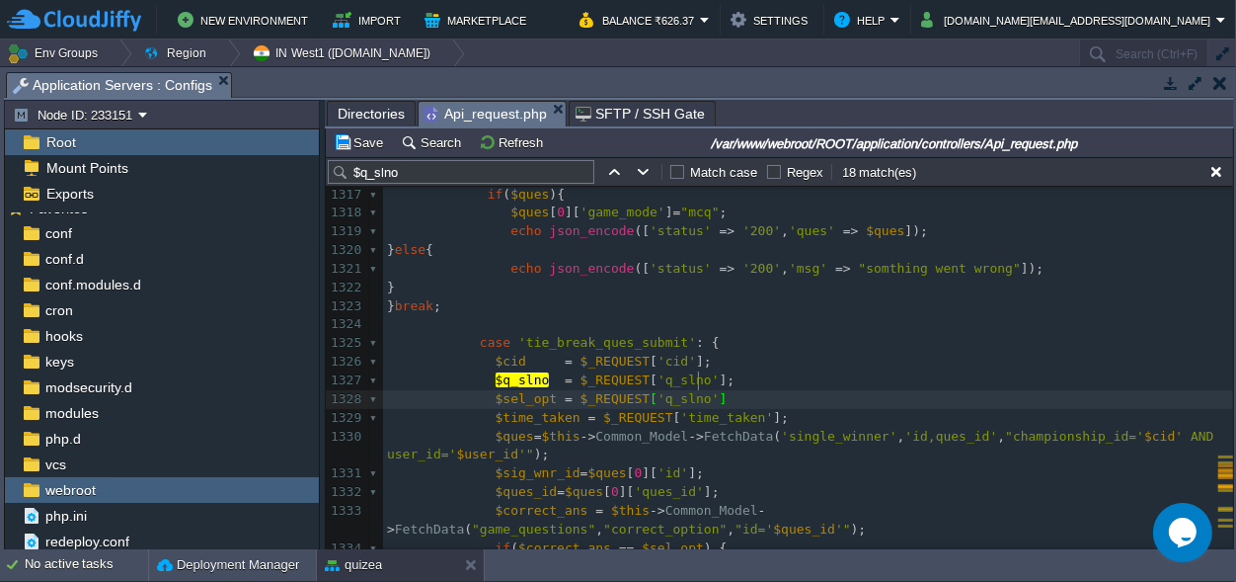
scroll to position [0, 14]
click at [658, 391] on span "'q_slno'" at bounding box center [689, 398] width 62 height 15
type textarea "q_slno"
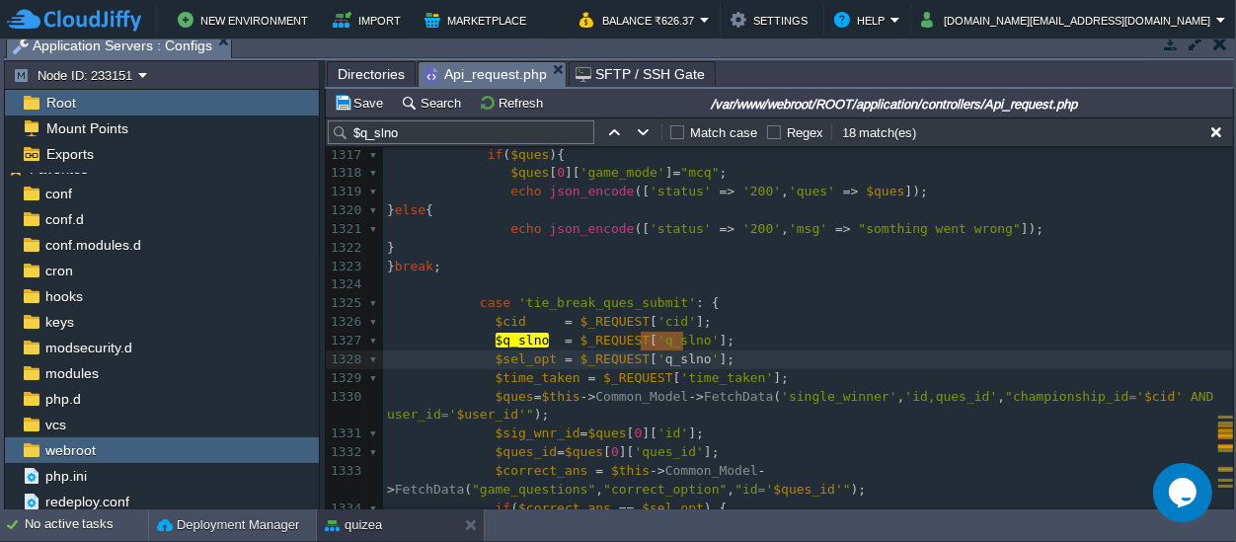
click at [671, 385] on div "1308 ); 1309 ​ 1310 $this -> Common_Model -> dbinsertid ( 'single_winner' , $in…" at bounding box center [808, 480] width 850 height 1079
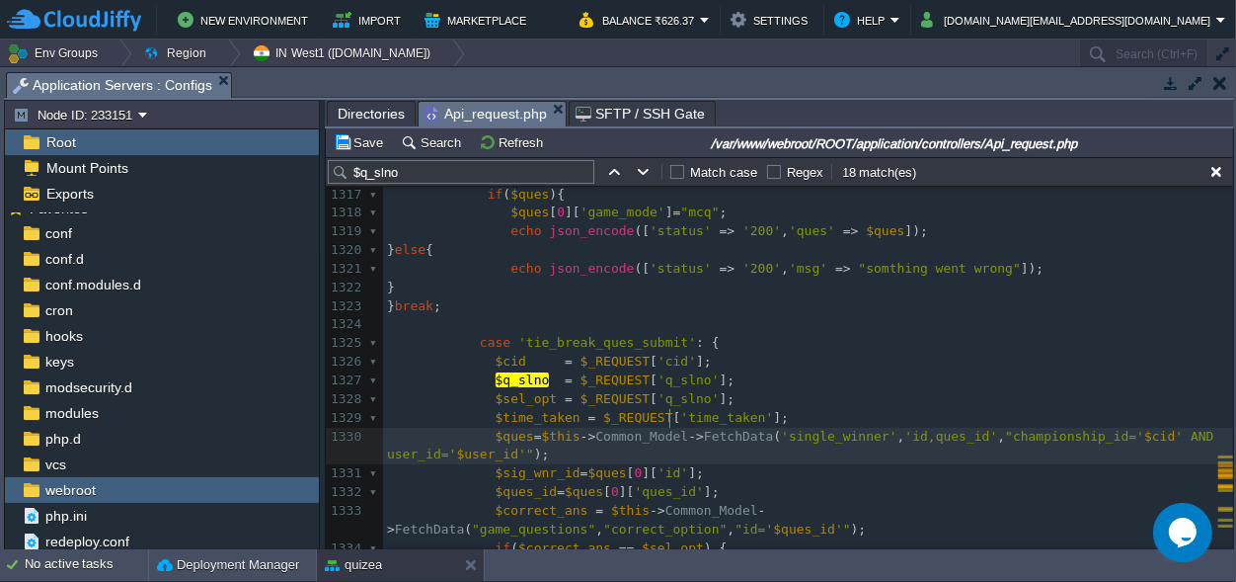
scroll to position [0, 0]
click at [671, 385] on div "1308 ); 1309 ​ 1310 $this -> Common_Model -> dbinsertid ( 'single_winner' , $in…" at bounding box center [808, 519] width 850 height 1079
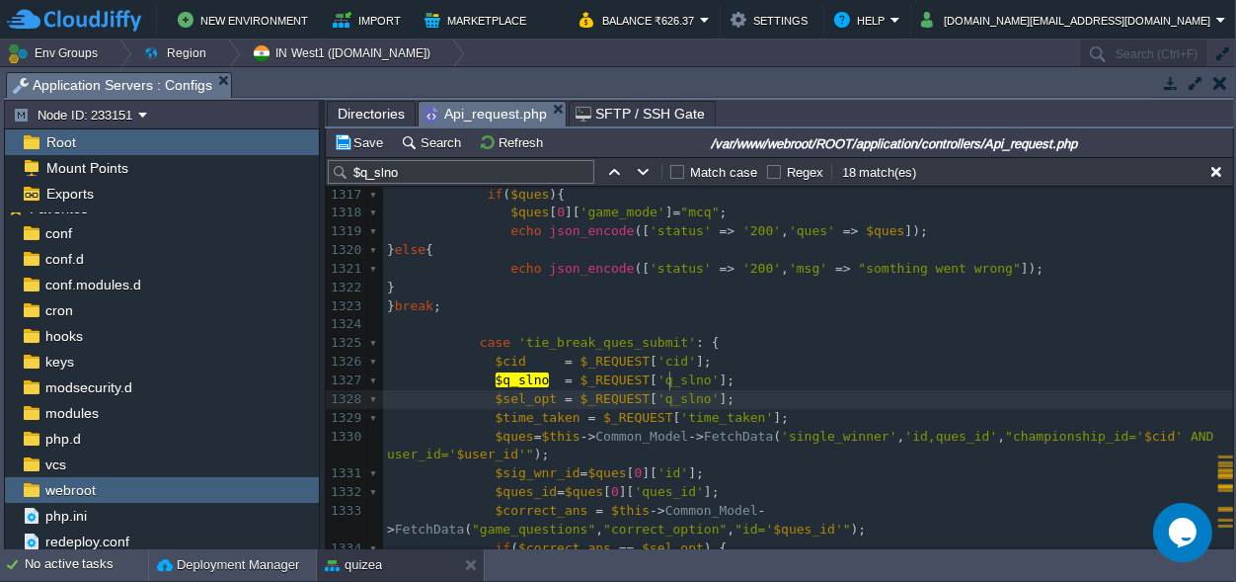
click at [672, 382] on div "x $ques = $this -> Common_Model -> db_query ( "SELECT g.question,g.correct_opti…" at bounding box center [808, 519] width 850 height 1079
type textarea "q_slno"
paste textarea
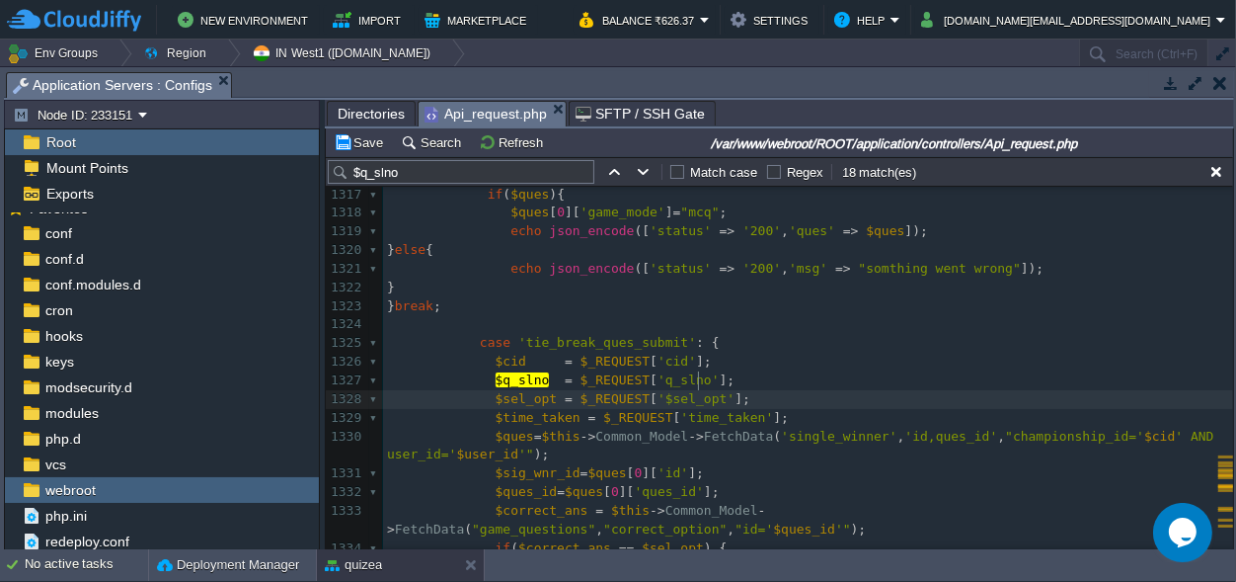
click at [658, 391] on span "'$sel_opt'" at bounding box center [696, 398] width 77 height 15
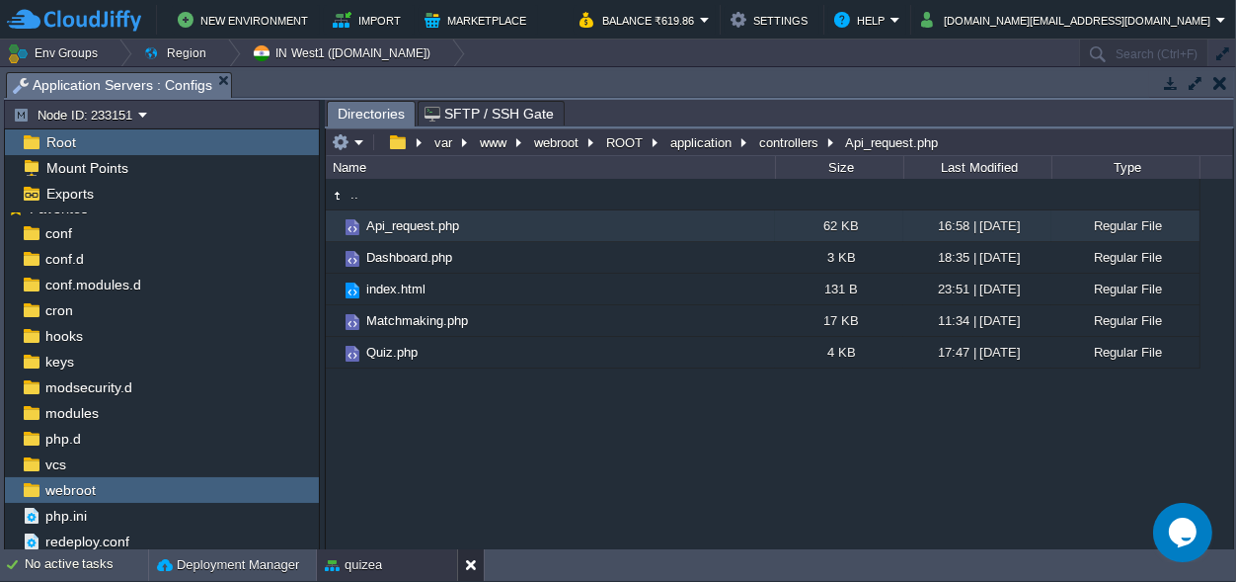
click at [467, 565] on button at bounding box center [475, 565] width 20 height 20
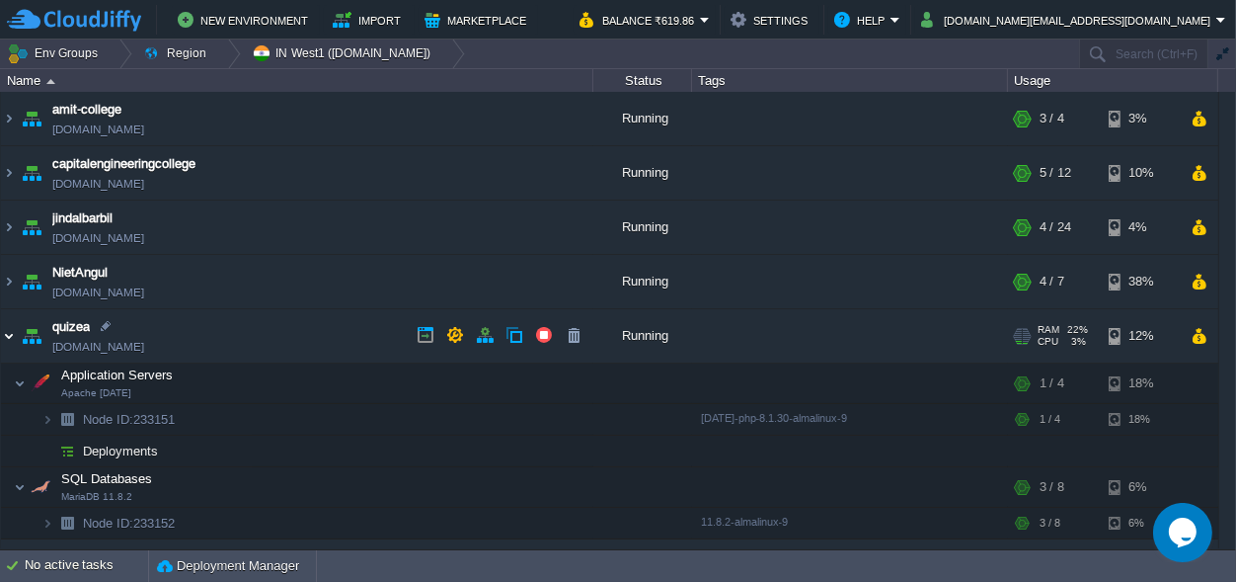
click at [9, 344] on img at bounding box center [9, 335] width 16 height 53
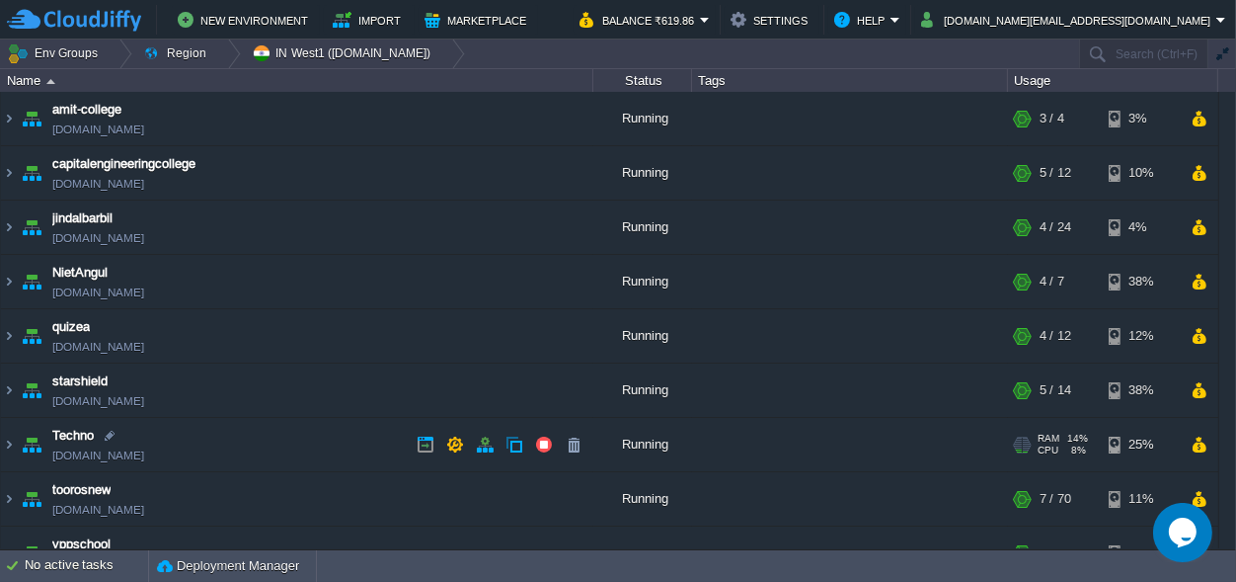
scroll to position [32, 0]
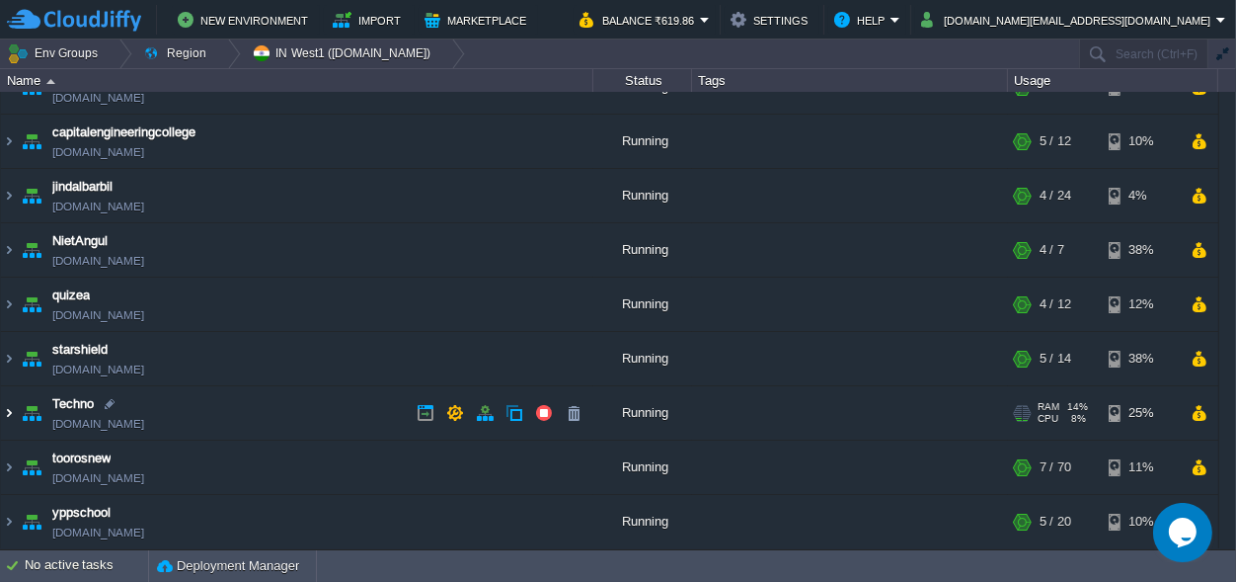
click at [8, 417] on img at bounding box center [9, 412] width 16 height 53
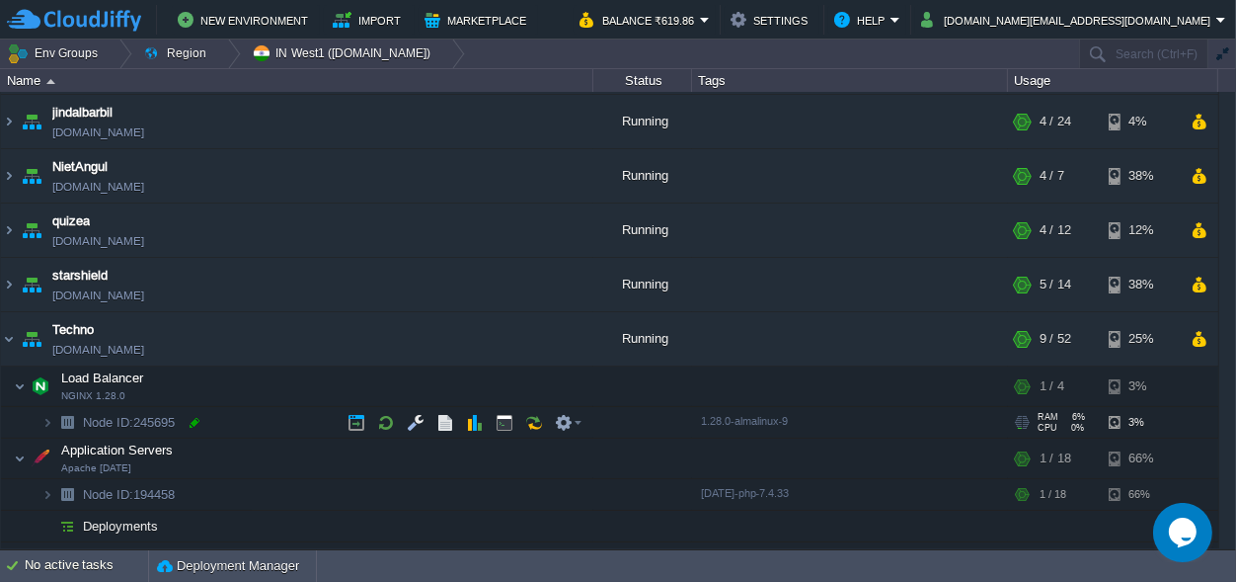
scroll to position [123, 0]
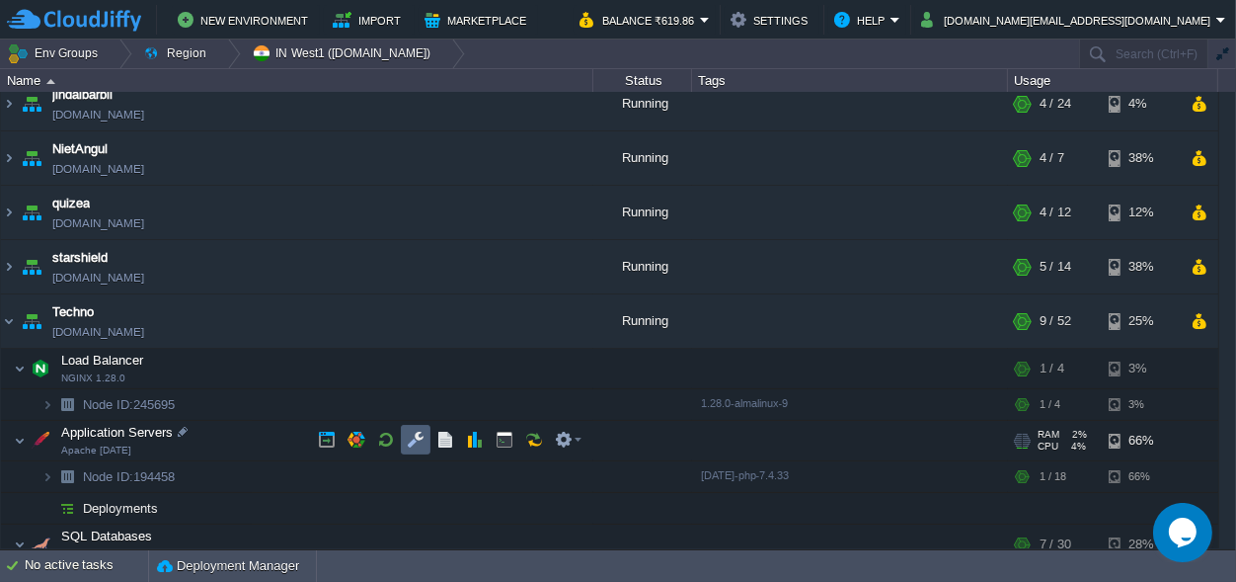
click at [410, 439] on button "button" at bounding box center [416, 440] width 18 height 18
